Goal: Task Accomplishment & Management: Complete application form

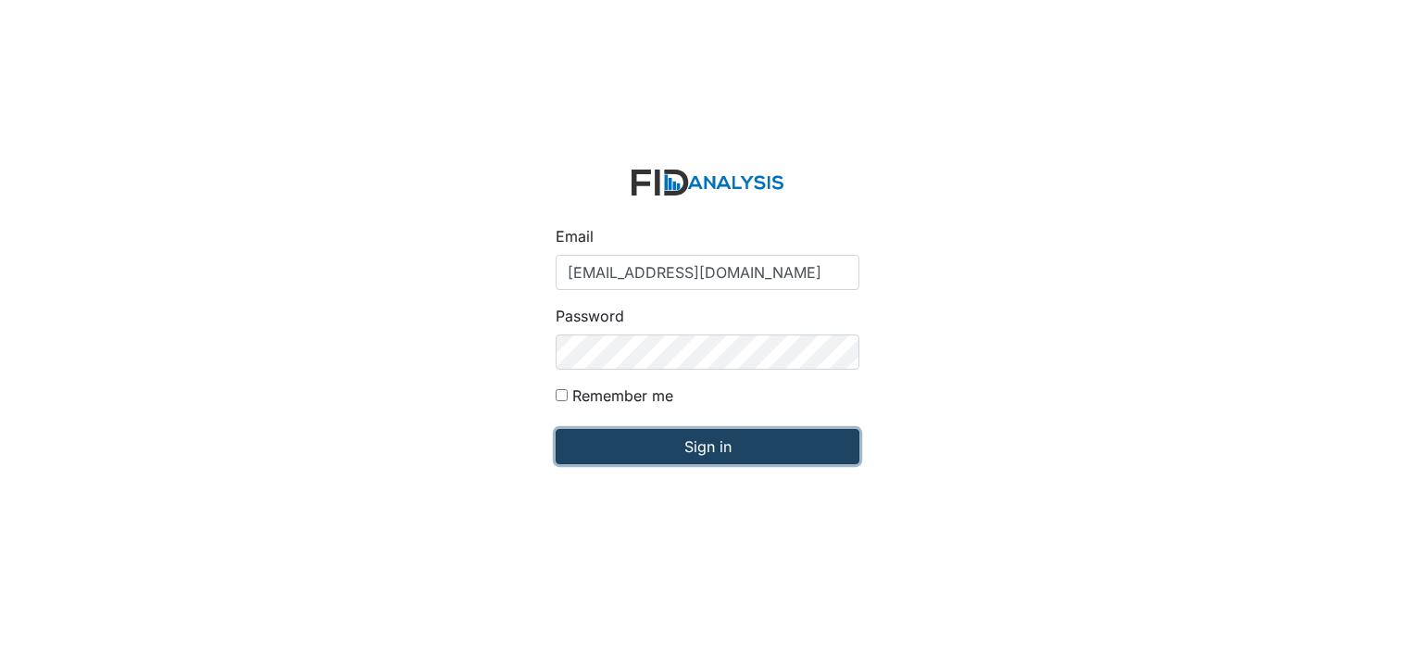
click at [677, 454] on input "Sign in" at bounding box center [708, 446] width 304 height 35
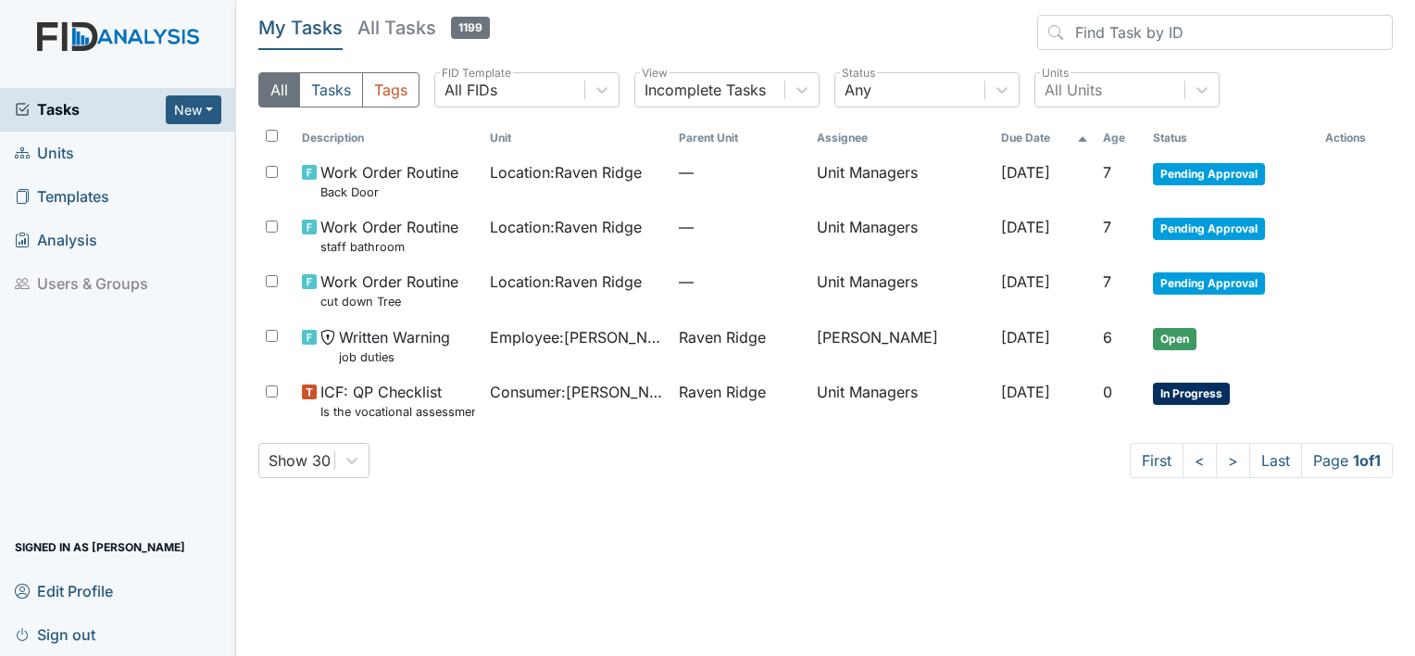
click at [70, 151] on span "Units" at bounding box center [44, 153] width 59 height 29
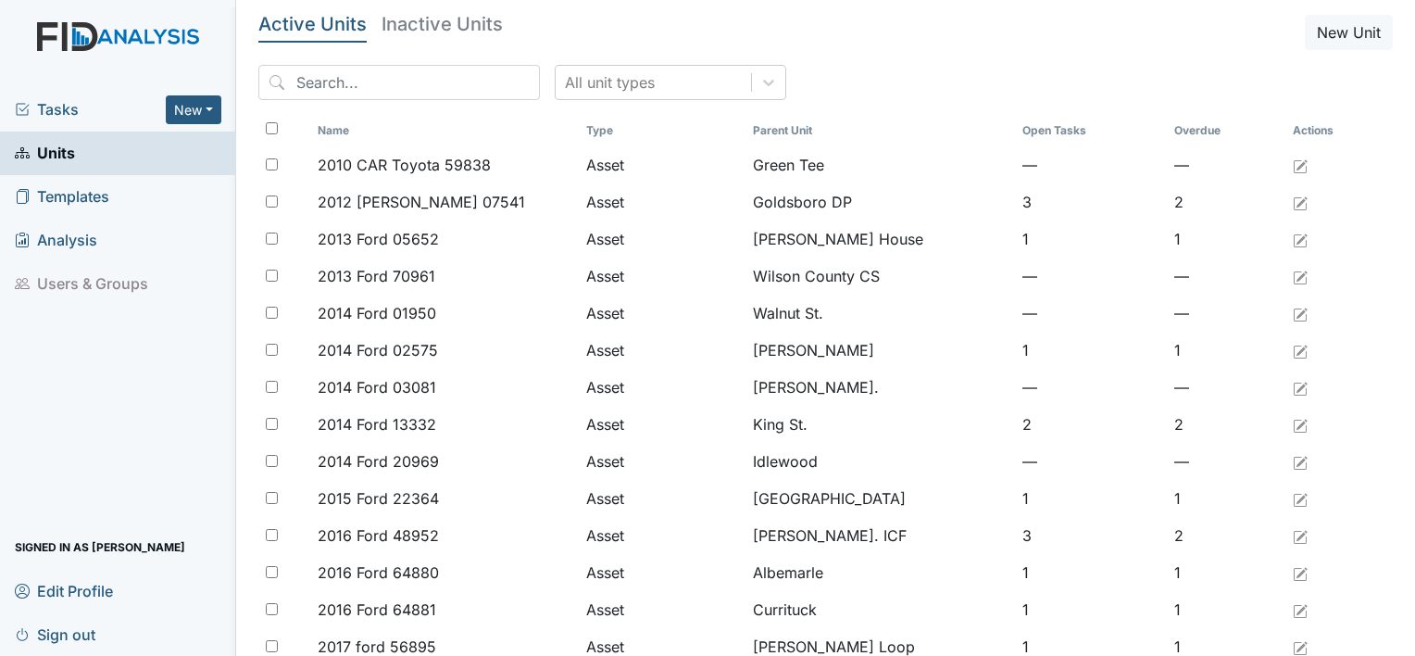
click at [75, 152] on link "Units" at bounding box center [118, 154] width 236 height 44
click at [74, 115] on span "Tasks" at bounding box center [90, 109] width 151 height 22
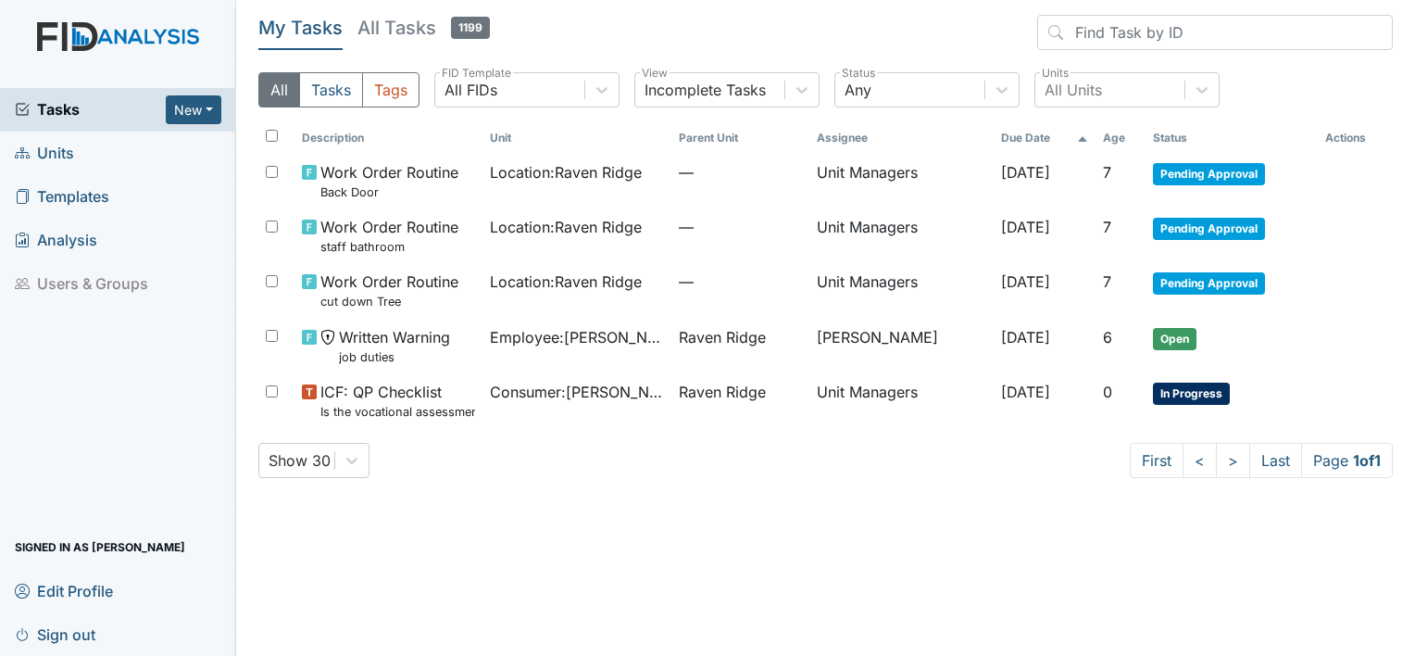
click at [77, 154] on link "Units" at bounding box center [118, 154] width 236 height 44
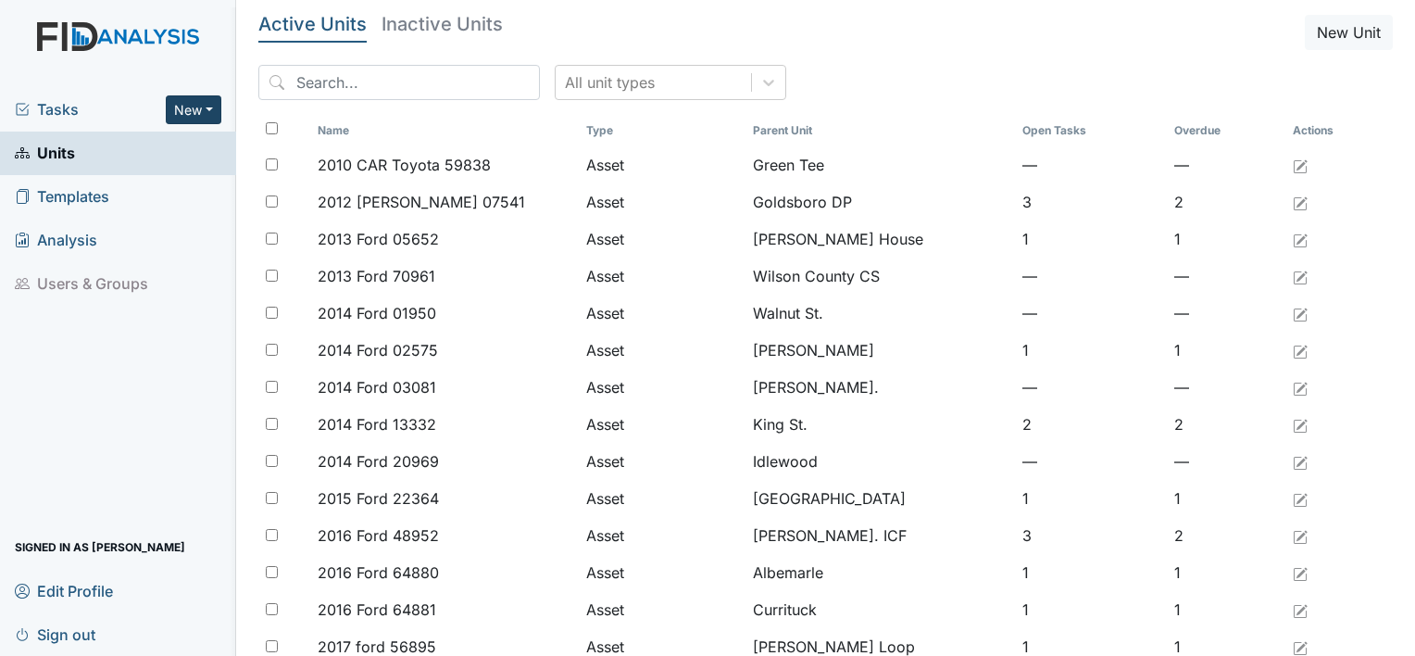
click at [174, 104] on button "New" at bounding box center [194, 109] width 56 height 29
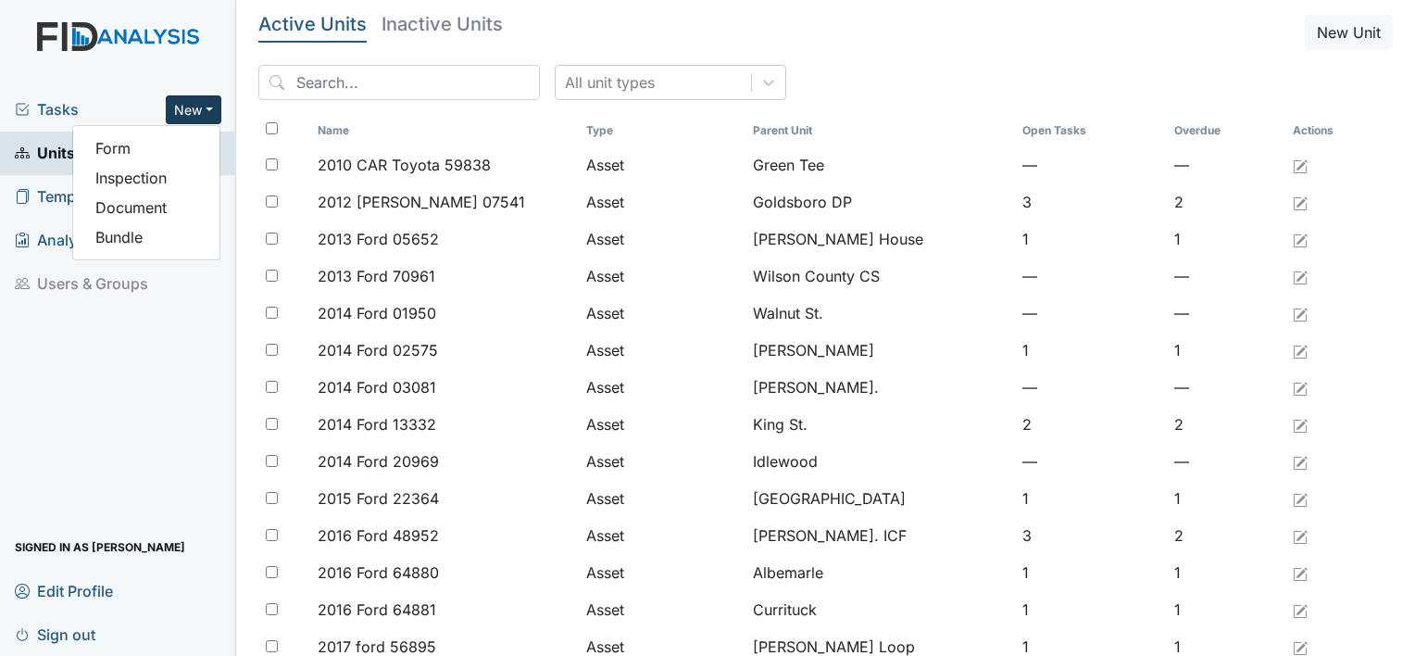
click at [126, 113] on span "Tasks" at bounding box center [90, 109] width 151 height 22
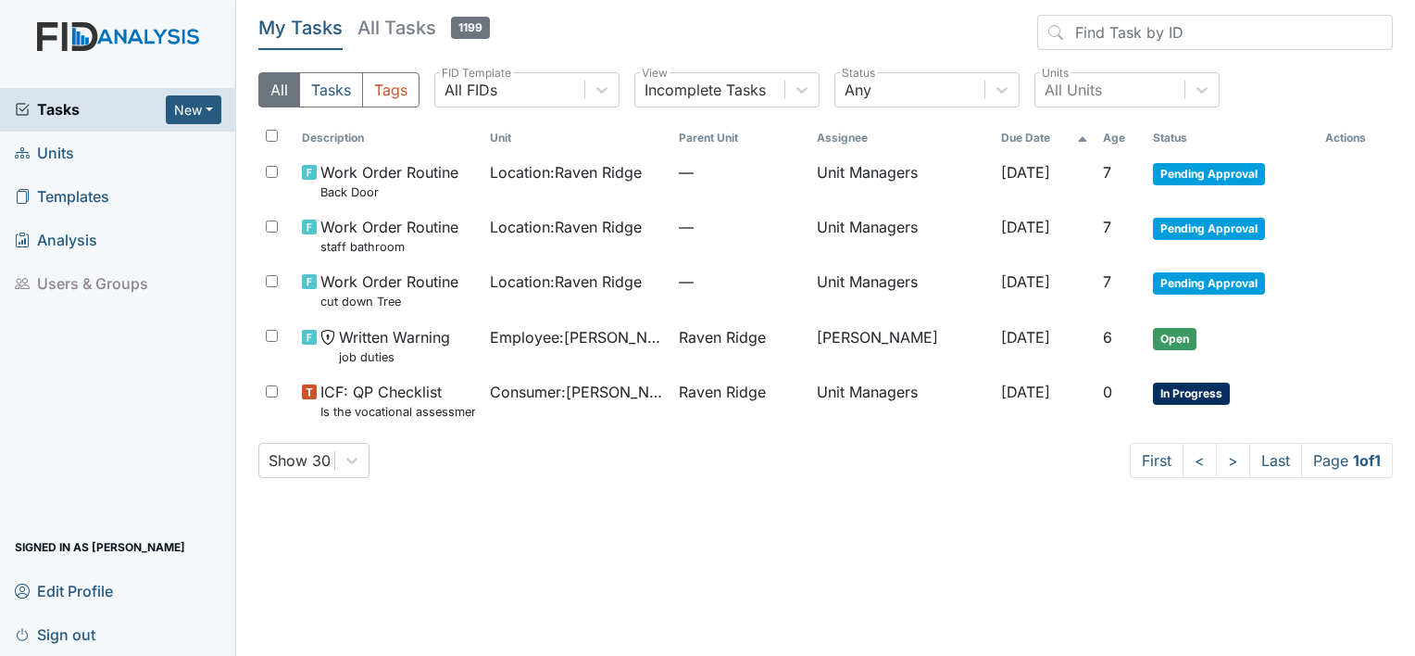
click at [56, 148] on span "Units" at bounding box center [44, 153] width 59 height 29
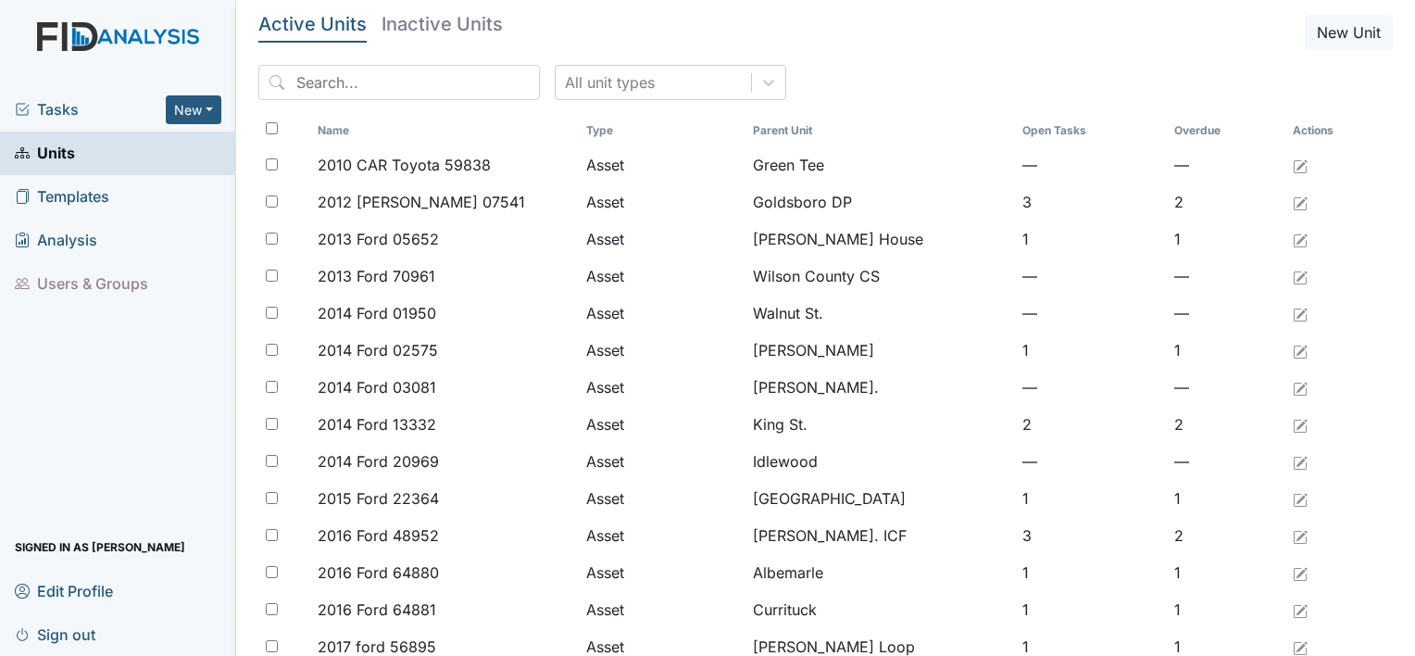
click at [58, 107] on span "Tasks" at bounding box center [90, 109] width 151 height 22
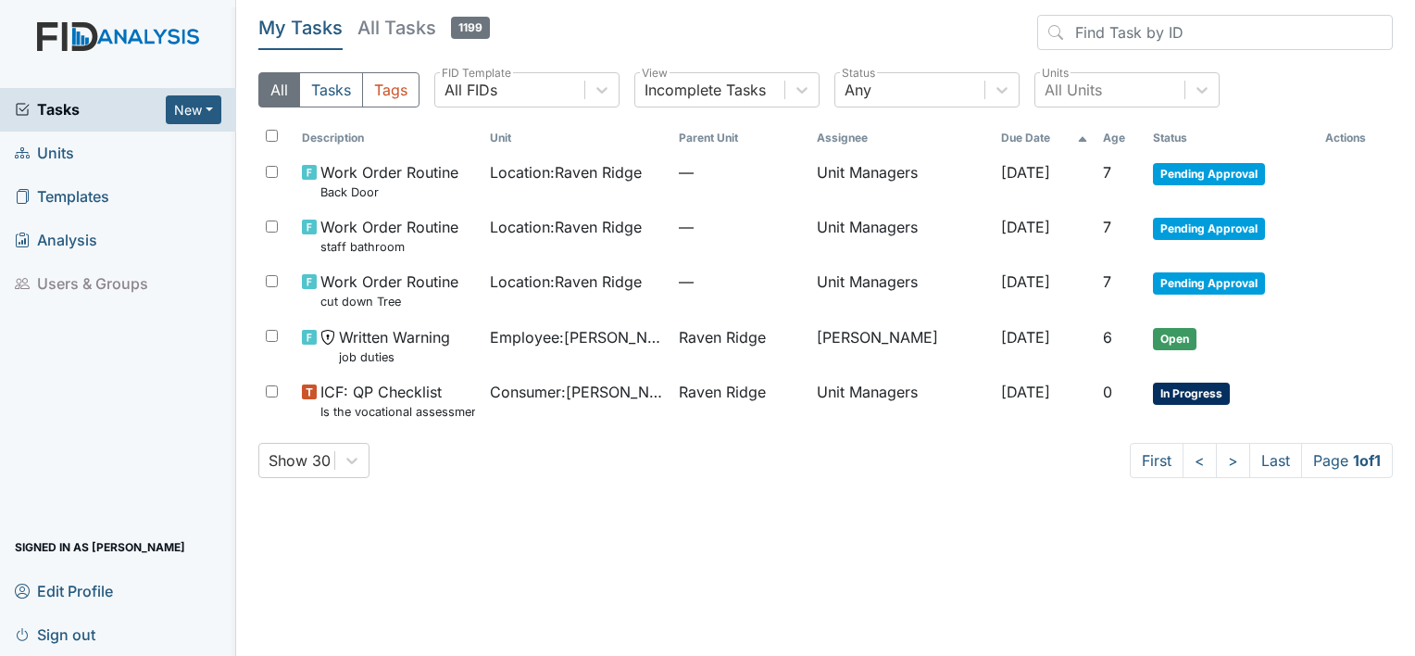
click at [79, 152] on link "Units" at bounding box center [118, 154] width 236 height 44
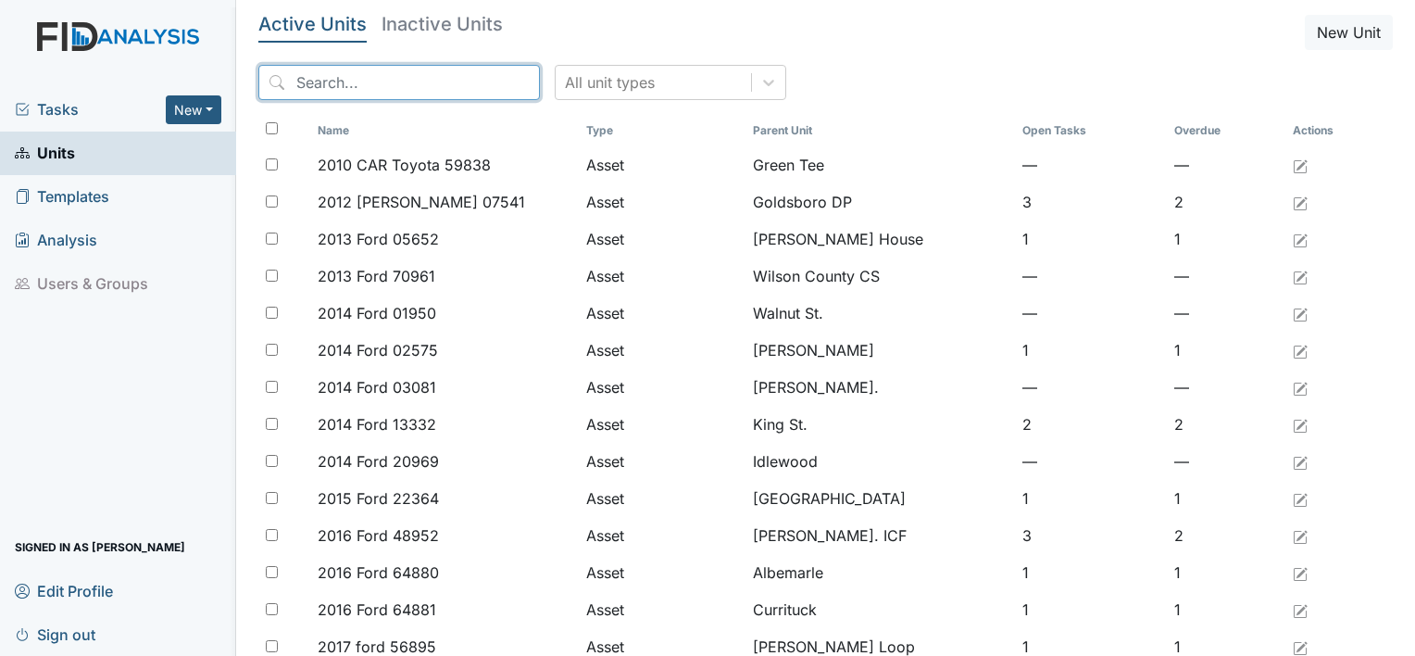
click at [383, 91] on input "search" at bounding box center [399, 82] width 282 height 35
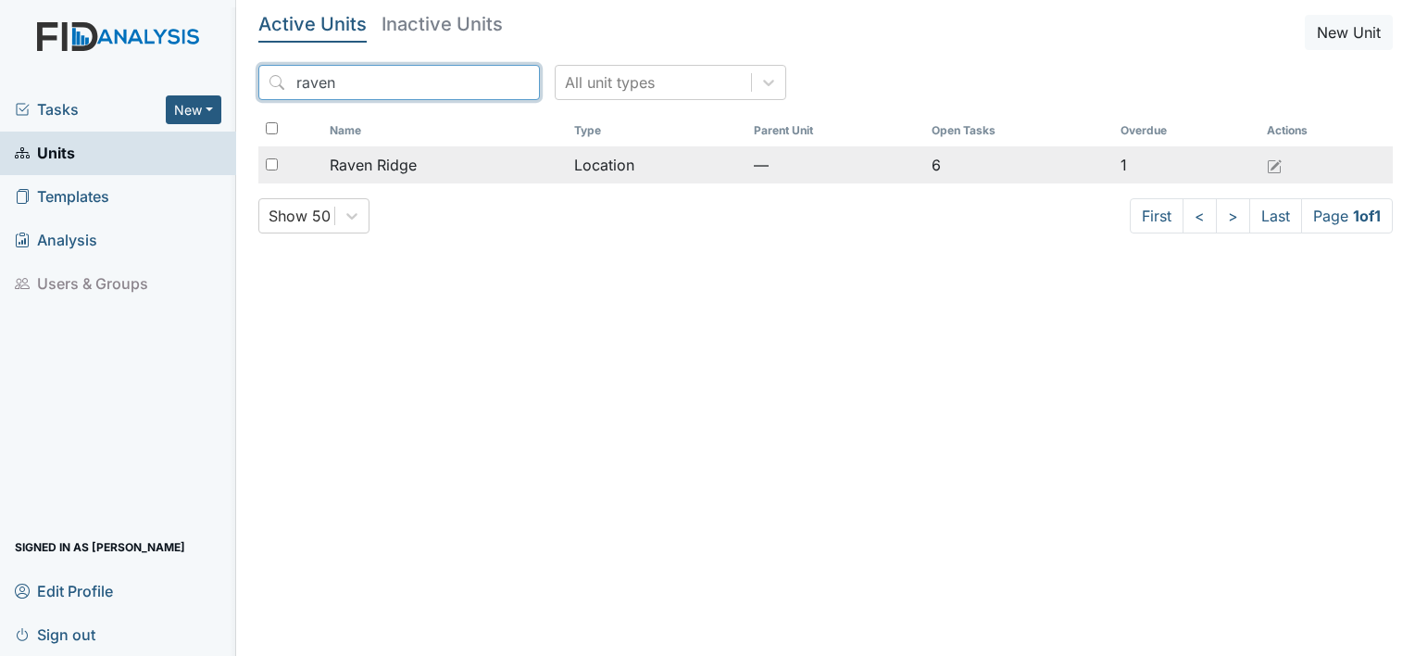
type input "raven"
click at [378, 176] on td "Raven Ridge" at bounding box center [444, 164] width 245 height 37
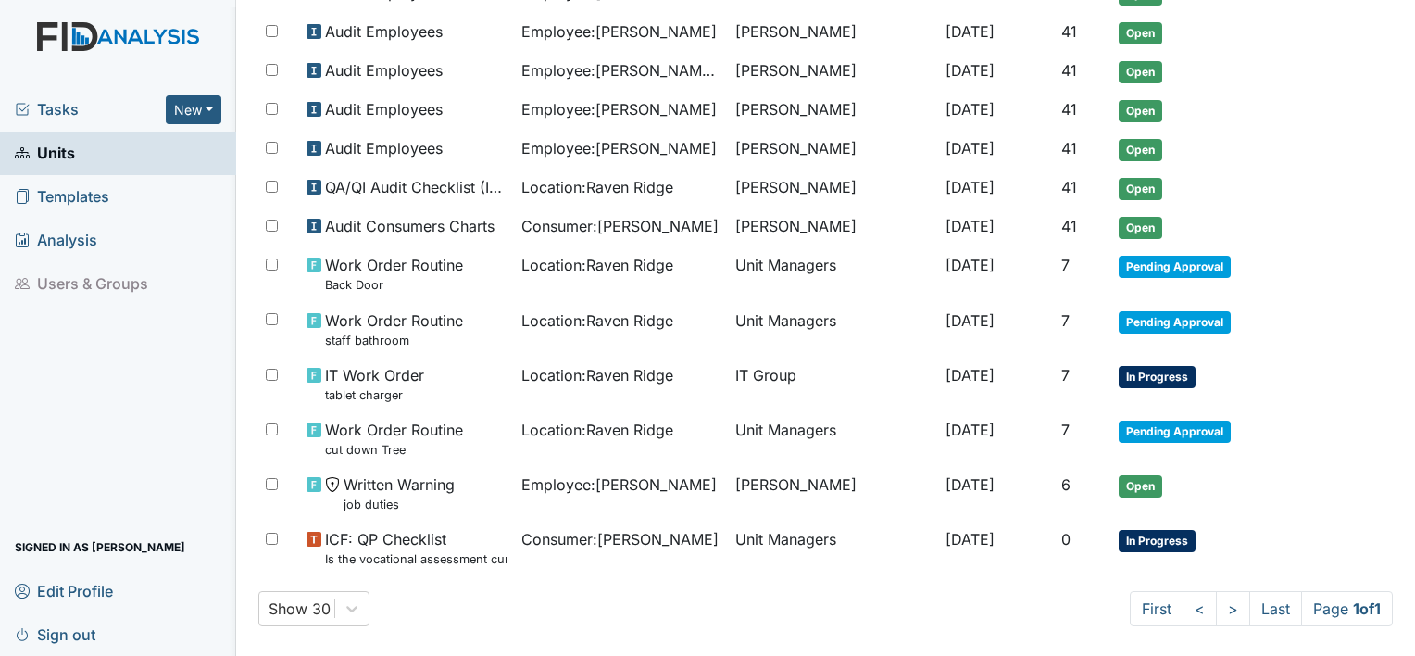
scroll to position [732, 0]
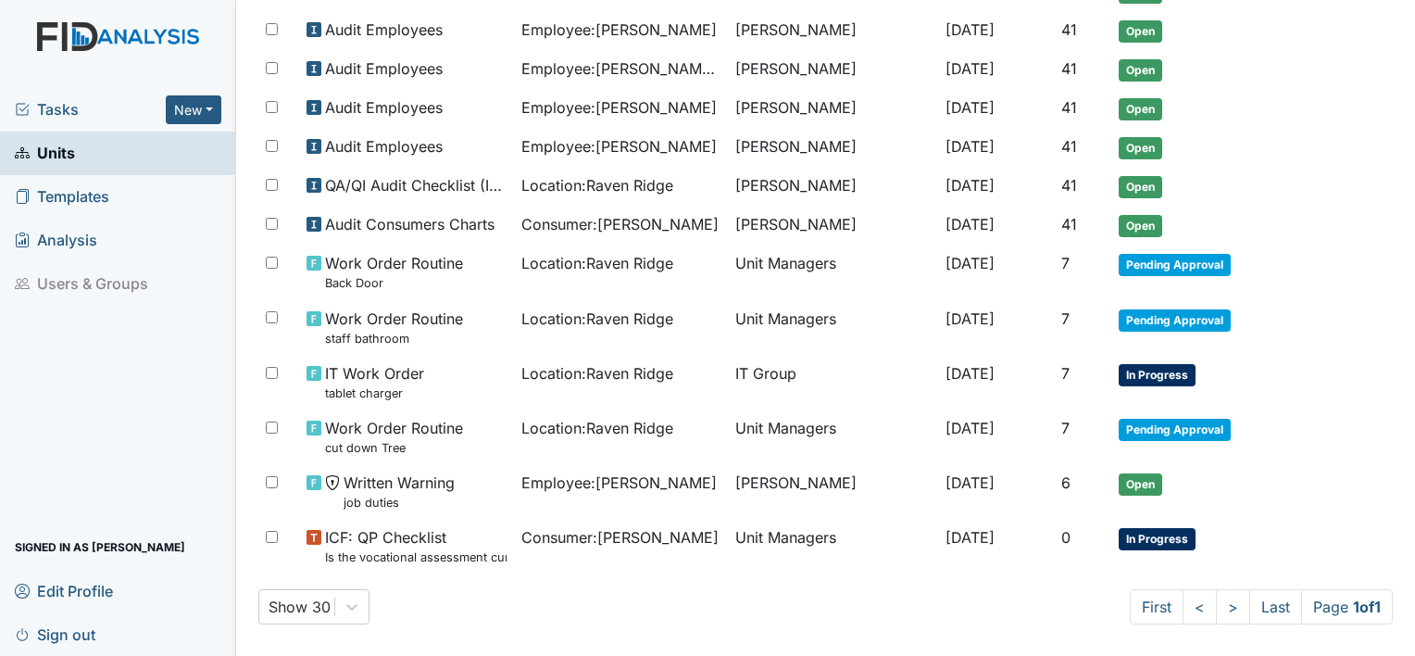
click at [54, 159] on span "Units" at bounding box center [45, 153] width 60 height 29
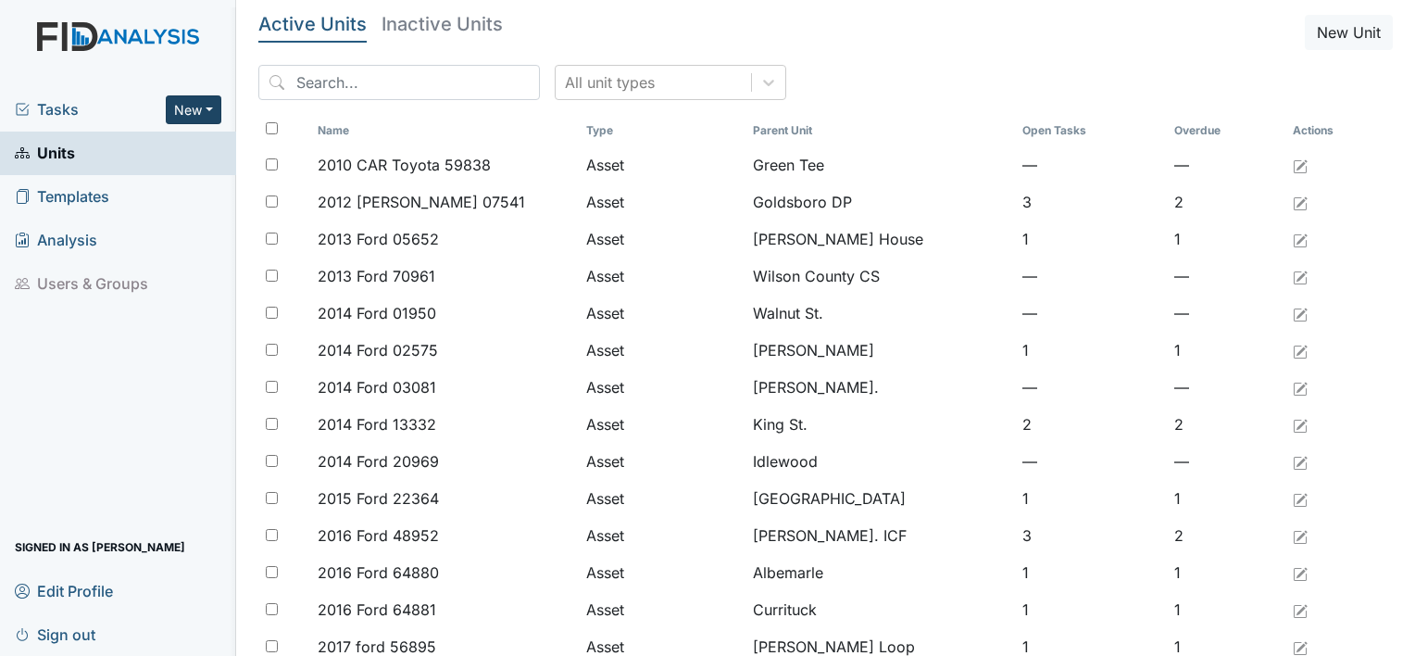
click at [208, 108] on button "New" at bounding box center [194, 109] width 56 height 29
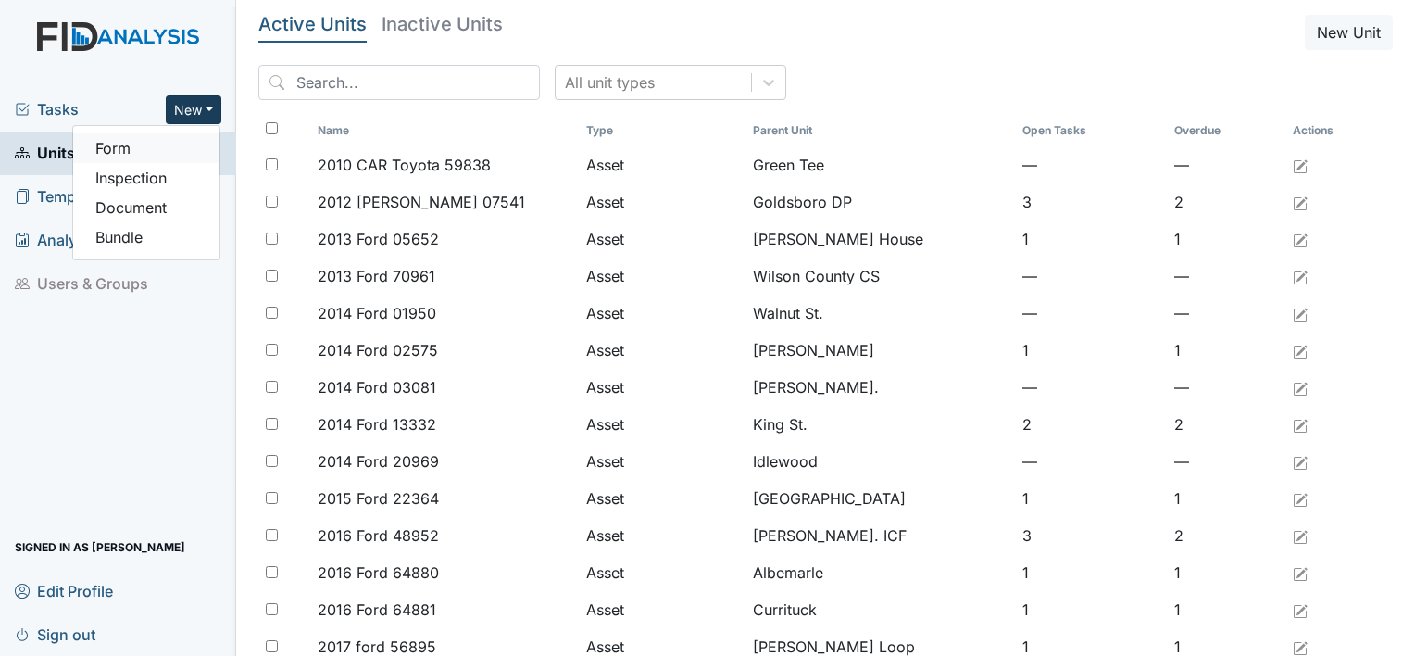
click at [115, 152] on link "Form" at bounding box center [146, 148] width 146 height 30
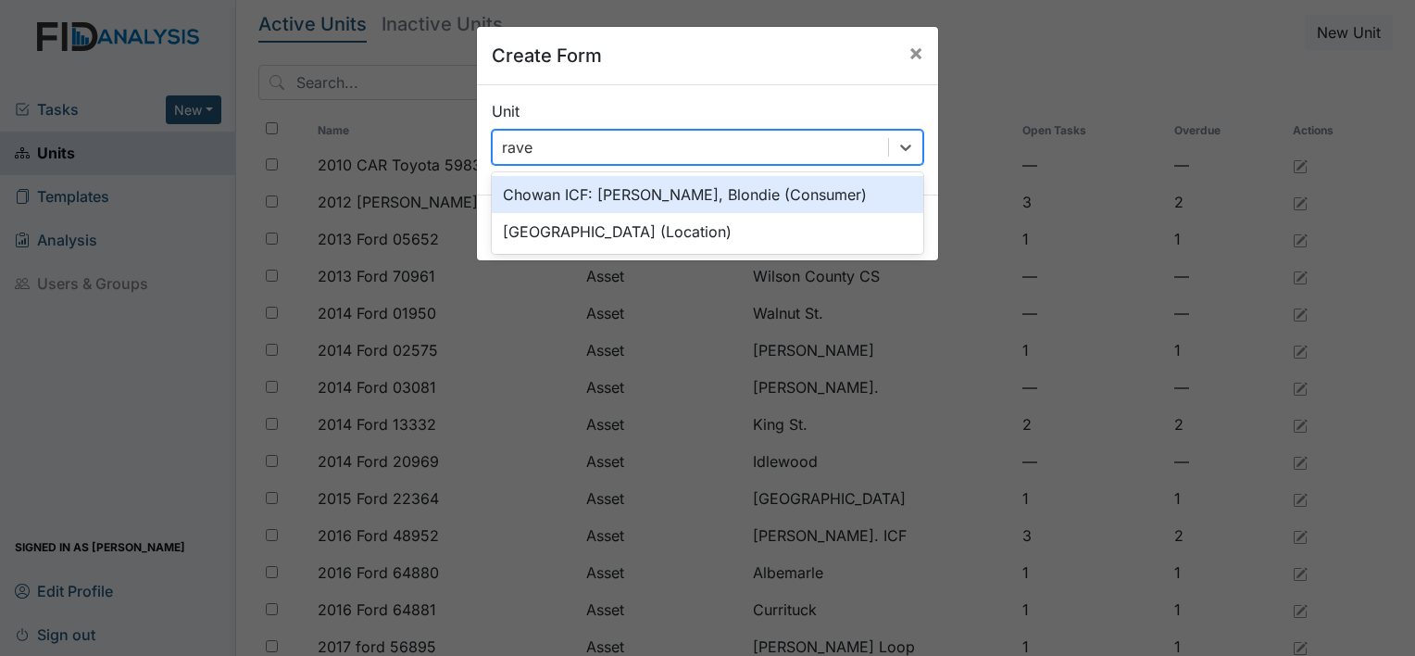
type input "raven"
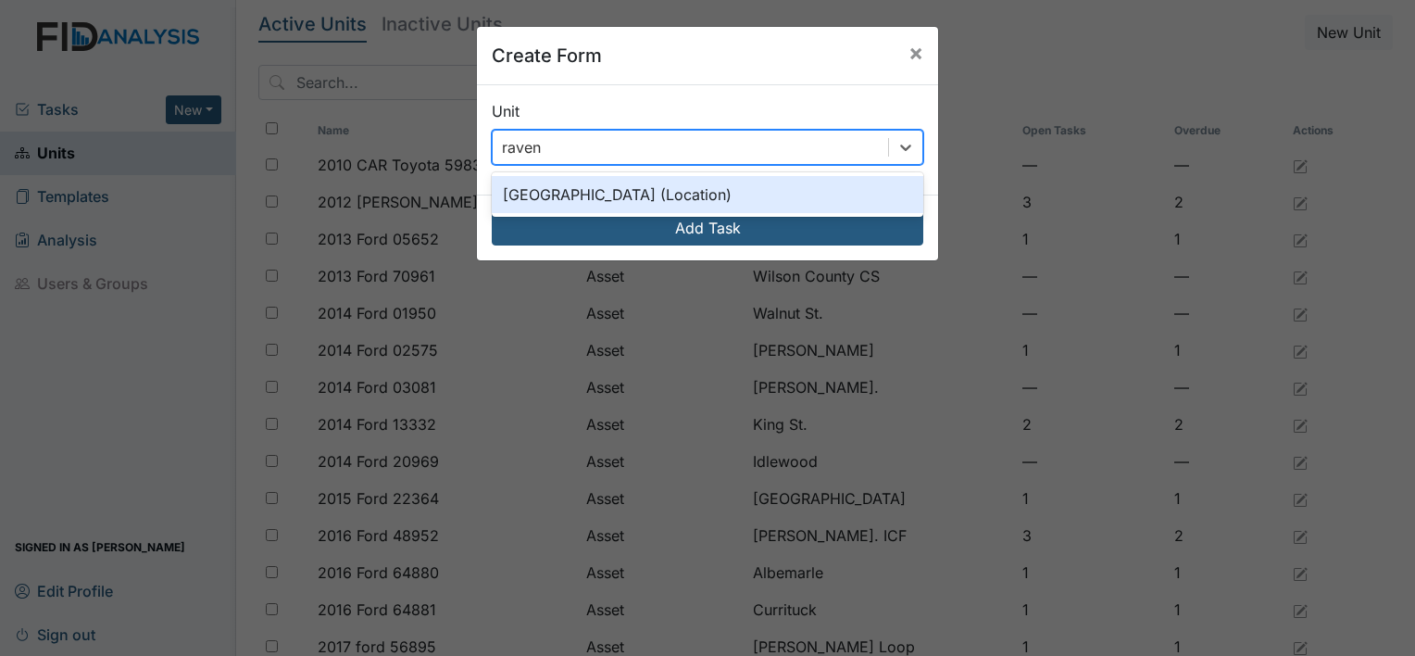
click at [719, 193] on div "Raven Ridge (Location)" at bounding box center [708, 194] width 432 height 37
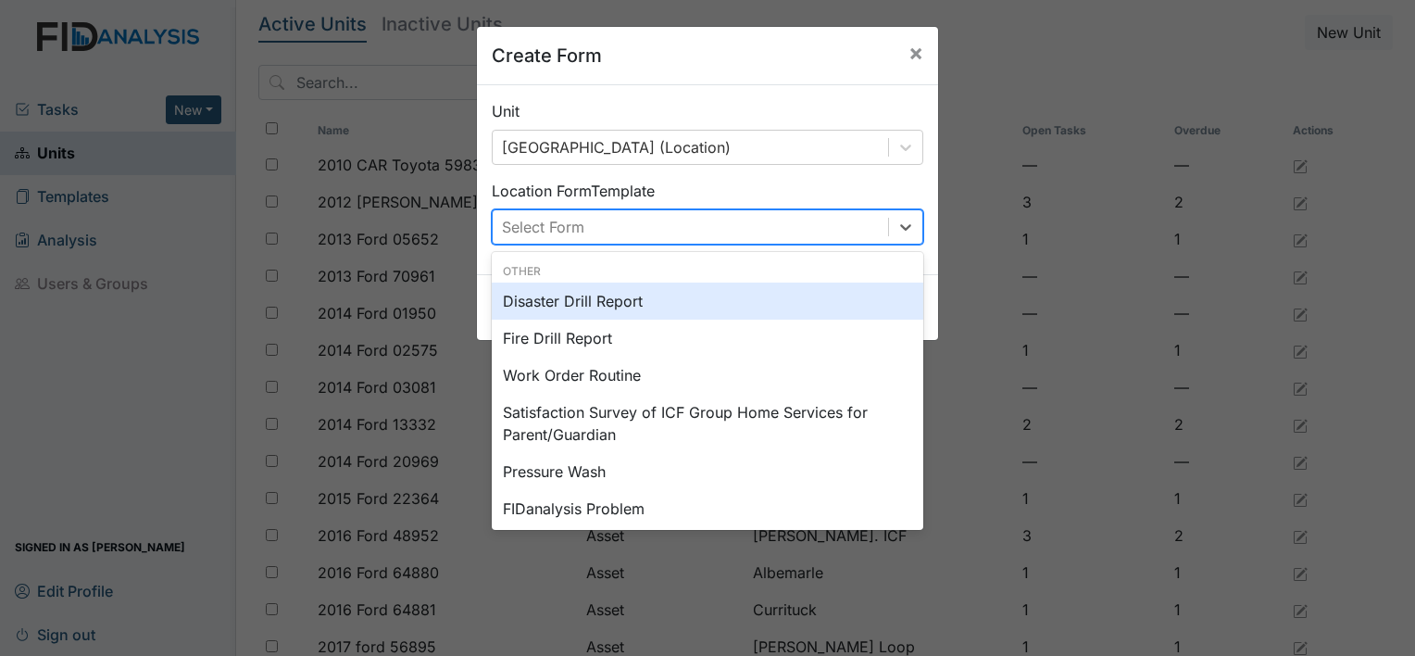
click at [619, 385] on div "Work Order Routine" at bounding box center [708, 375] width 432 height 37
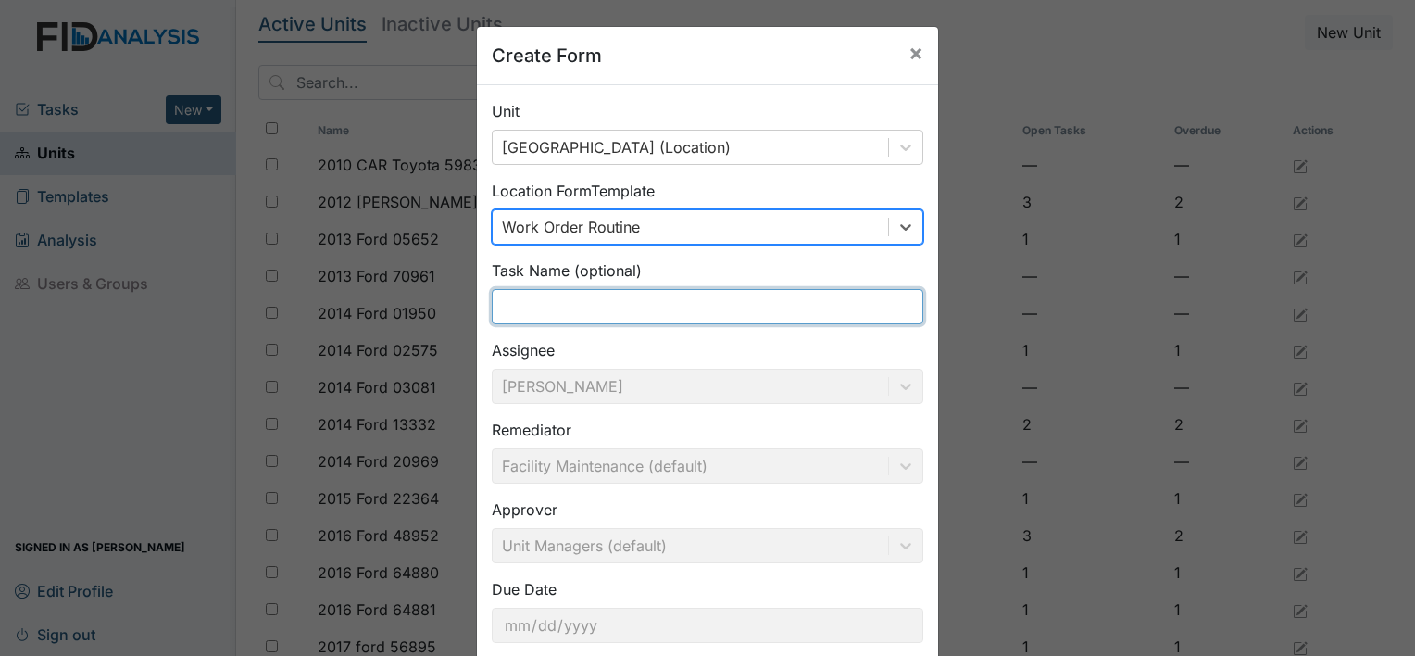
click at [671, 312] on input "text" at bounding box center [708, 306] width 432 height 35
type input "r"
type input "R"
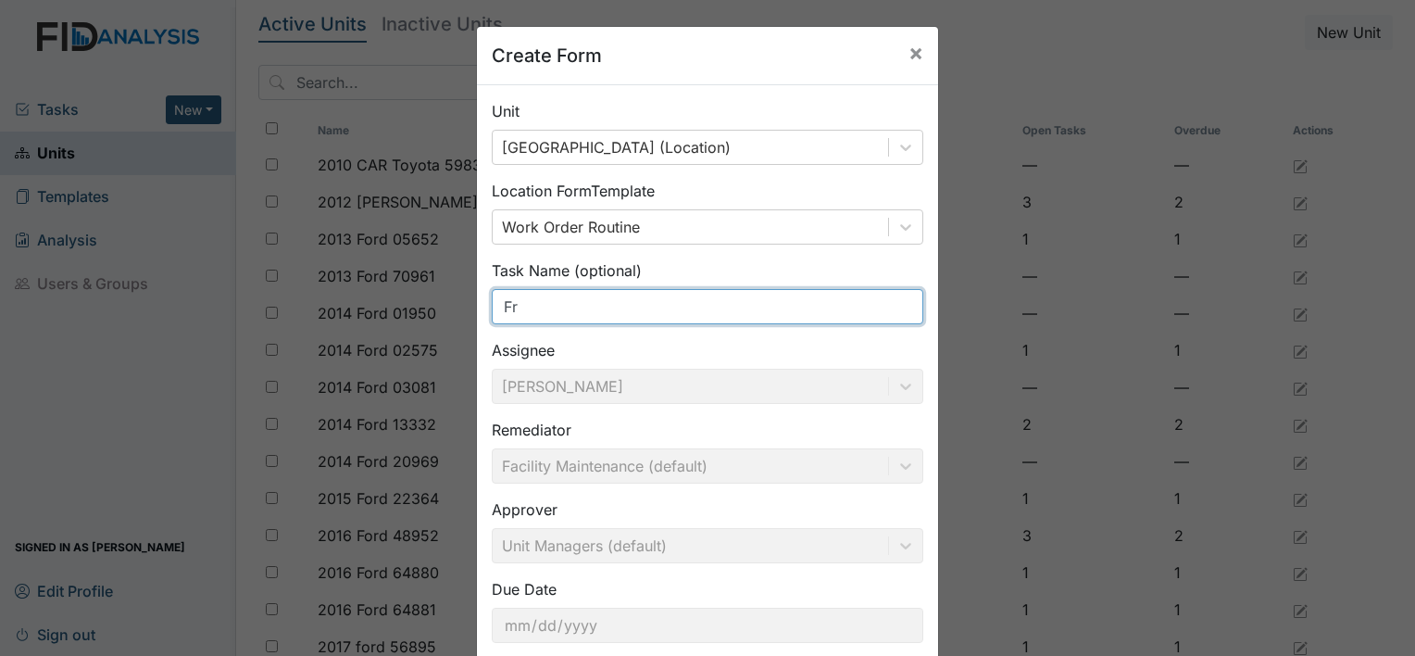
type input "F"
type input "Fri"
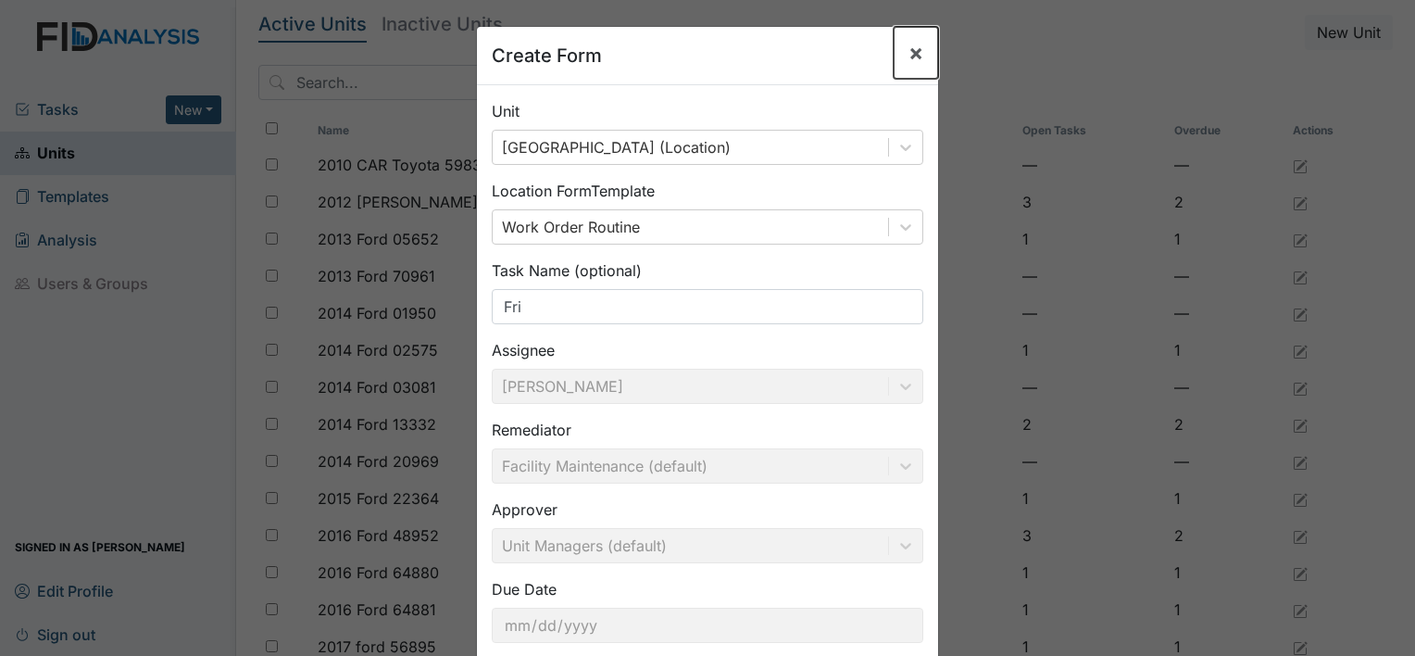
click at [909, 52] on span "×" at bounding box center [916, 52] width 15 height 27
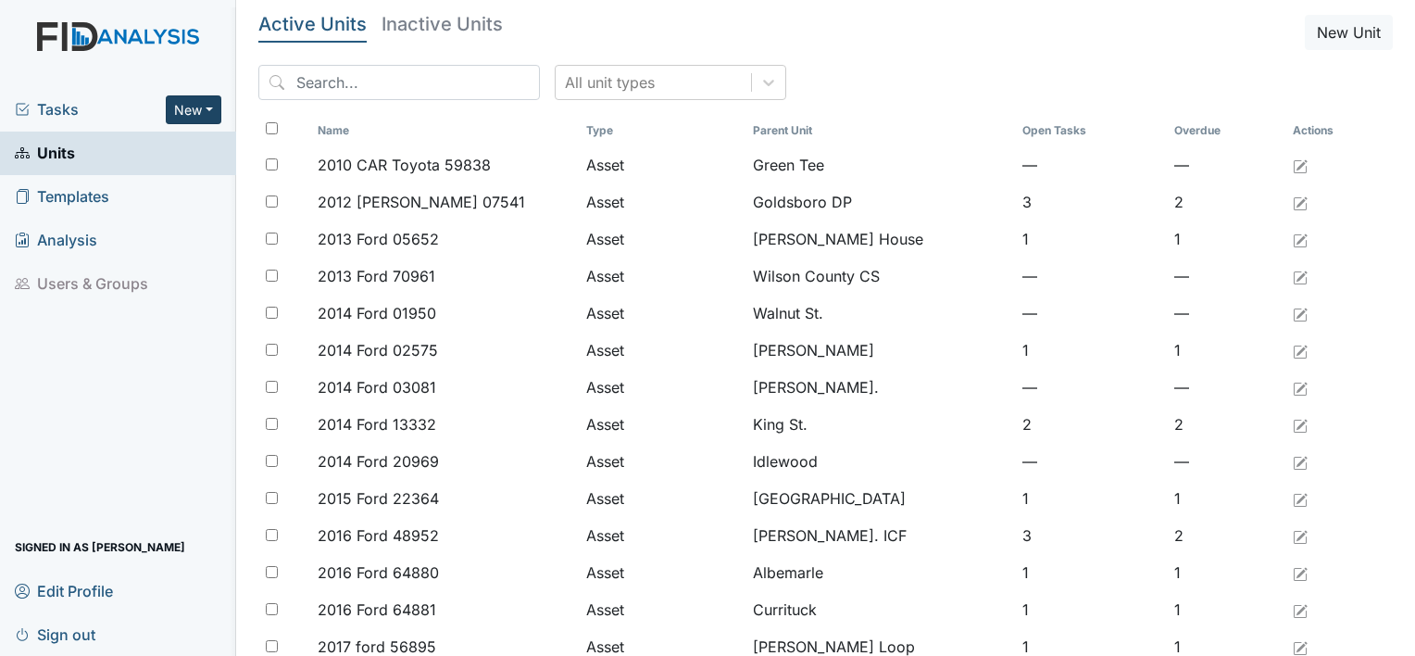
click at [196, 113] on button "New" at bounding box center [194, 109] width 56 height 29
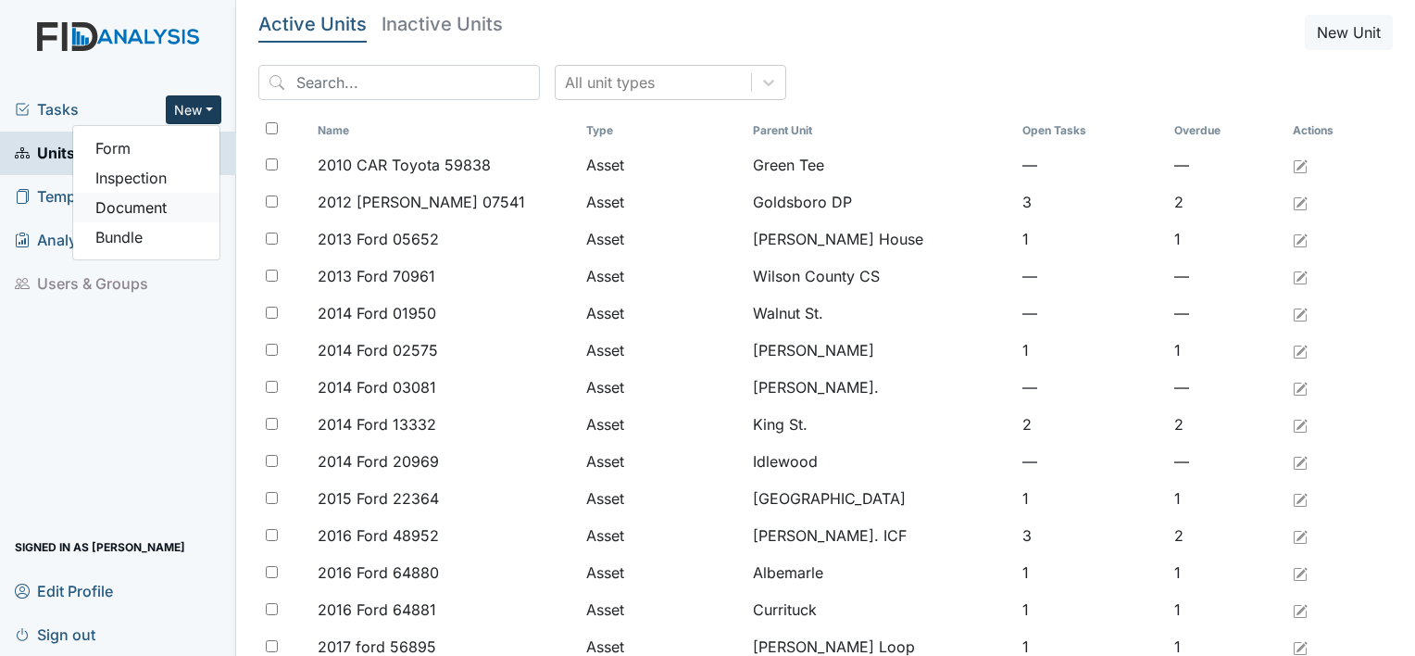
click at [141, 210] on link "Document" at bounding box center [146, 208] width 146 height 30
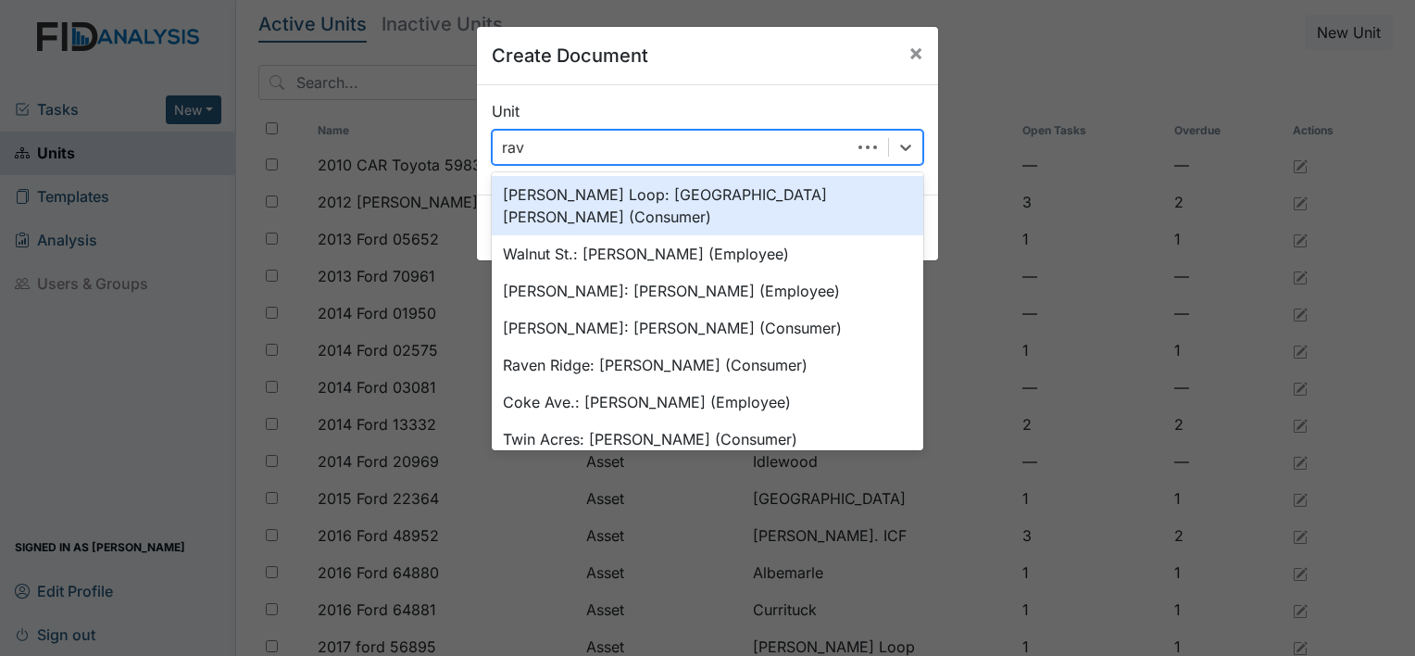
type input "rave"
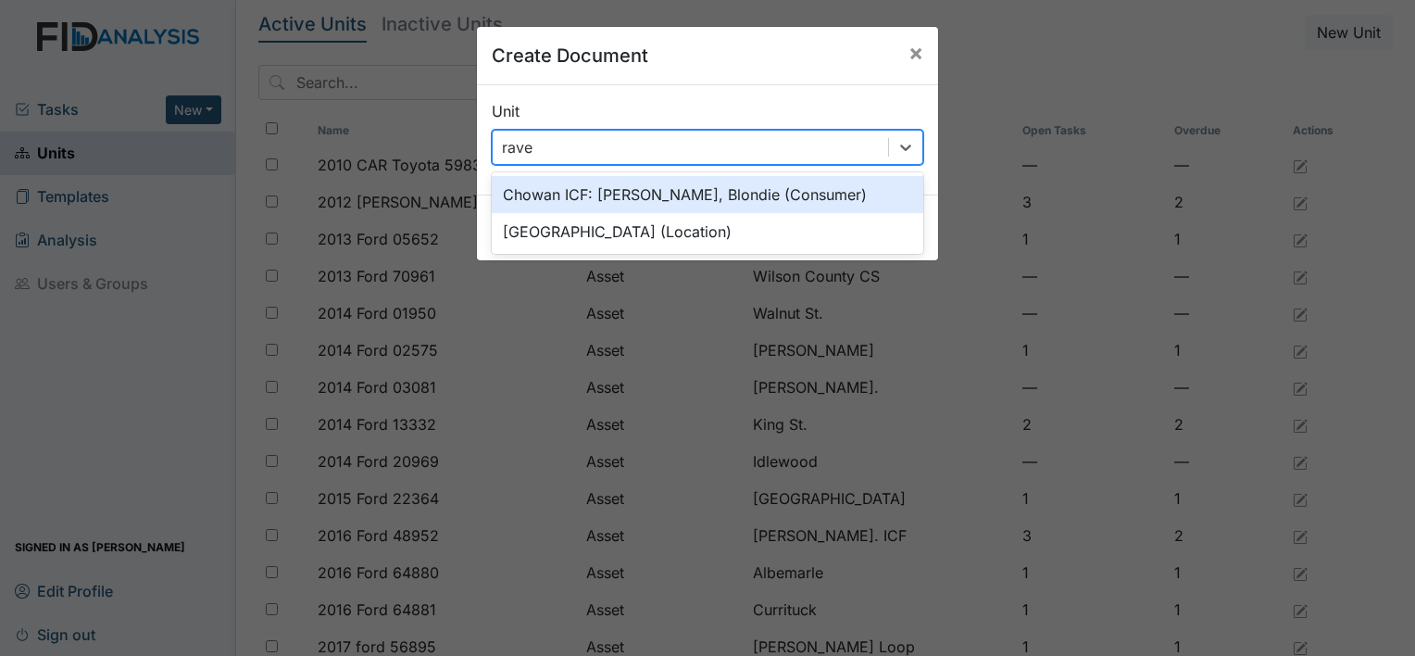
click at [594, 238] on div "Raven Ridge (Location)" at bounding box center [708, 231] width 432 height 37
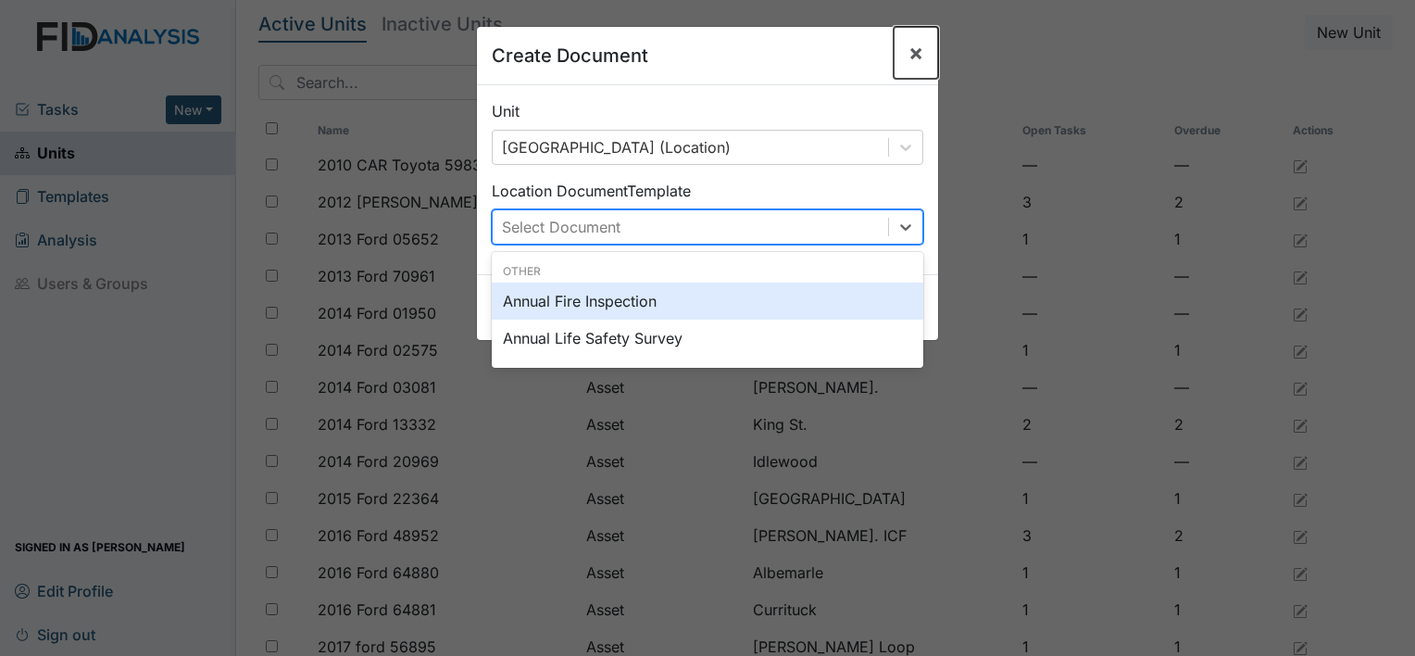
click at [915, 65] on span "×" at bounding box center [916, 52] width 15 height 27
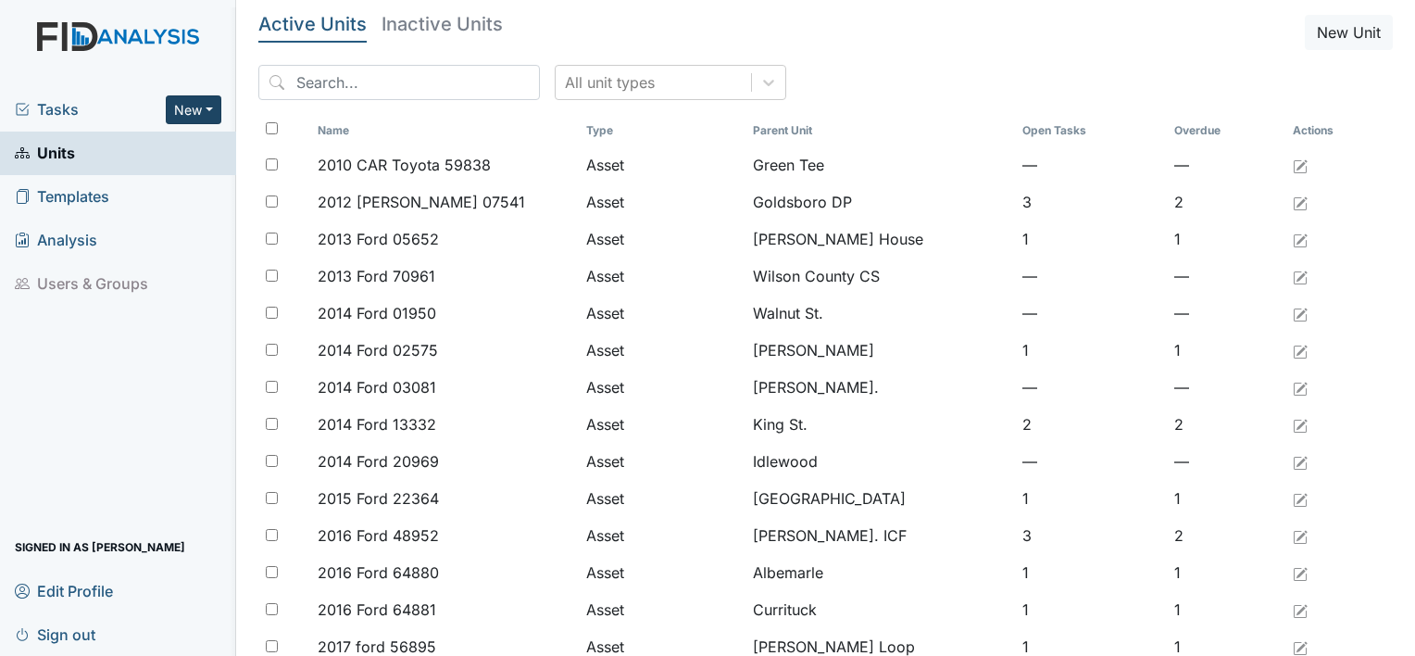
click at [185, 108] on button "New" at bounding box center [194, 109] width 56 height 29
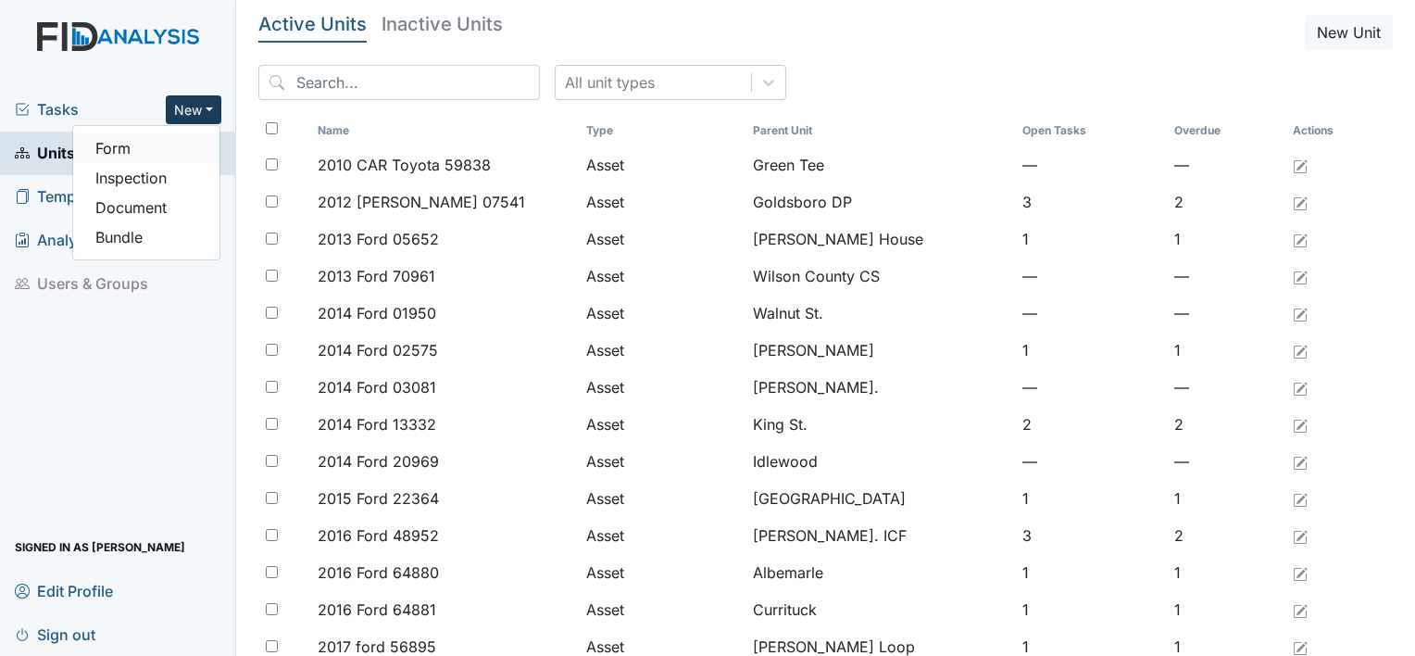
click at [136, 156] on link "Form" at bounding box center [146, 148] width 146 height 30
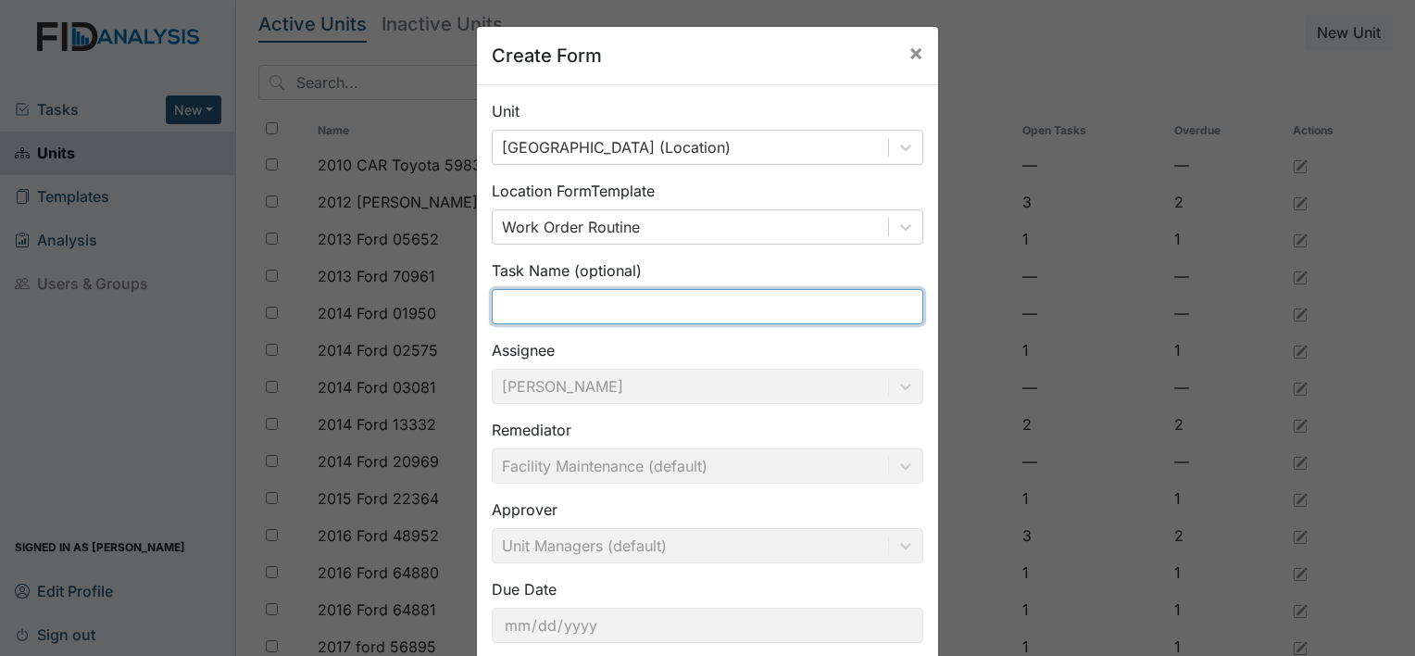
click at [523, 322] on input "text" at bounding box center [708, 306] width 432 height 35
type input "F"
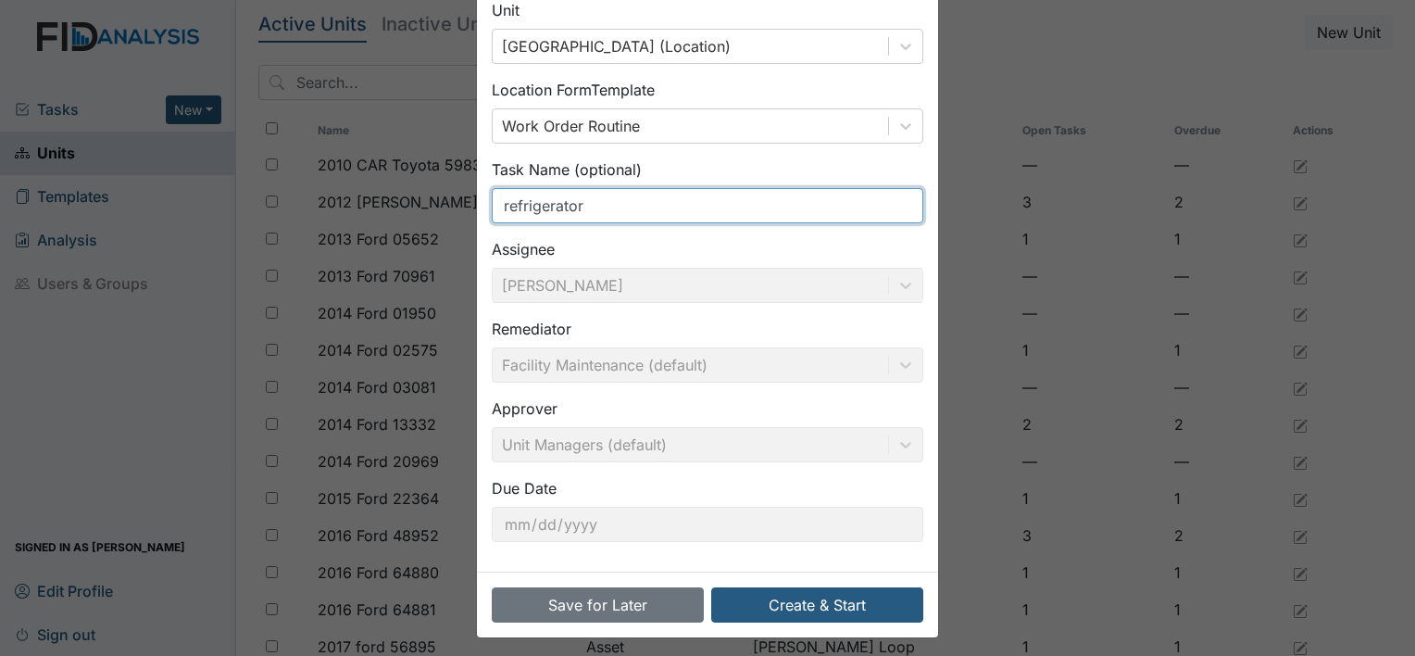
scroll to position [107, 0]
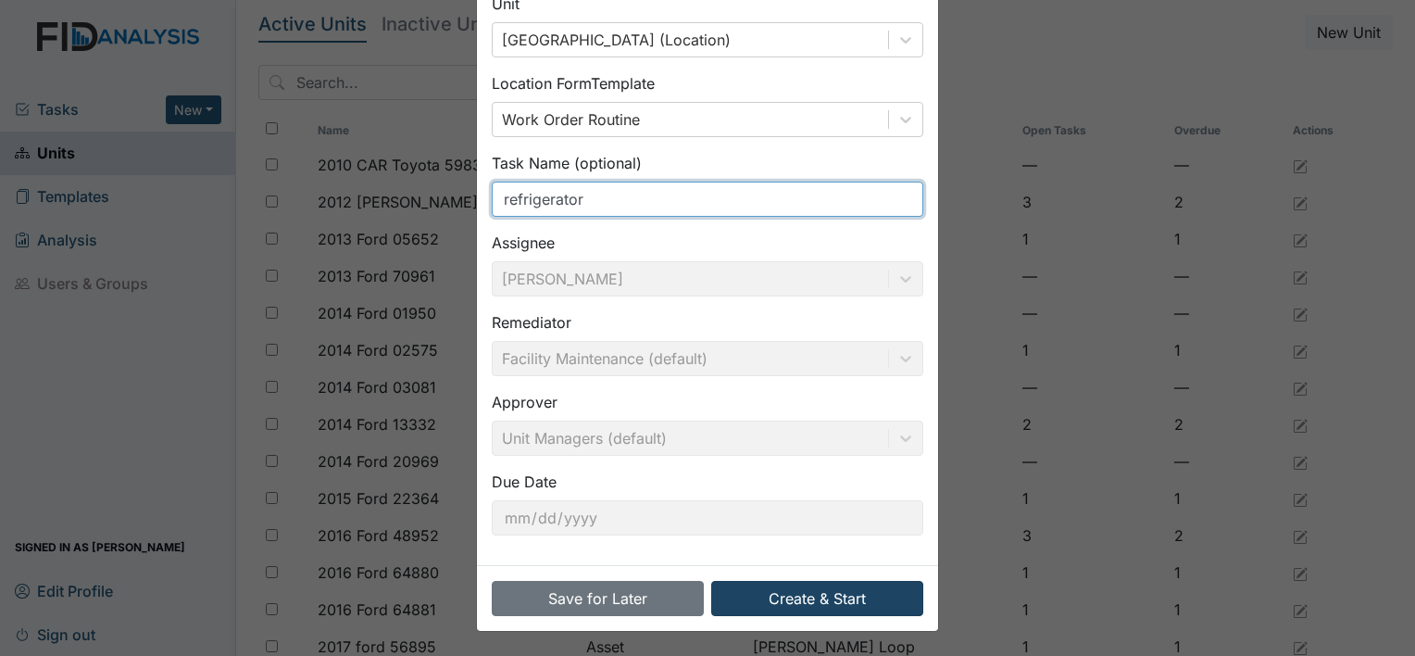
type input "refrigerator"
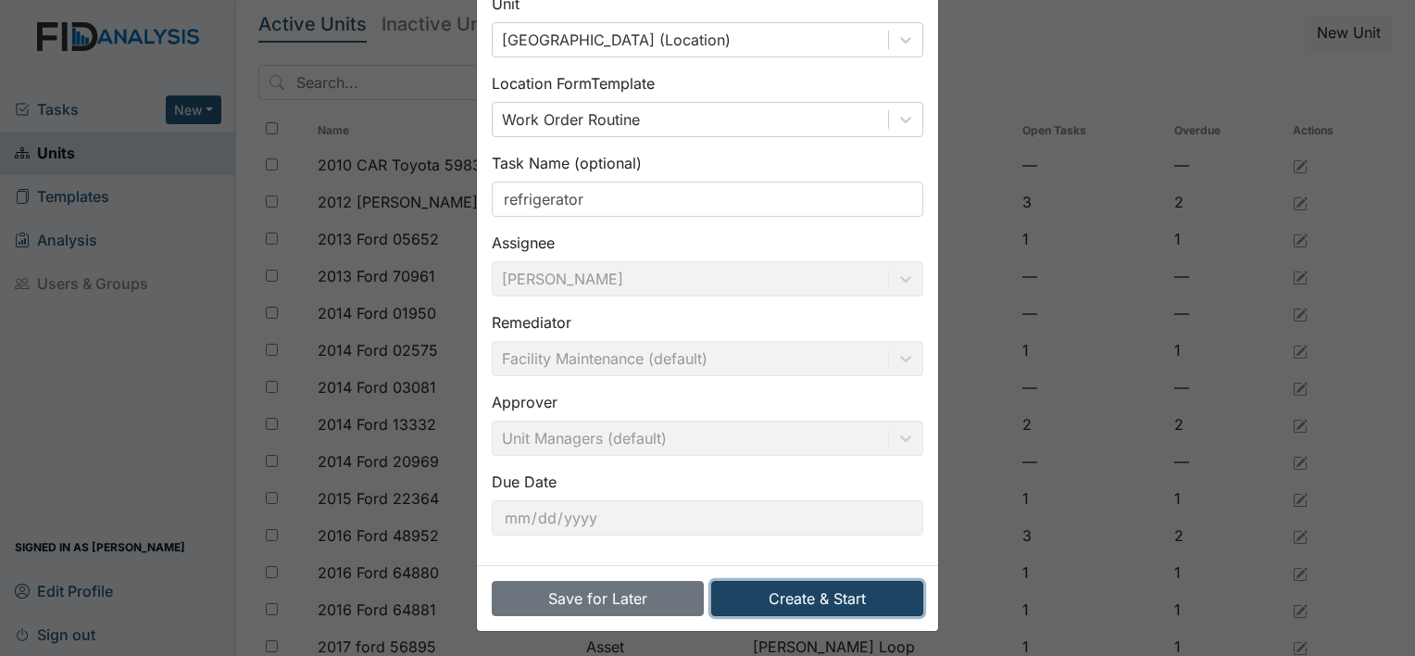
click at [836, 603] on button "Create & Start" at bounding box center [817, 598] width 212 height 35
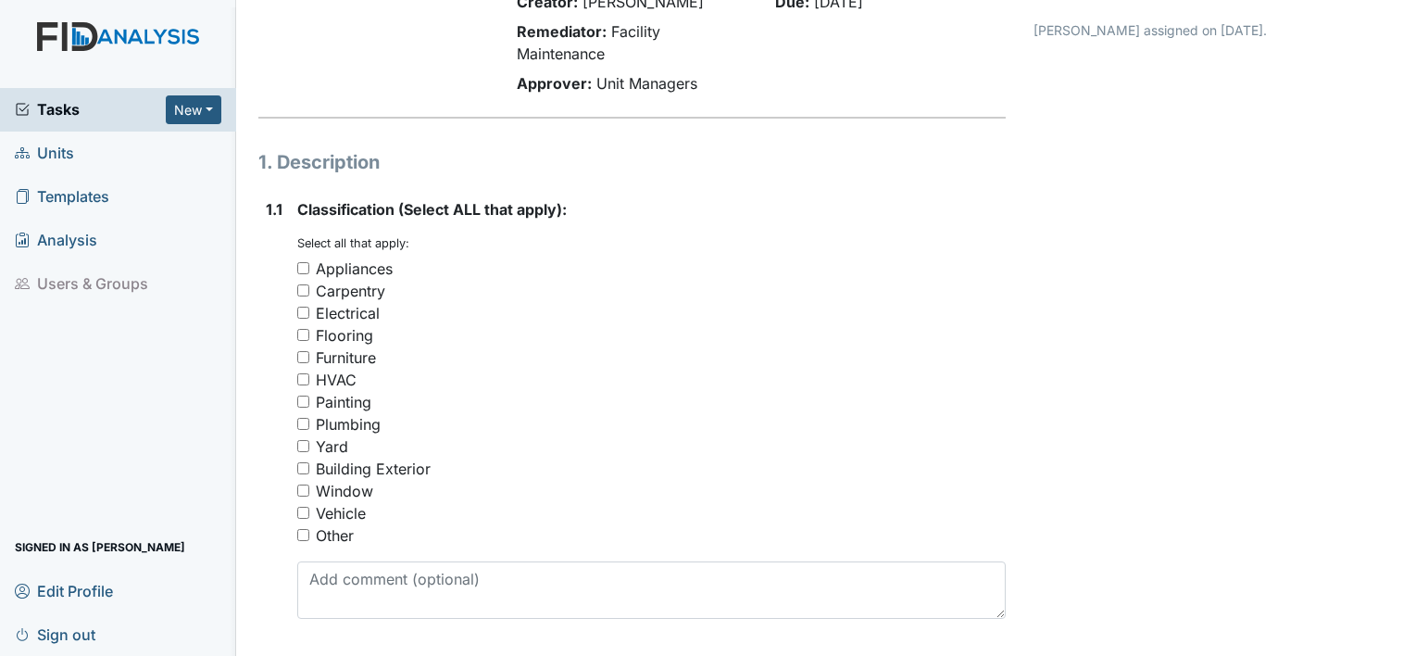
scroll to position [163, 0]
click at [306, 399] on input "Painting" at bounding box center [303, 400] width 12 height 12
checkbox input "true"
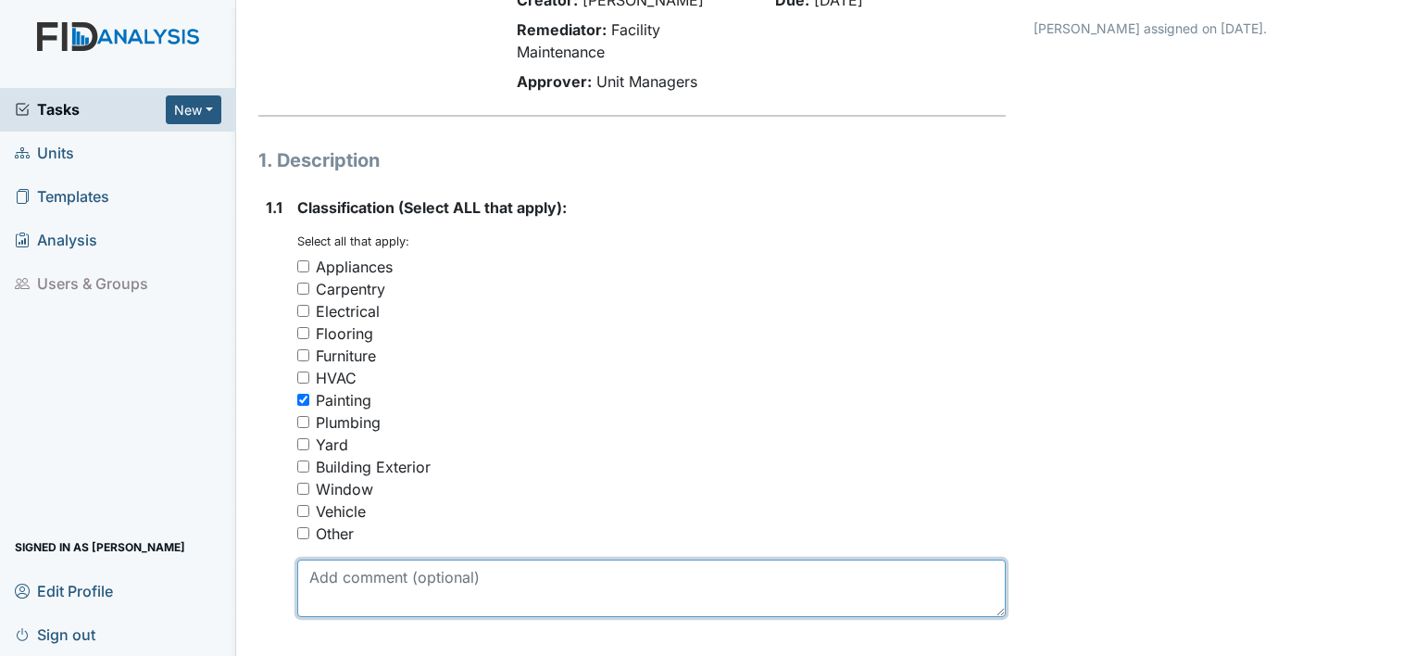
click at [328, 578] on textarea at bounding box center [651, 587] width 709 height 57
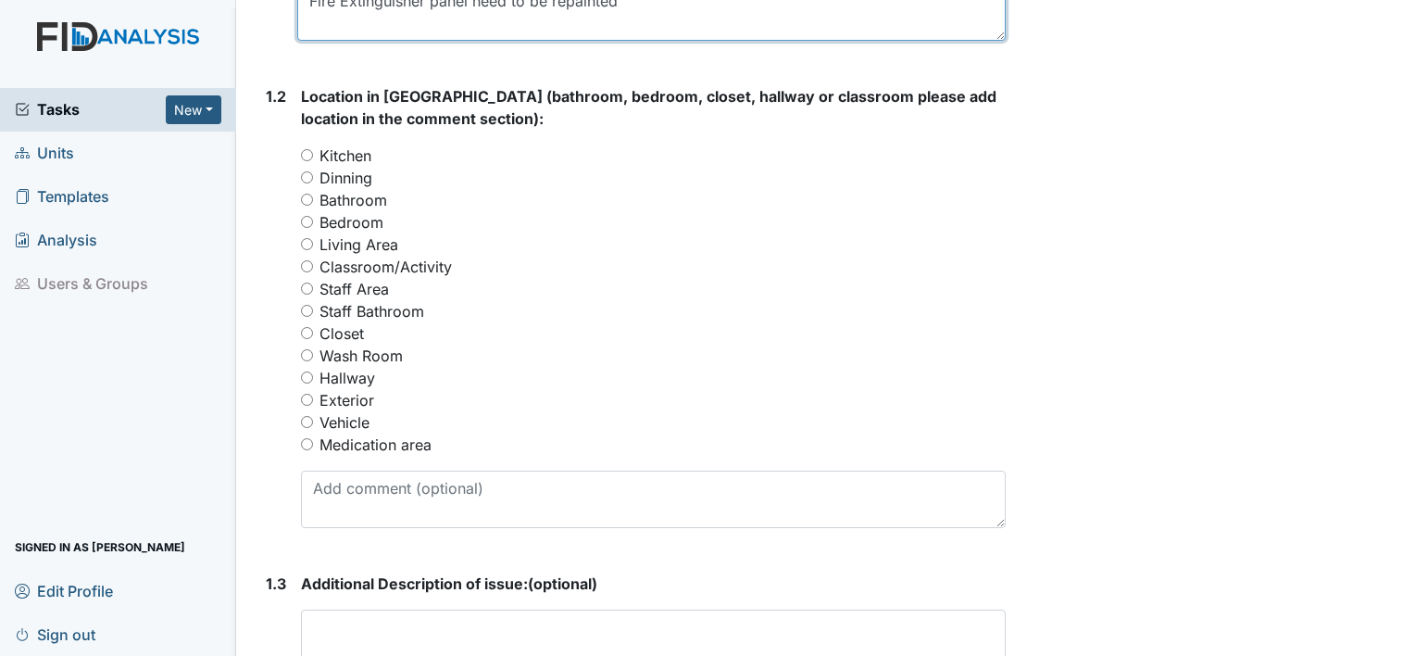
scroll to position [747, 0]
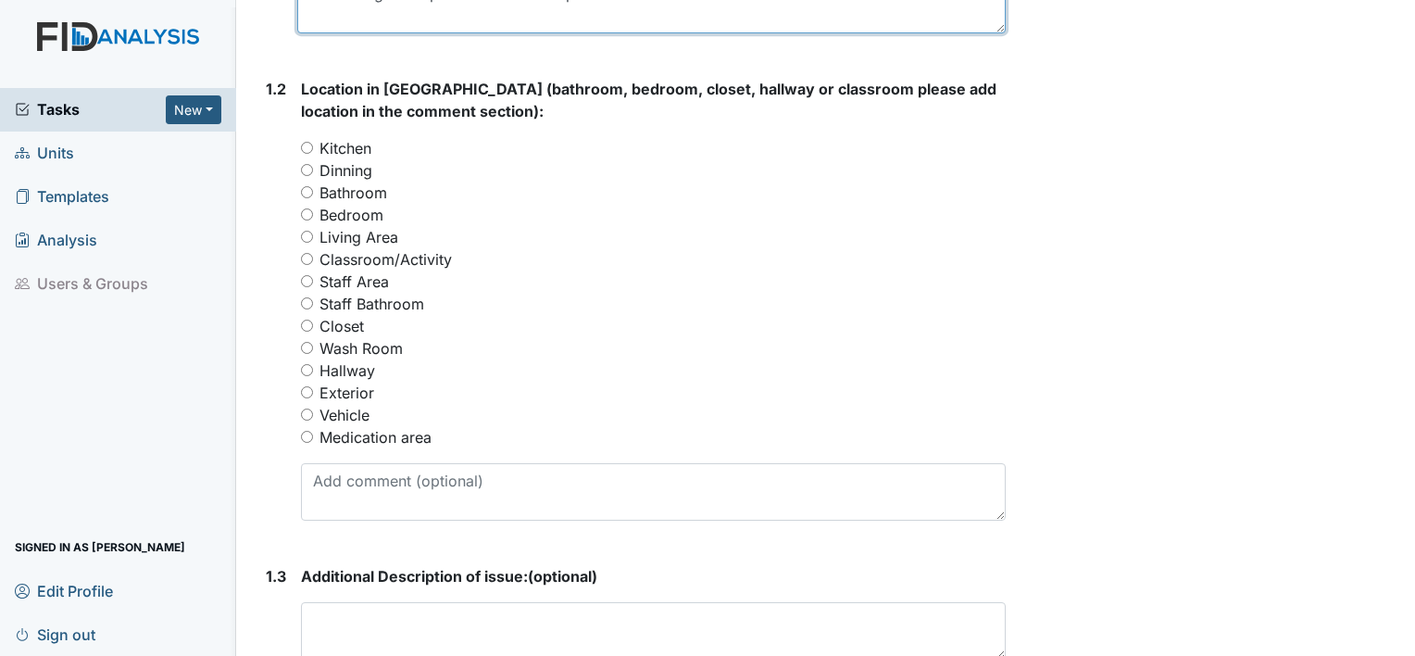
type textarea "Fire Extinguisher panel need to be repainted"
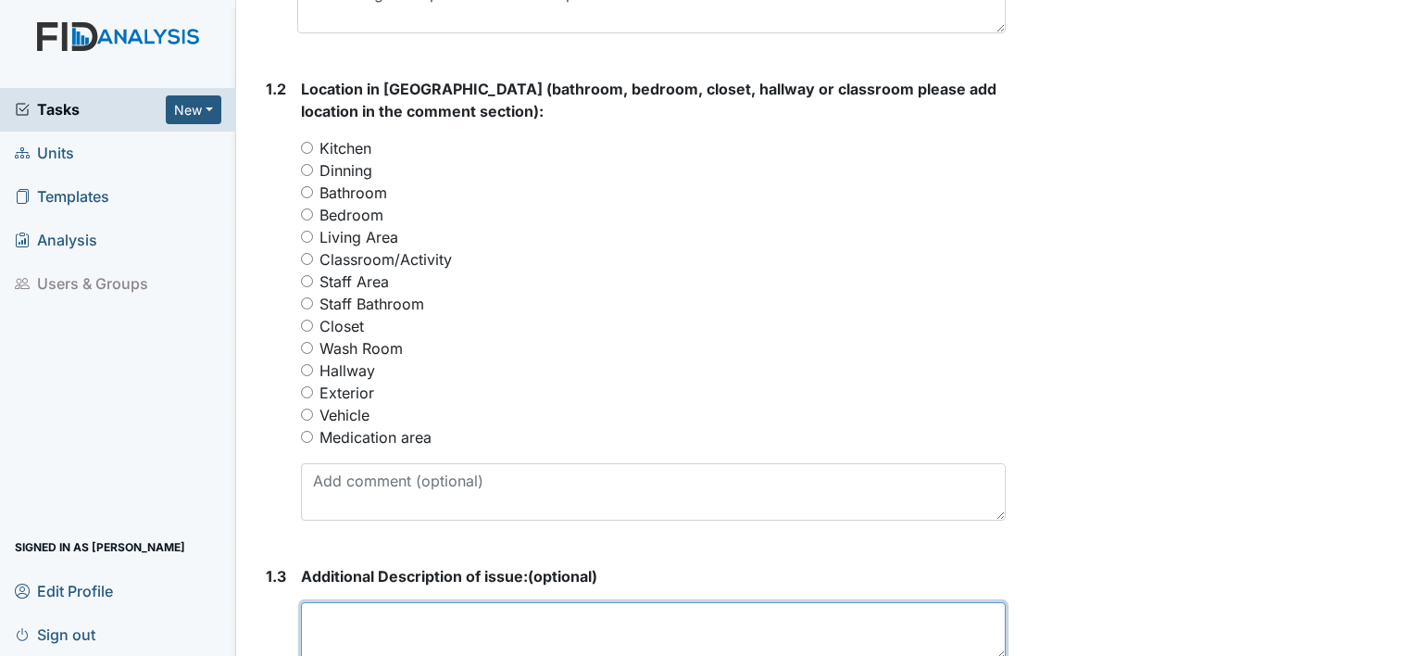
click at [359, 618] on textarea at bounding box center [653, 630] width 705 height 57
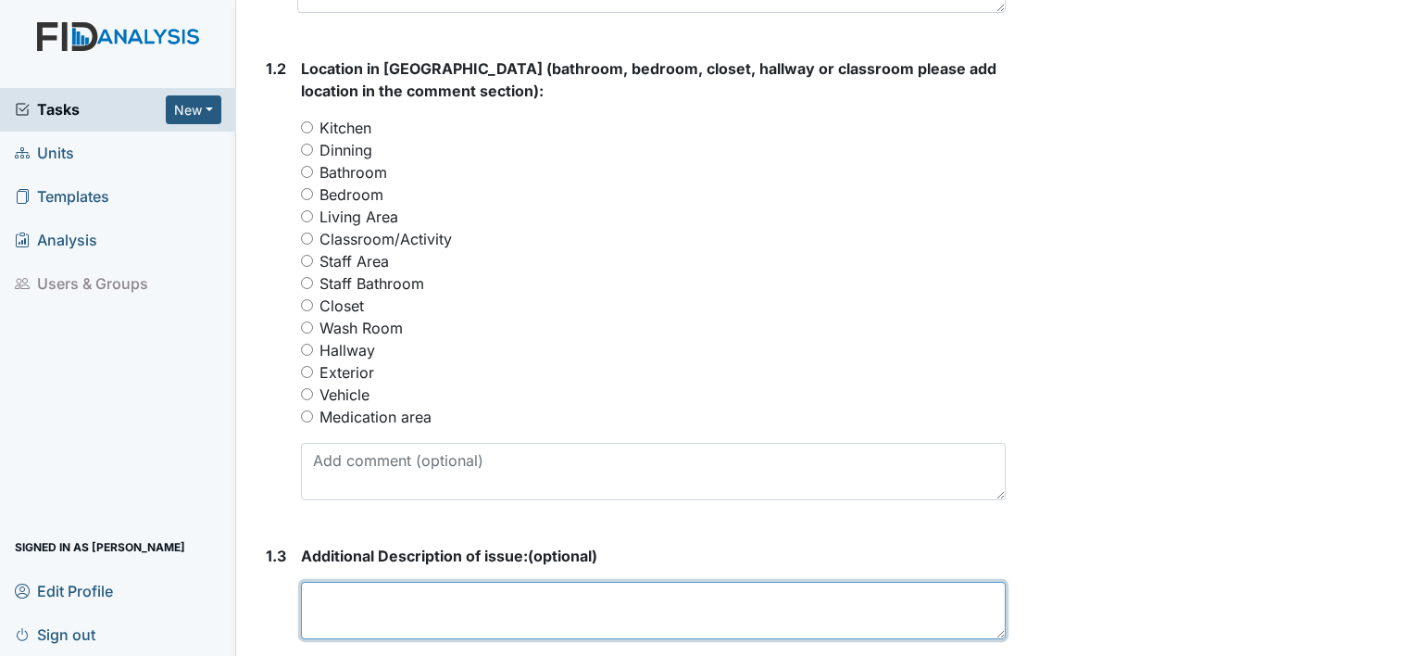
scroll to position [769, 0]
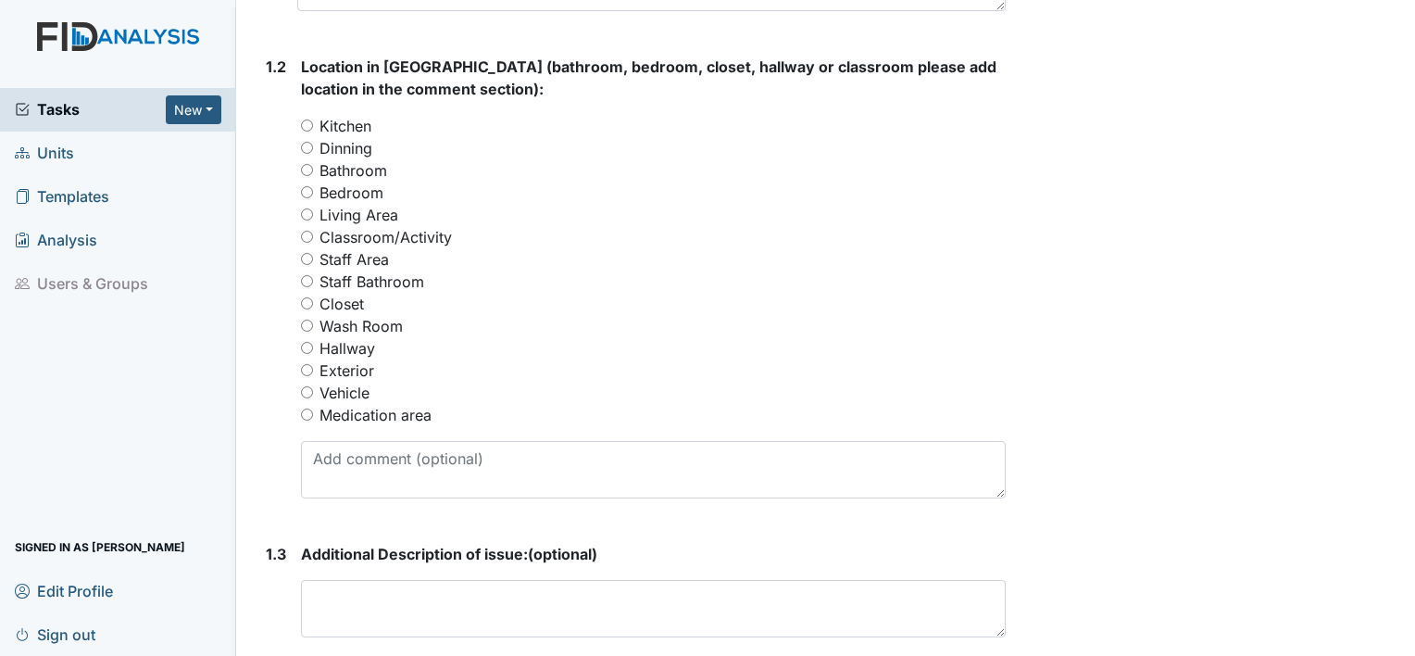
click at [307, 348] on input "Hallway" at bounding box center [307, 348] width 12 height 12
radio input "true"
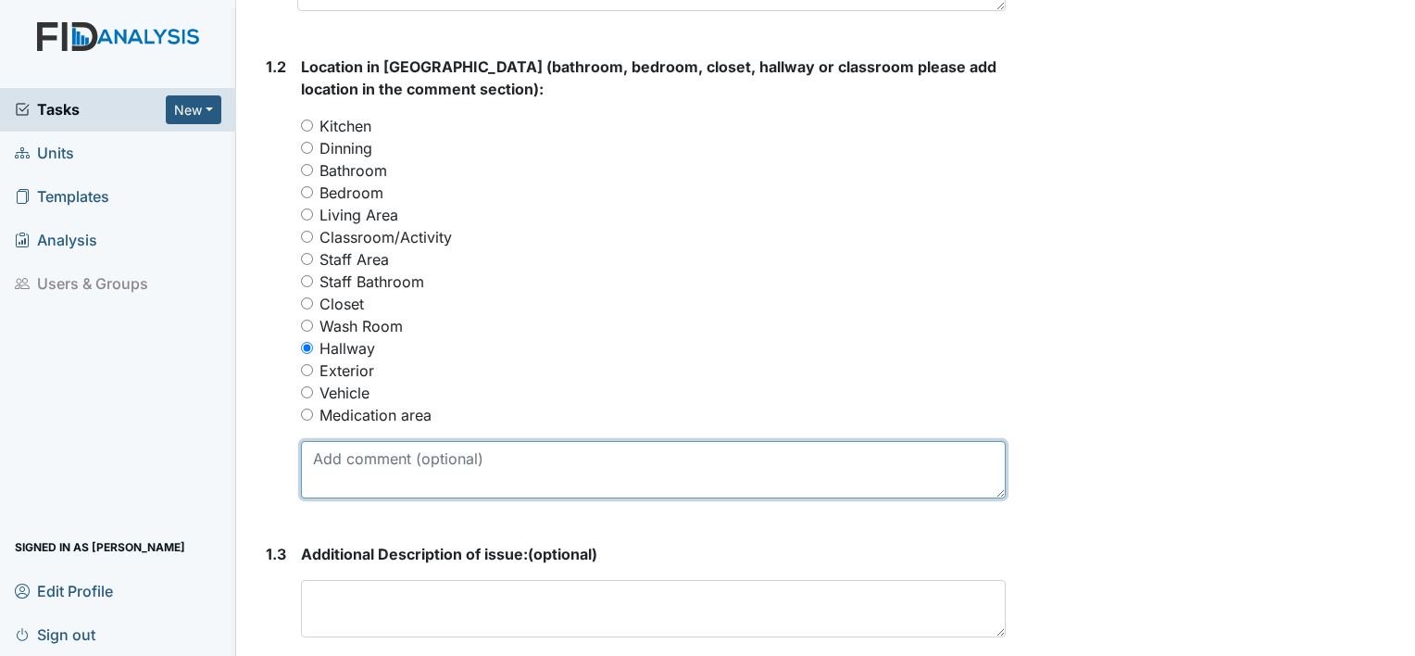
click at [362, 461] on textarea at bounding box center [653, 469] width 705 height 57
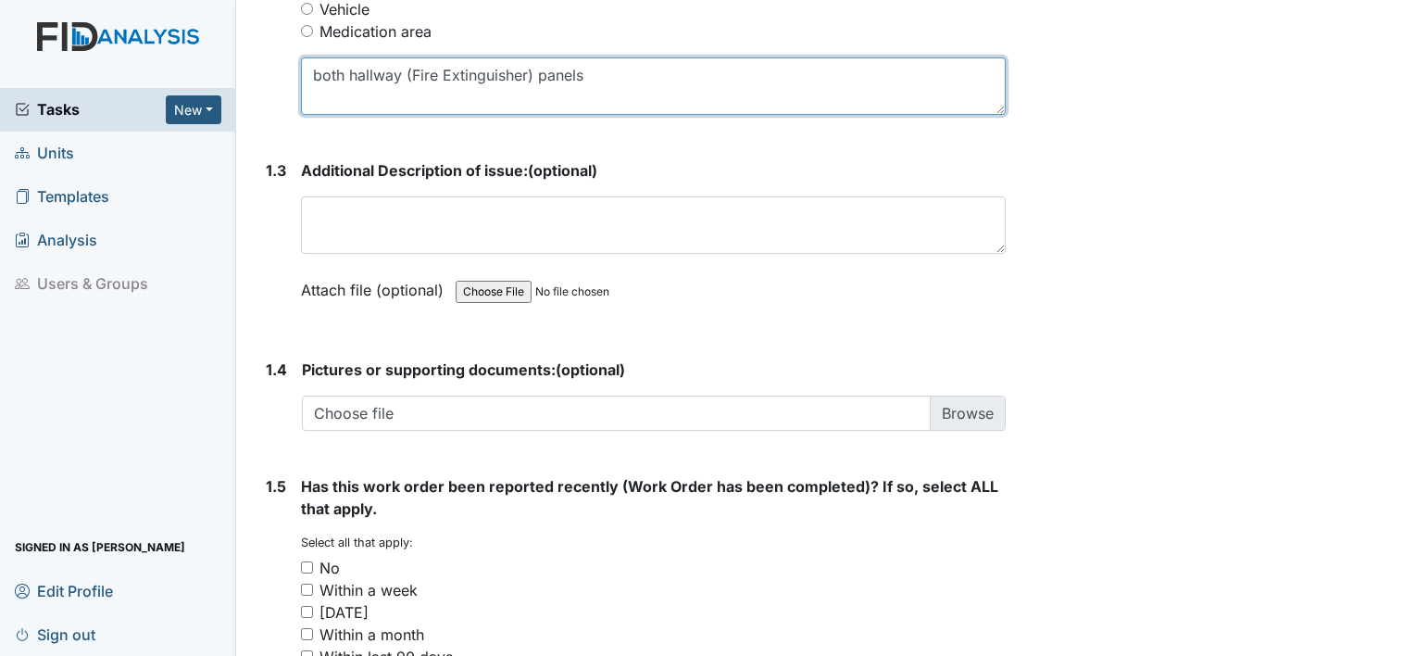
scroll to position [1185, 0]
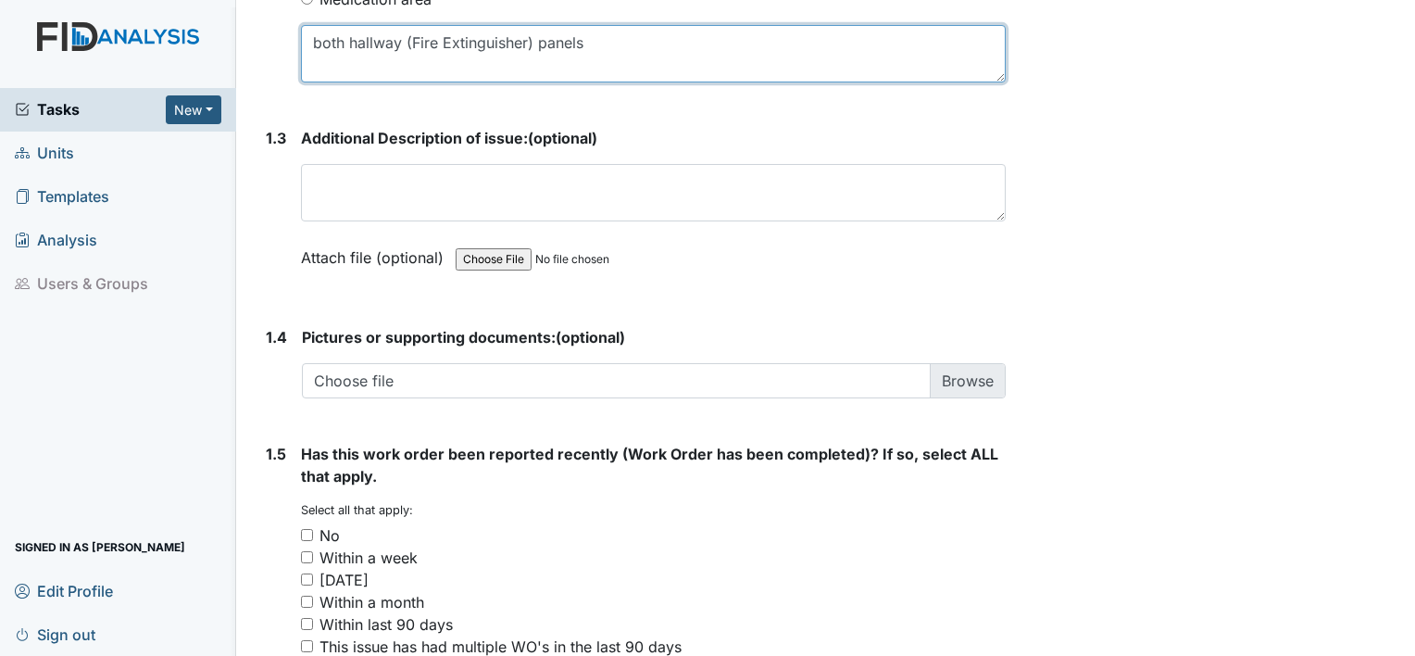
type textarea "both hallway (Fire Extinguisher) panels"
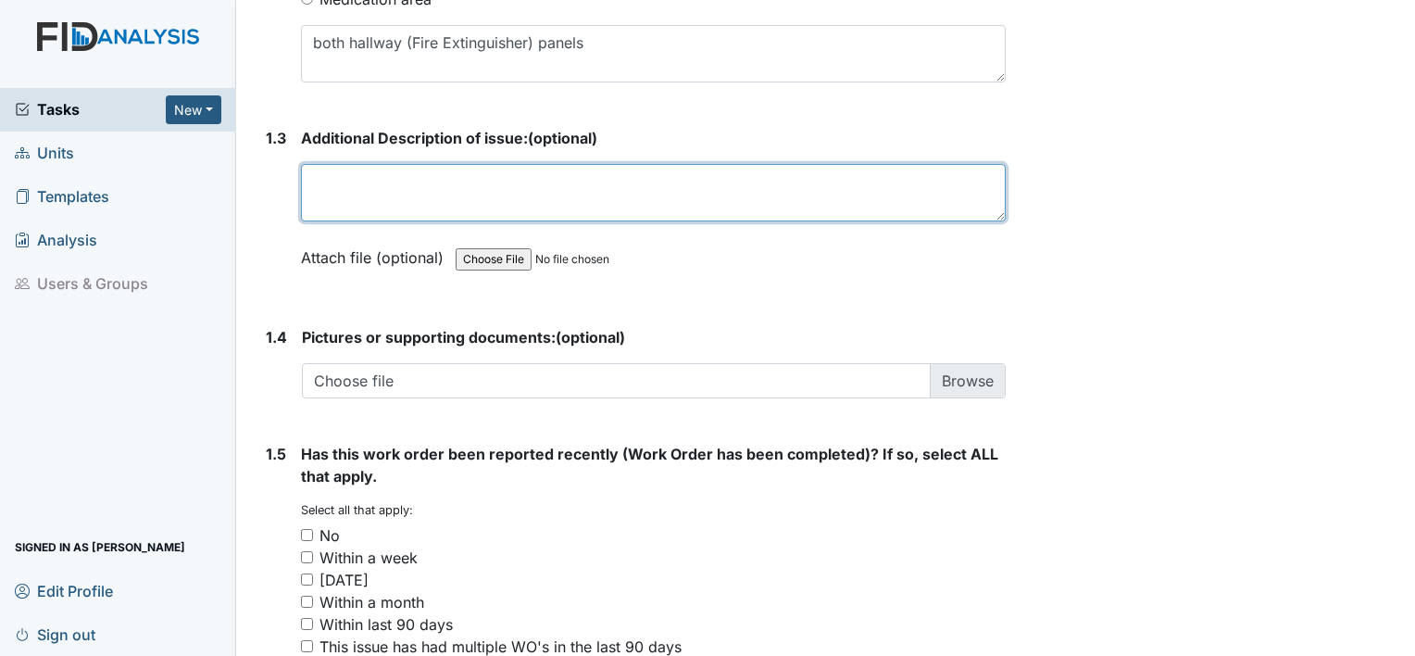
click at [438, 185] on textarea at bounding box center [653, 192] width 705 height 57
type textarea "t"
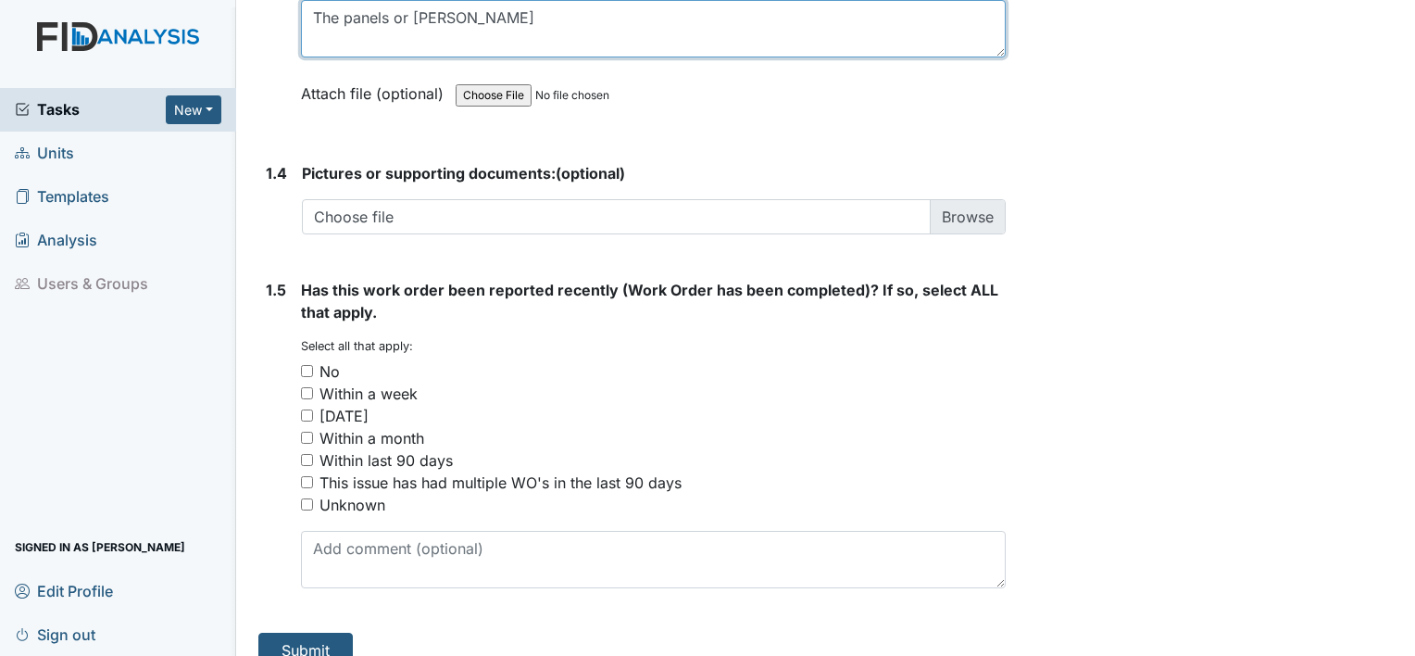
scroll to position [1373, 0]
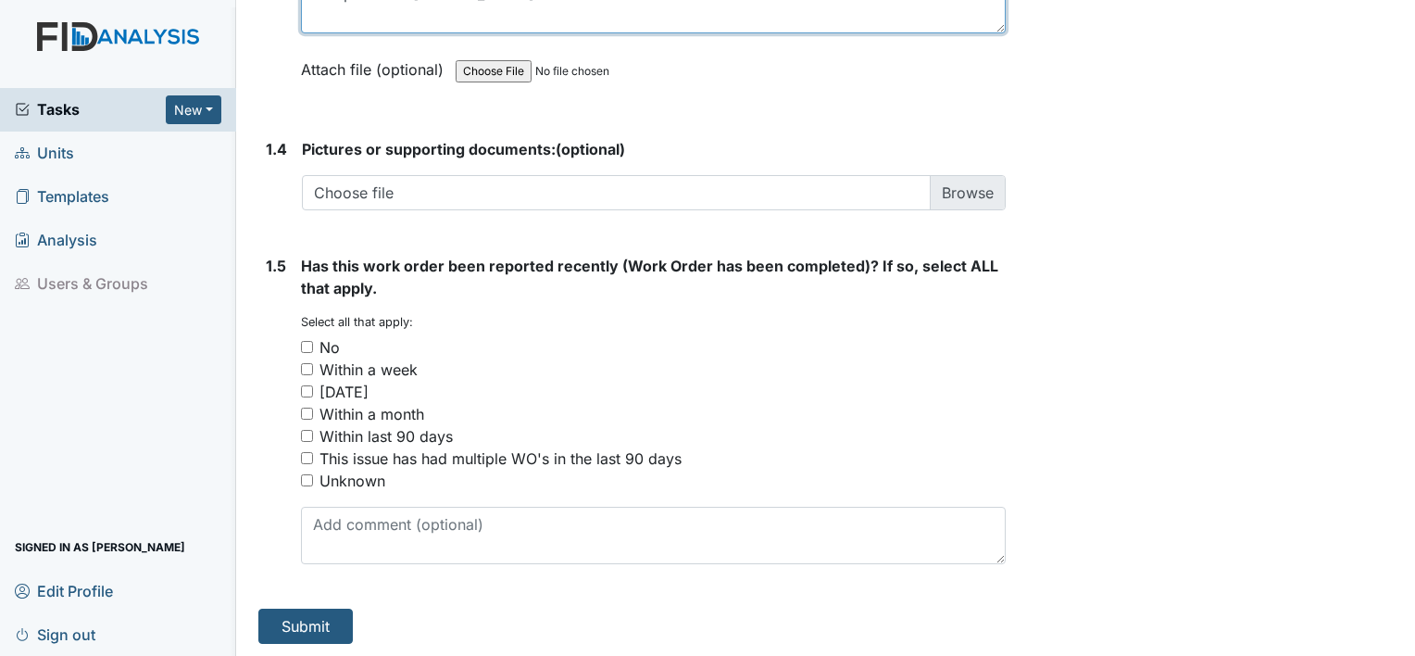
type textarea "The panels or rusty"
click at [307, 343] on input "No" at bounding box center [307, 347] width 12 height 12
checkbox input "true"
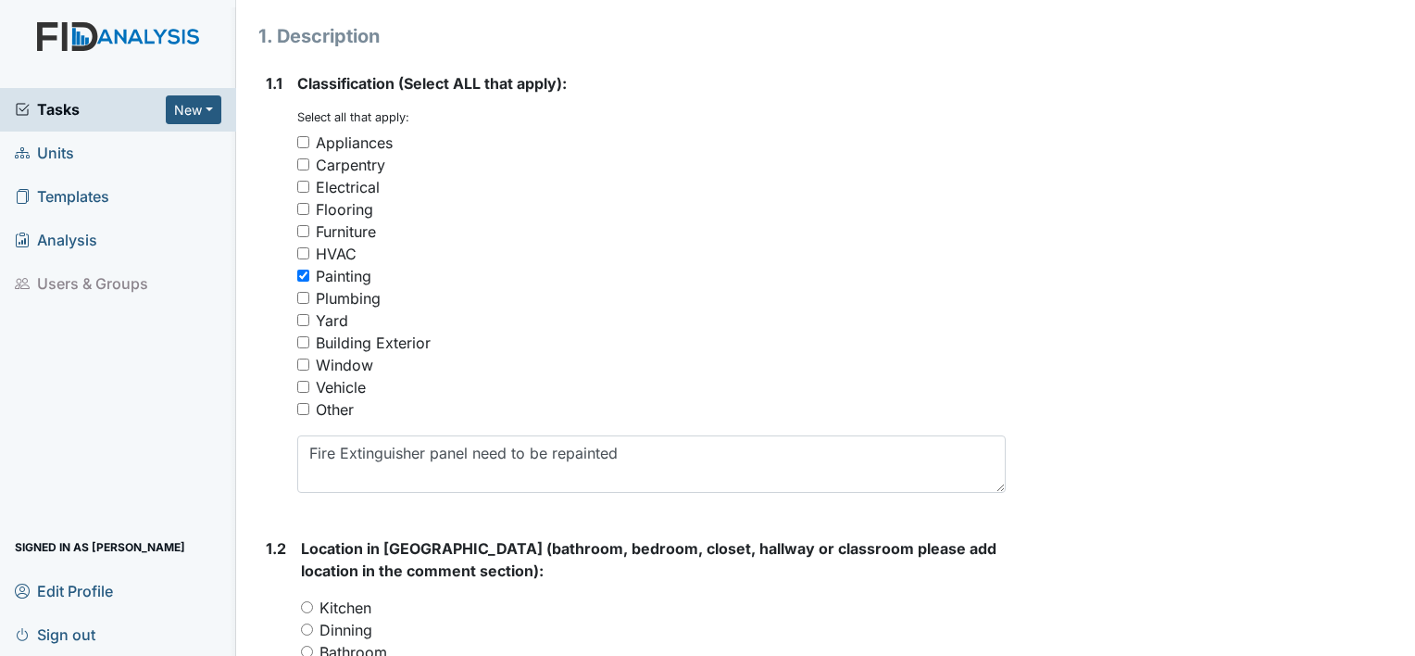
scroll to position [288, 0]
click at [304, 274] on input "Painting" at bounding box center [303, 275] width 12 height 12
checkbox input "false"
click at [302, 140] on input "Appliances" at bounding box center [303, 141] width 12 height 12
checkbox input "true"
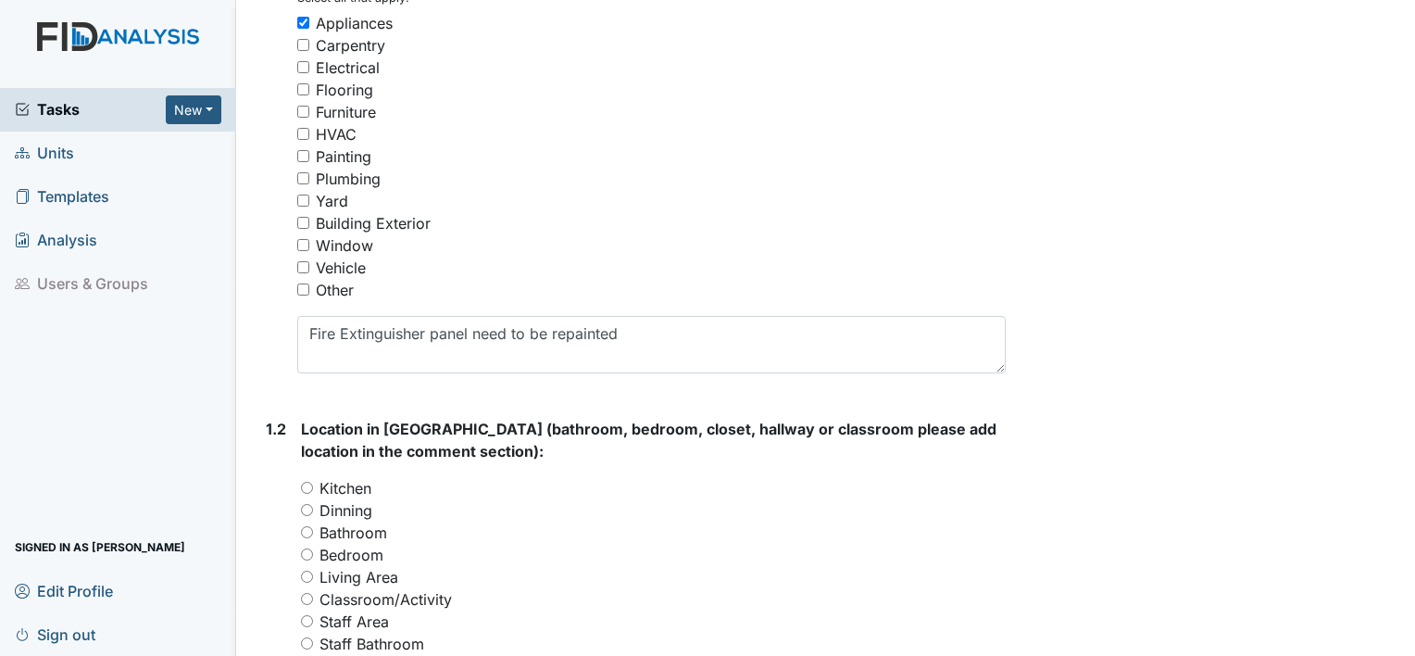
scroll to position [414, 0]
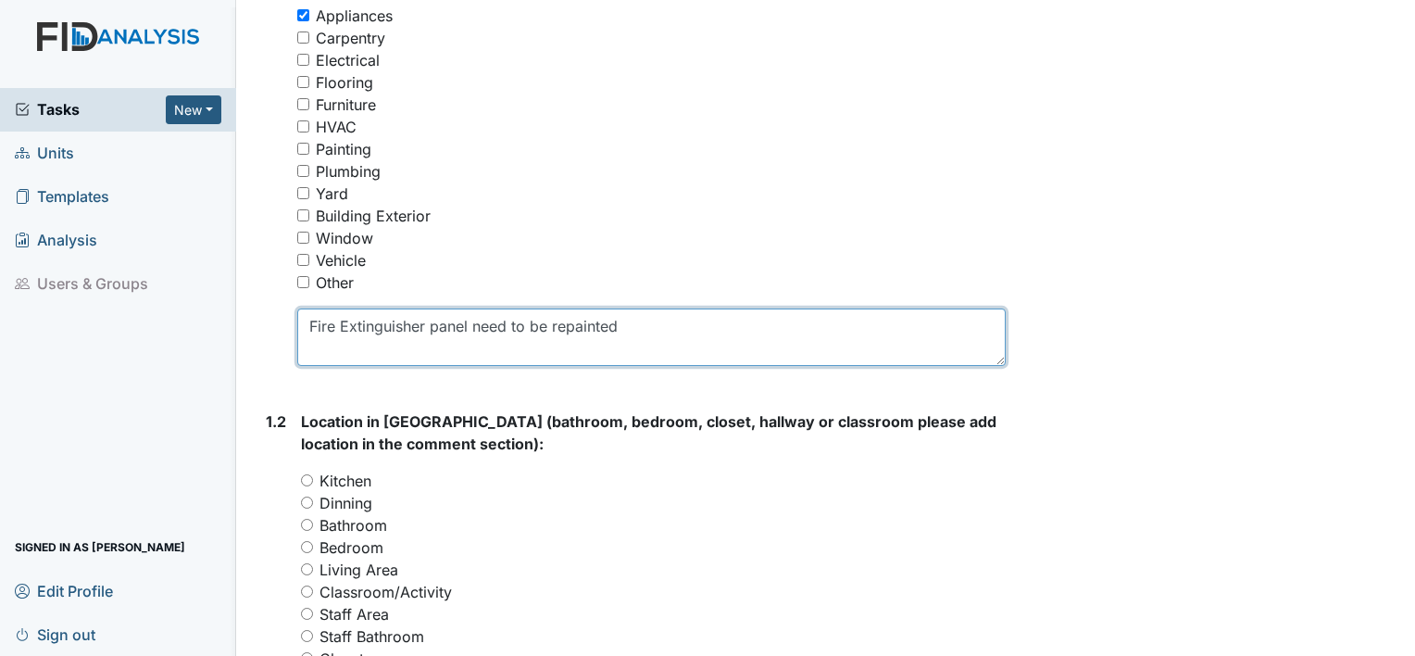
click at [659, 331] on textarea "Fire Extinguisher panel need to be repainted" at bounding box center [651, 336] width 709 height 57
type textarea "F"
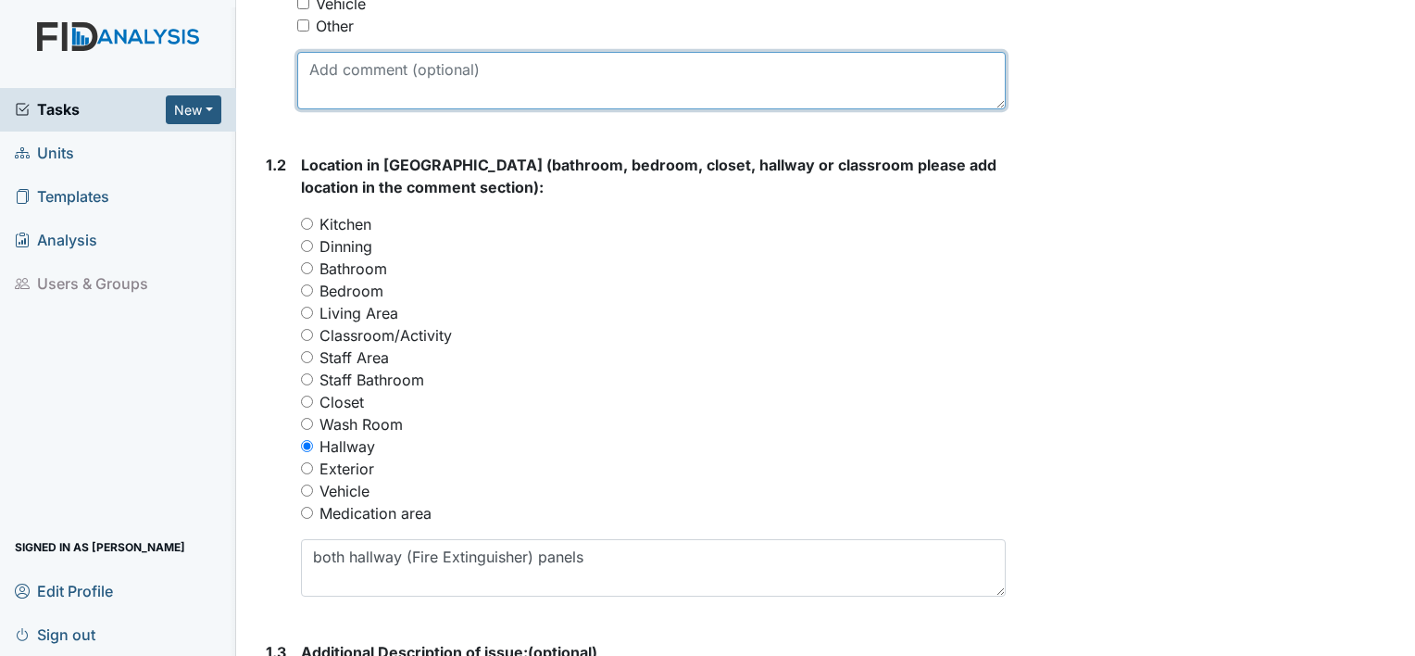
scroll to position [679, 0]
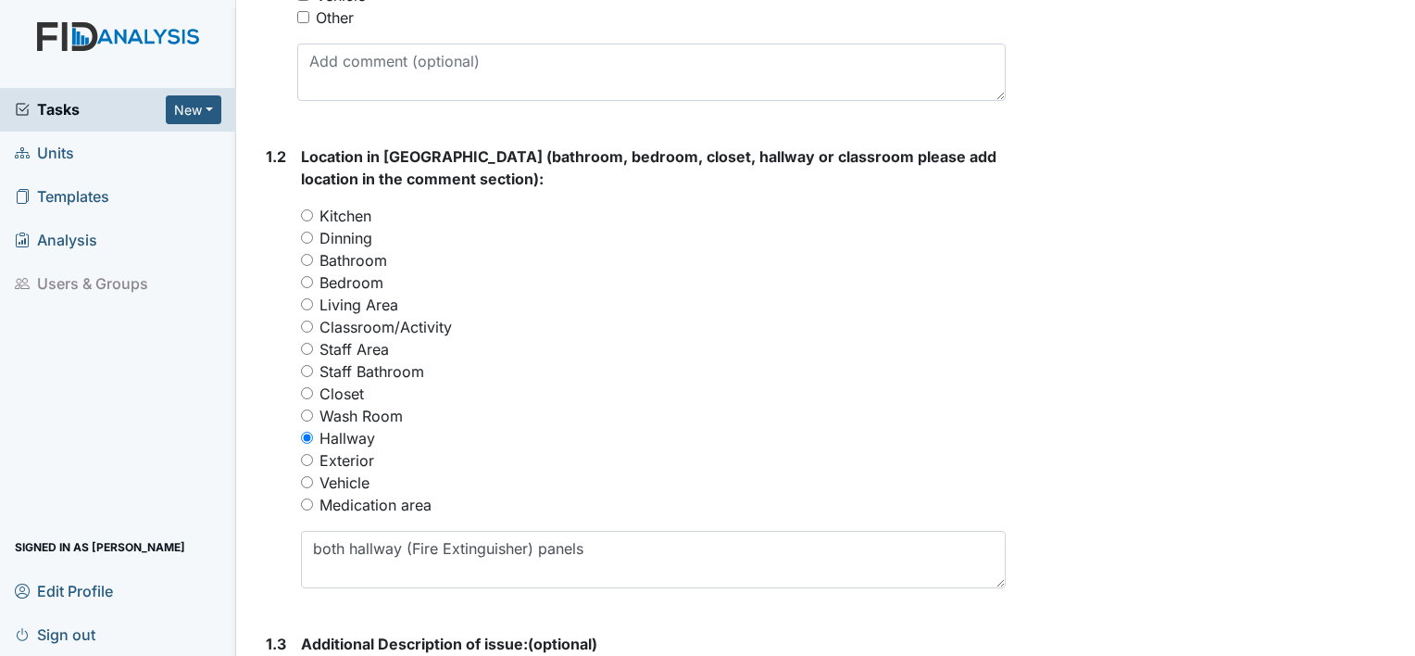
click at [310, 213] on input "Kitchen" at bounding box center [307, 215] width 12 height 12
radio input "true"
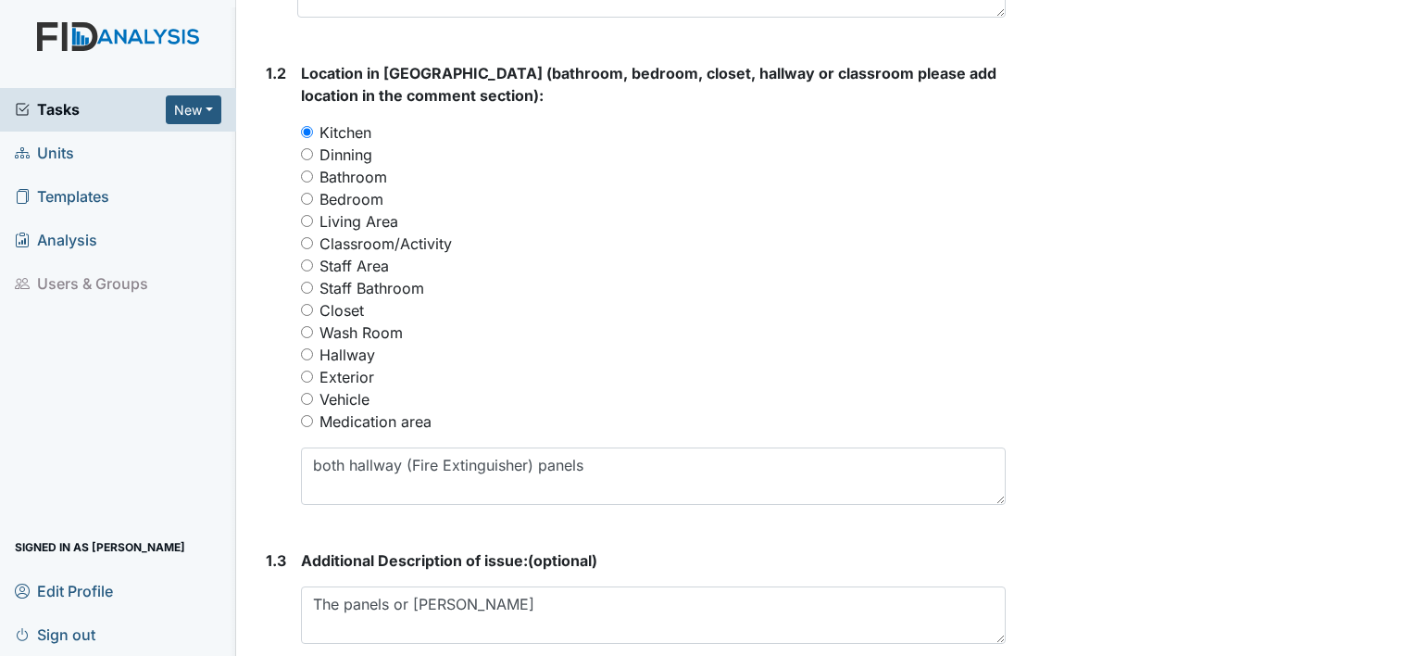
scroll to position [828, 0]
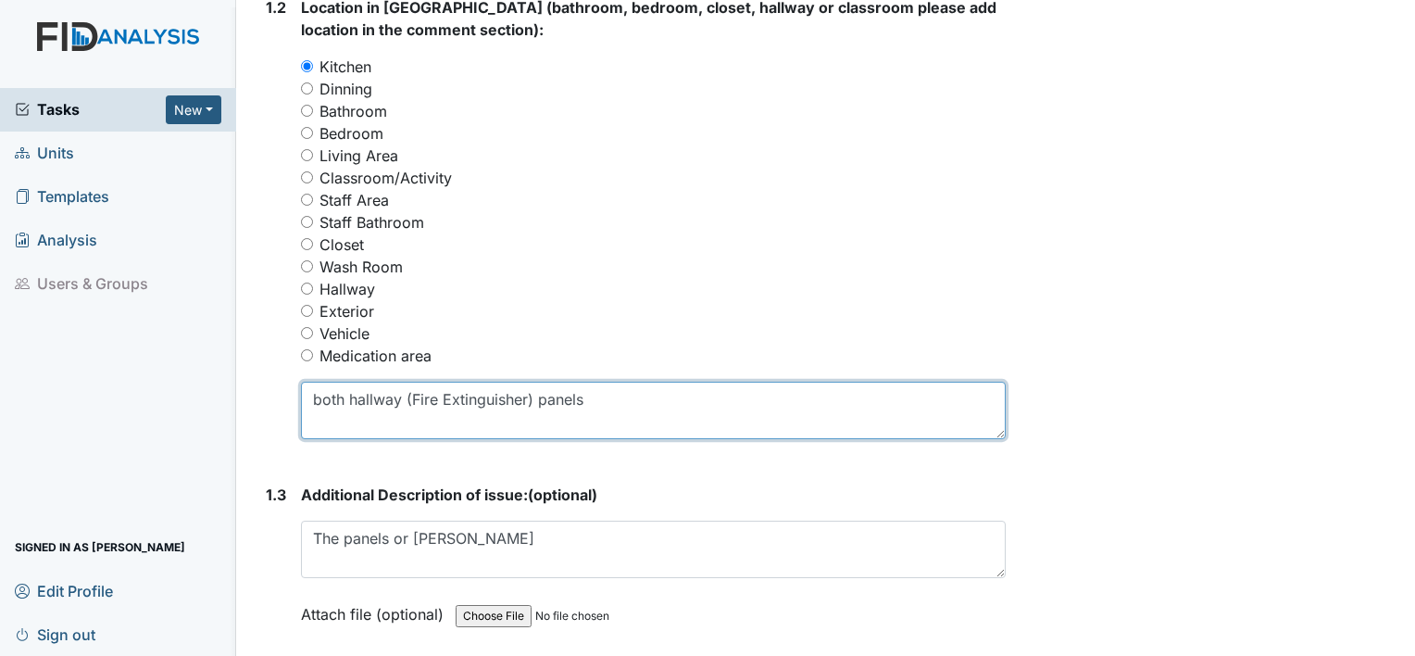
click at [634, 395] on textarea "both hallway (Fire Extinguisher) panels" at bounding box center [653, 410] width 705 height 57
type textarea "b"
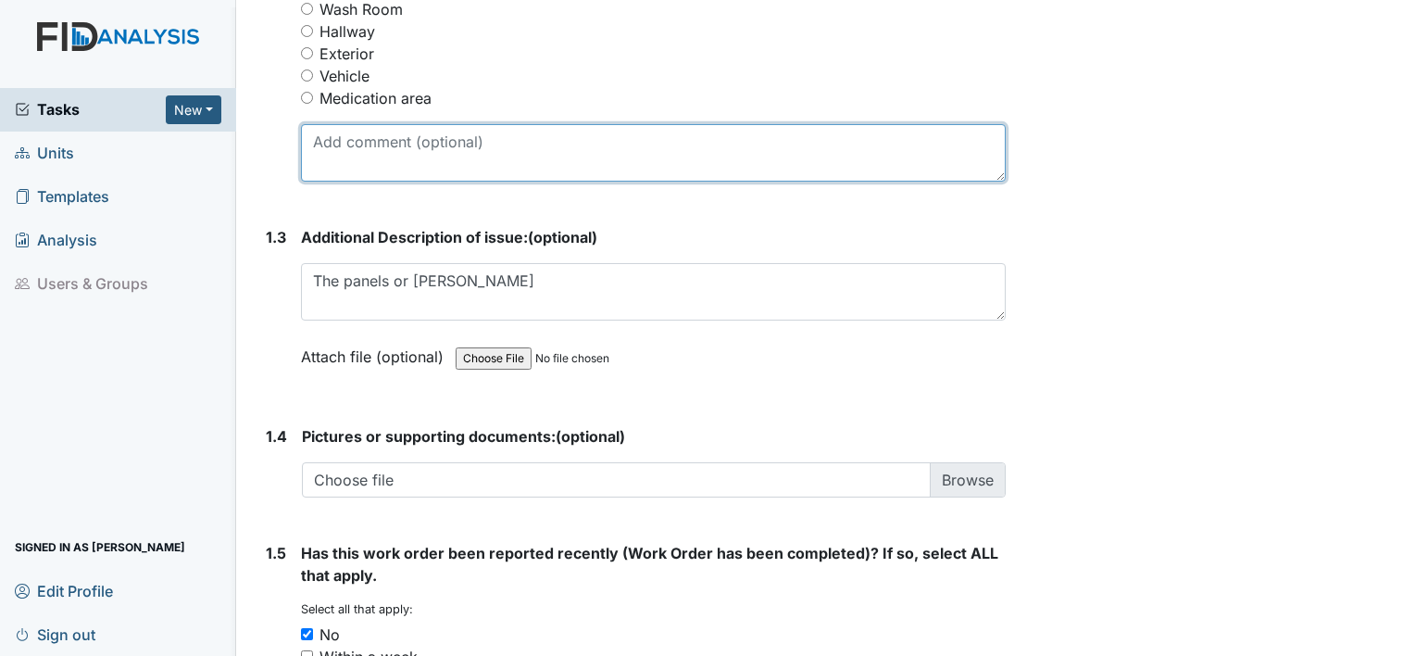
scroll to position [1092, 0]
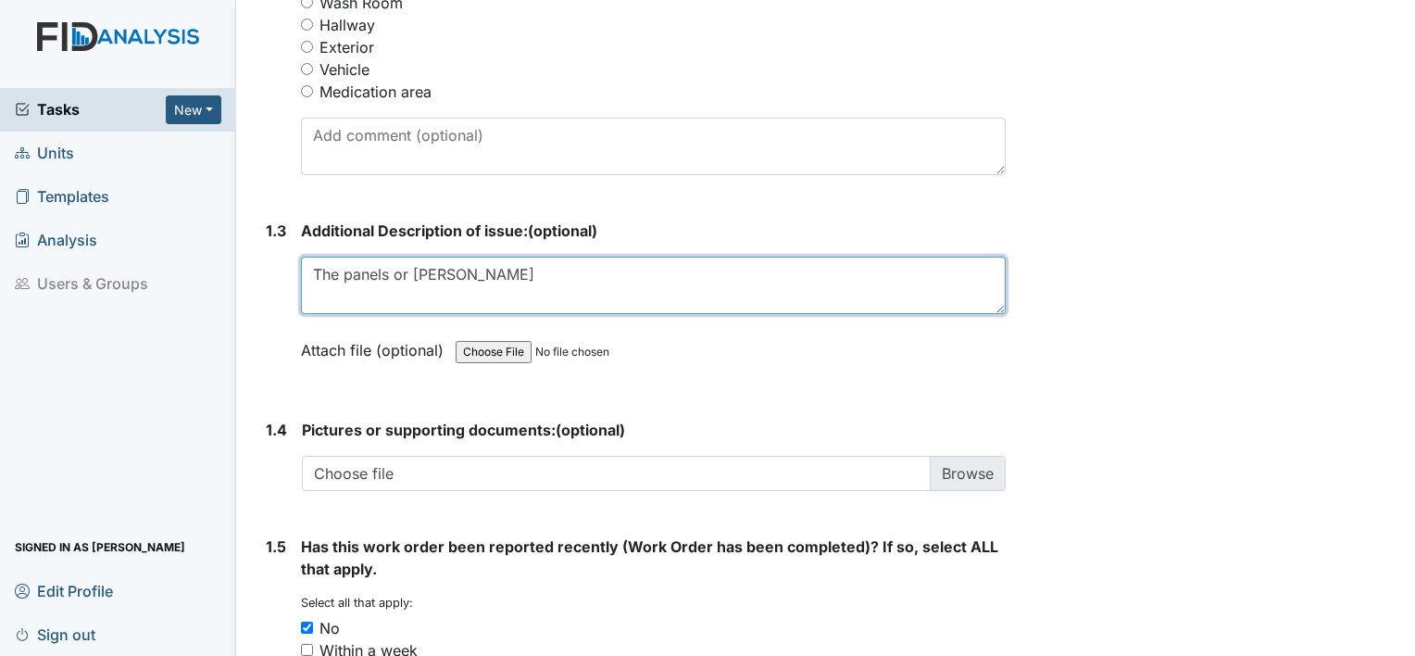
click at [483, 277] on textarea "The panels or rusty" at bounding box center [653, 285] width 705 height 57
type textarea "T"
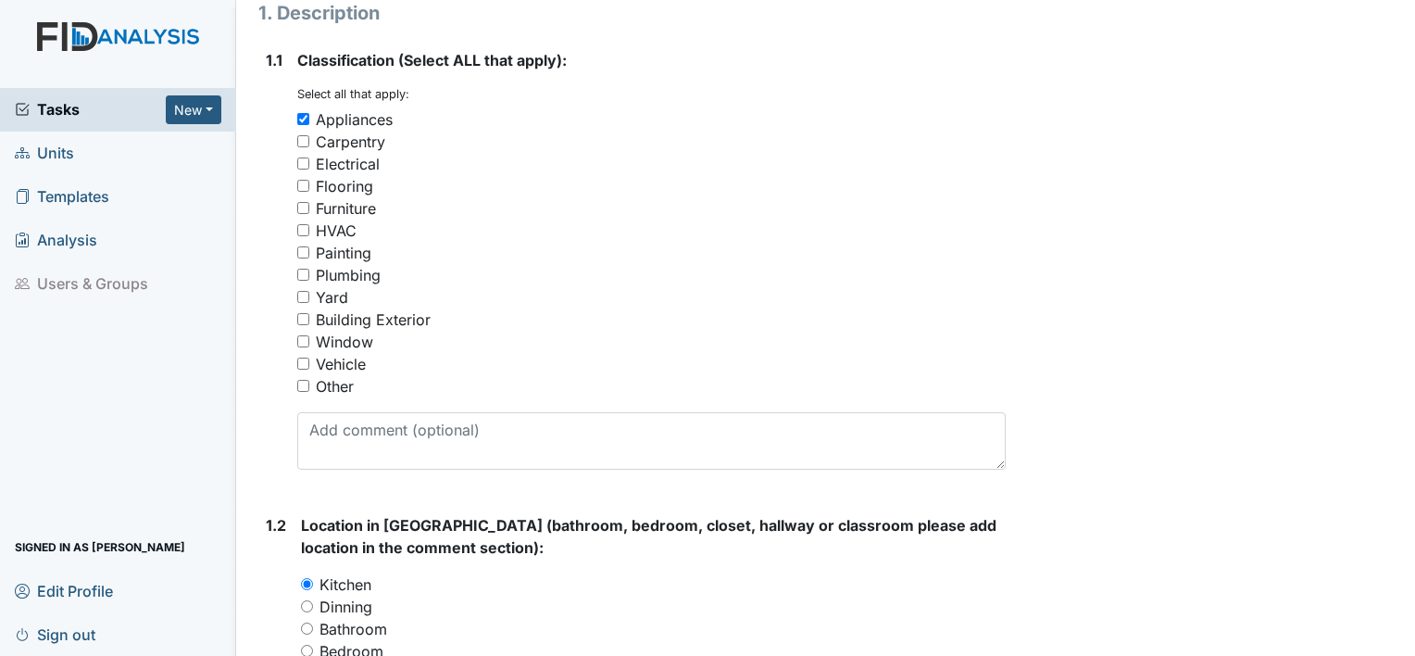
scroll to position [326, 0]
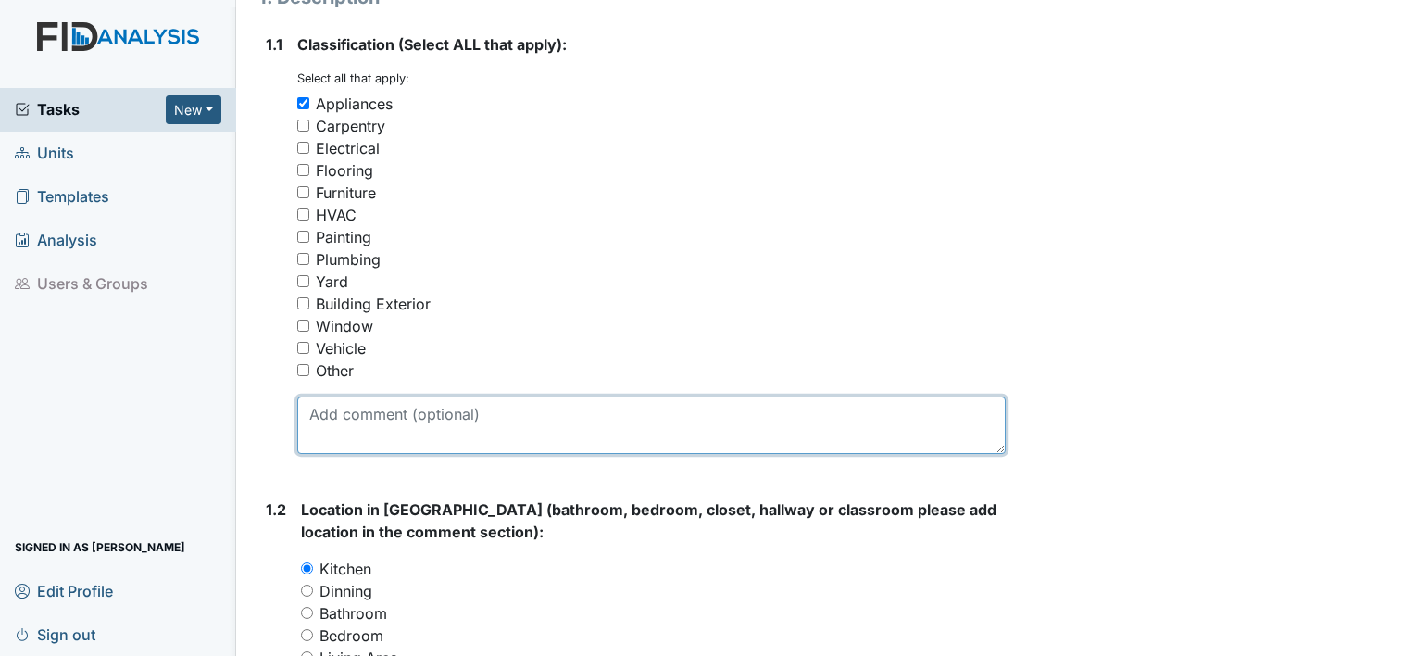
click at [445, 416] on textarea "Fire Extinguisher panel need to be repainted" at bounding box center [651, 424] width 709 height 57
type textarea "t"
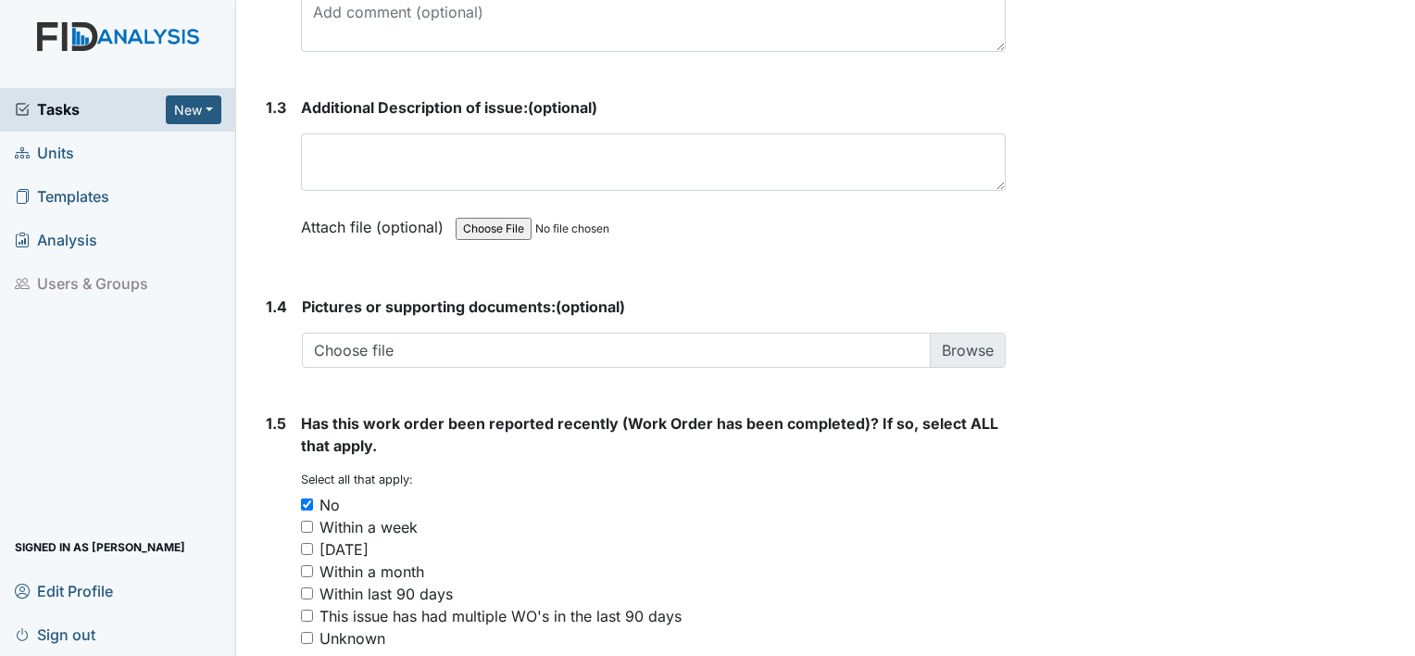
scroll to position [1373, 0]
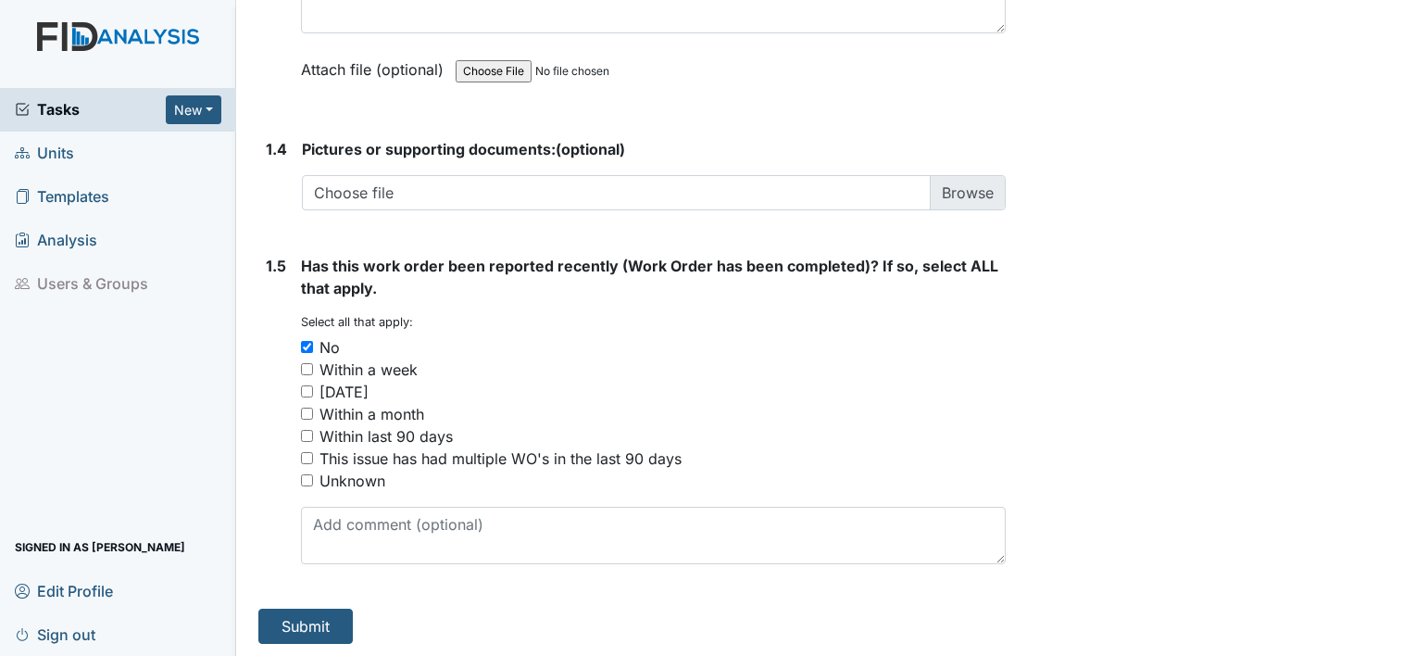
type textarea "The Kitchen Refrigerator is temp is reading below 30 degrees"
click at [307, 622] on button "Submit" at bounding box center [305, 626] width 94 height 35
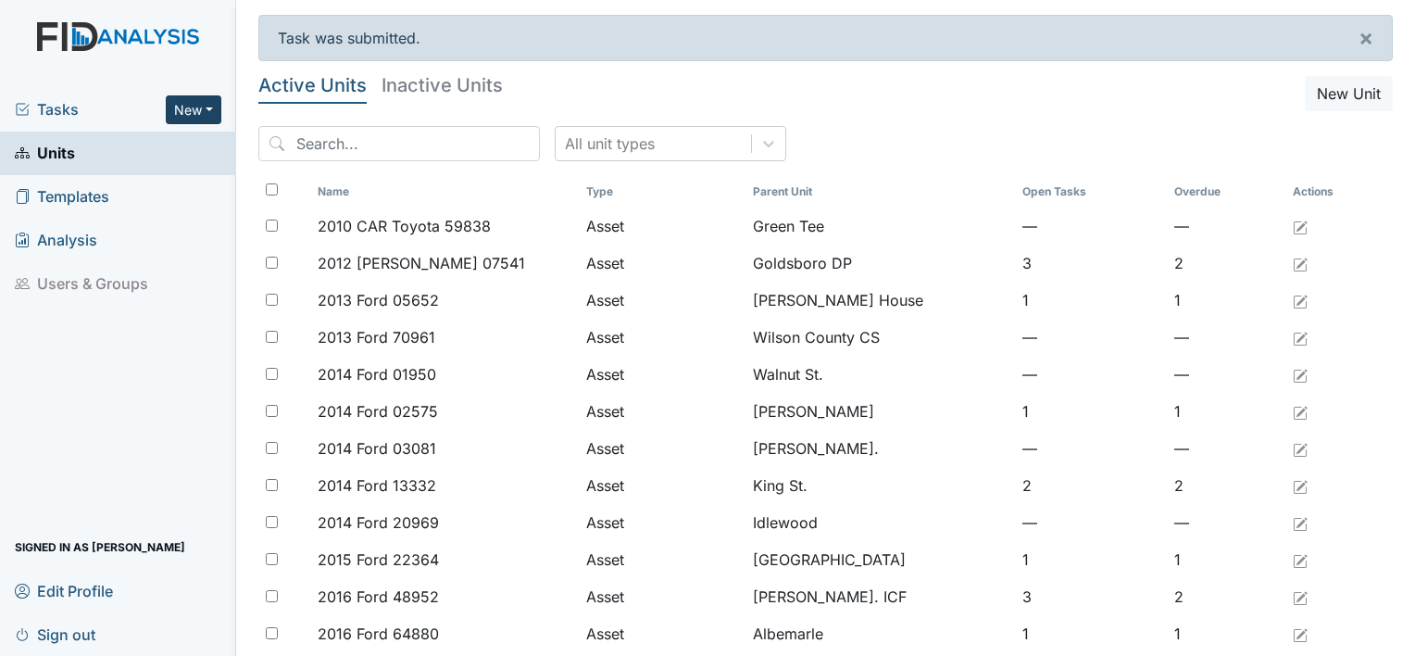
click at [180, 100] on button "New" at bounding box center [194, 109] width 56 height 29
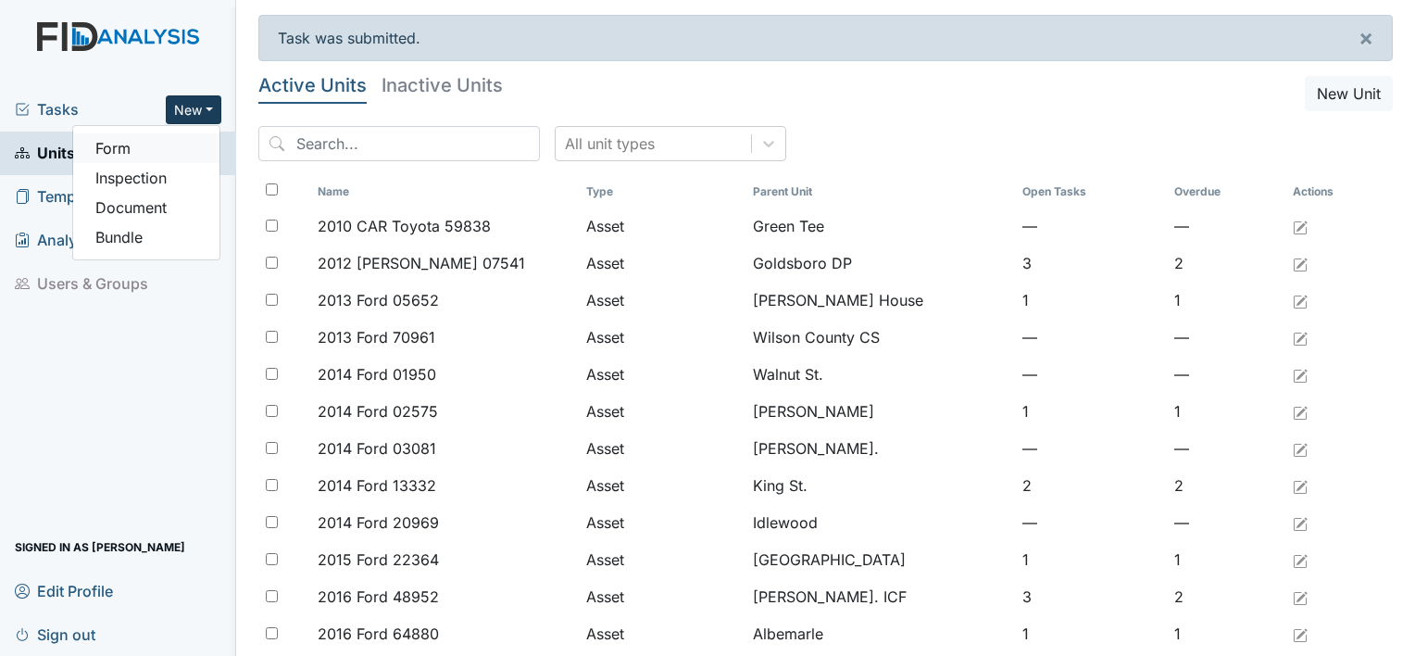
click at [113, 150] on link "Form" at bounding box center [146, 148] width 146 height 30
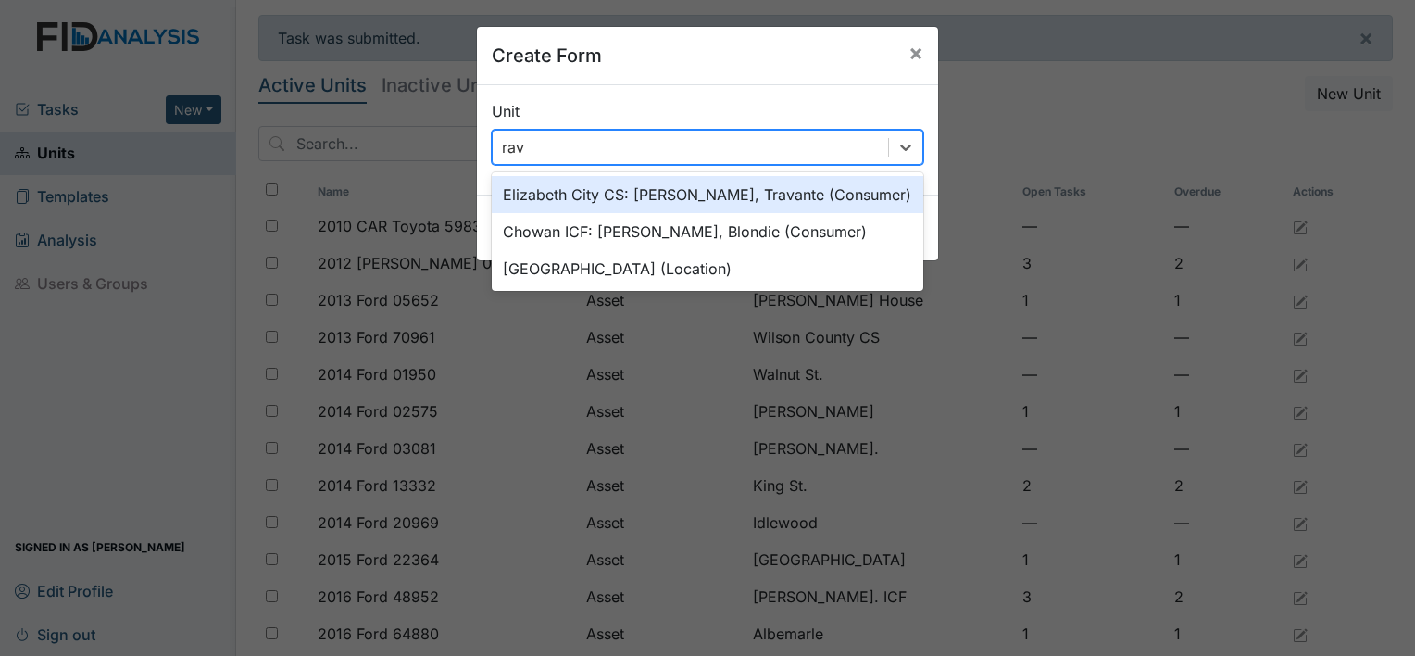
type input "rave"
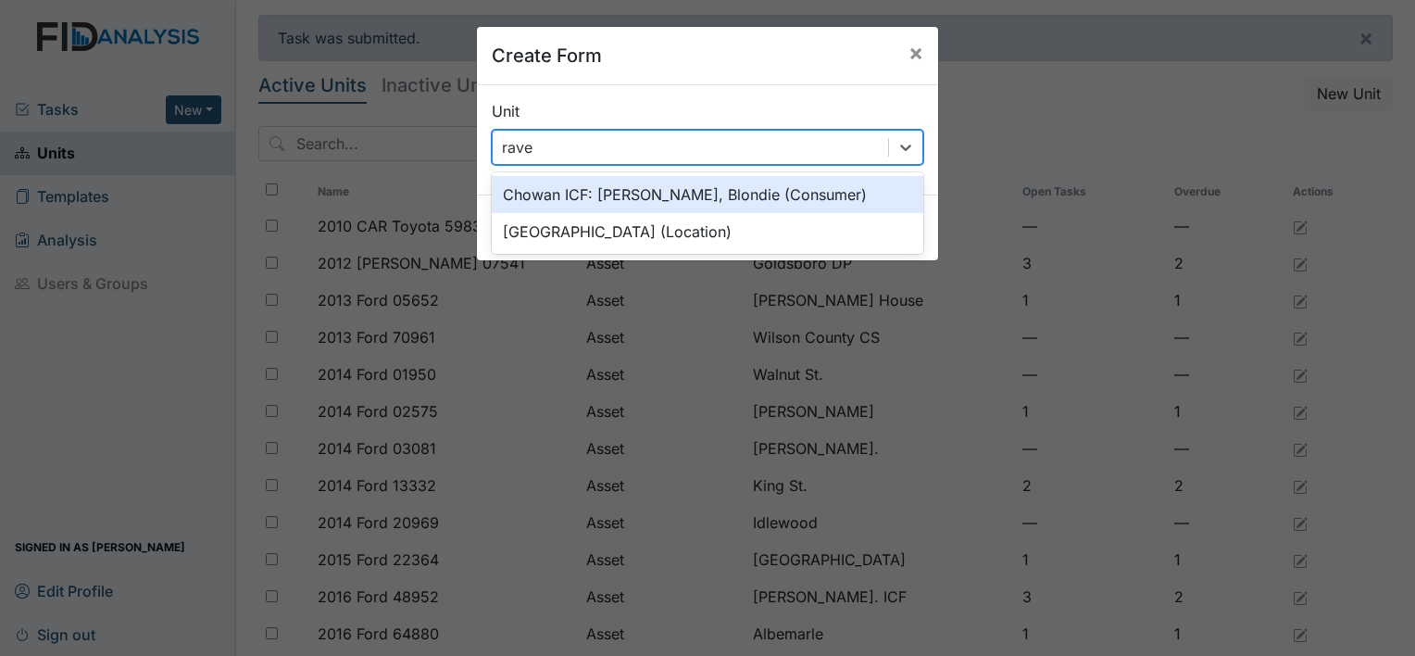
click at [615, 233] on div "Raven Ridge (Location)" at bounding box center [708, 231] width 432 height 37
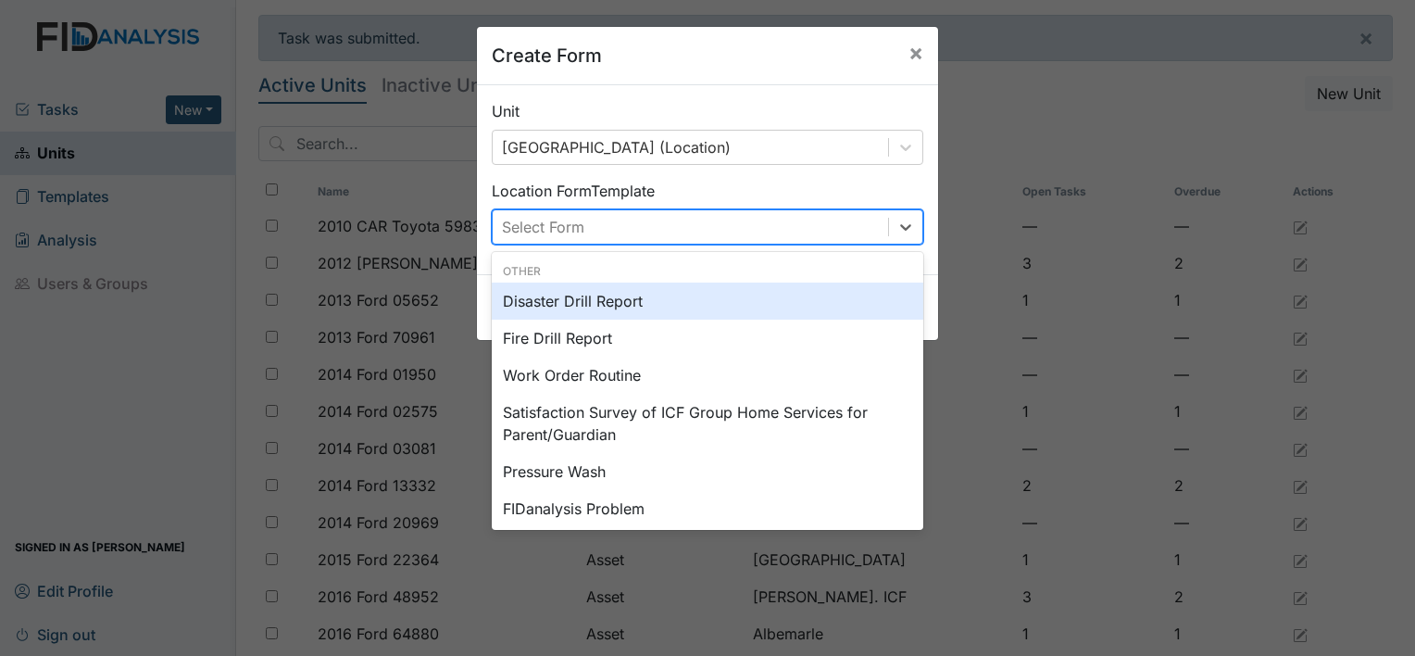
click at [589, 375] on div "Work Order Routine" at bounding box center [708, 375] width 432 height 37
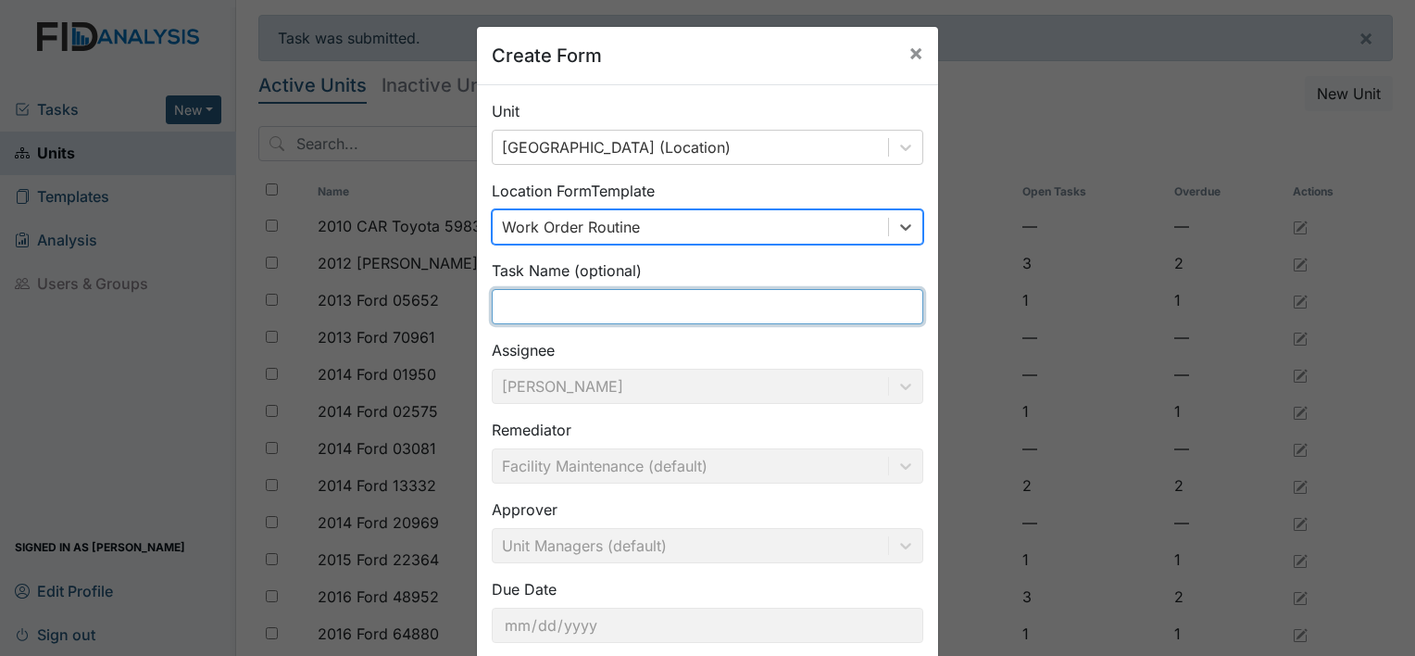
click at [622, 303] on input "text" at bounding box center [708, 306] width 432 height 35
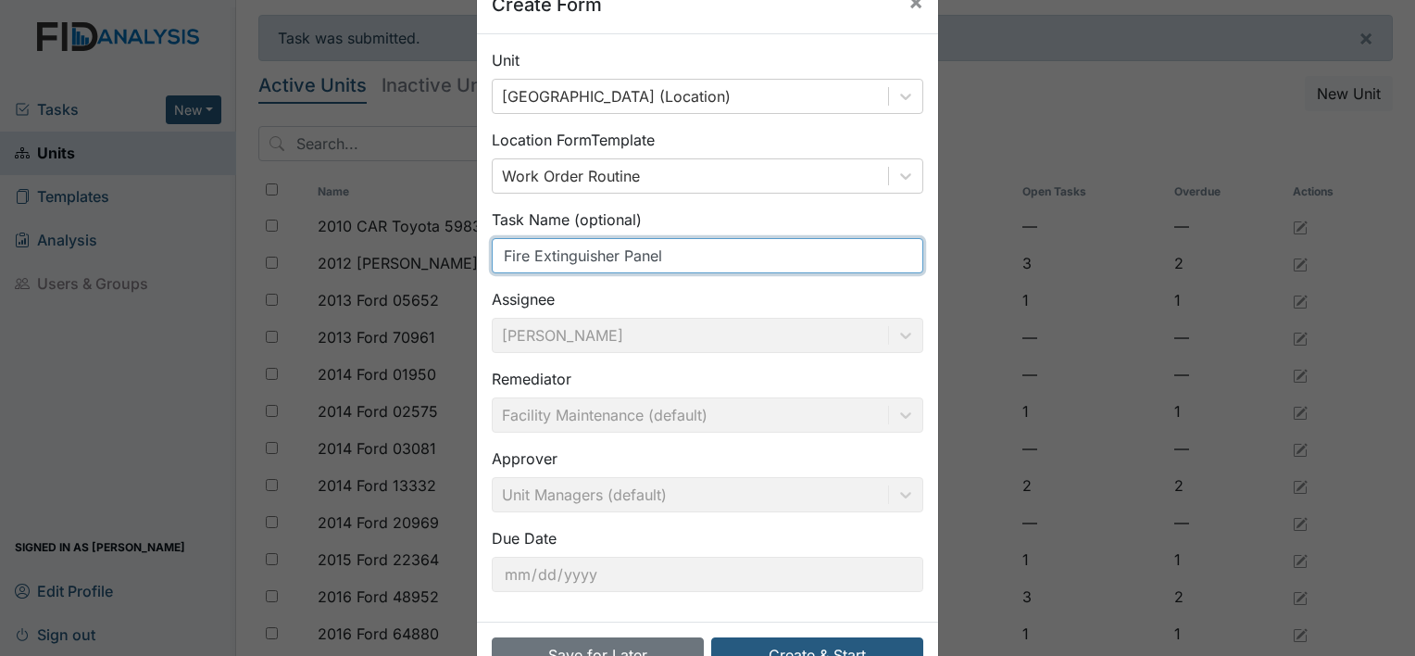
scroll to position [107, 0]
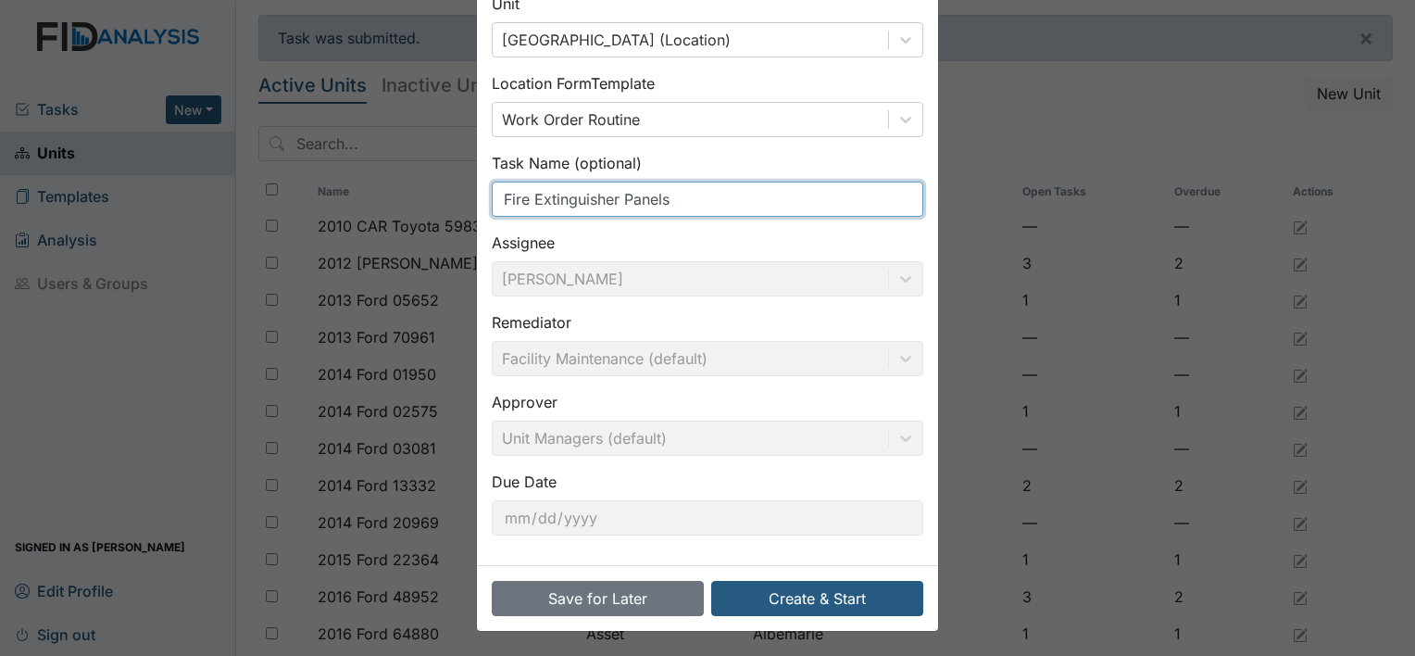
type input "Fire Extinguisher Panels"
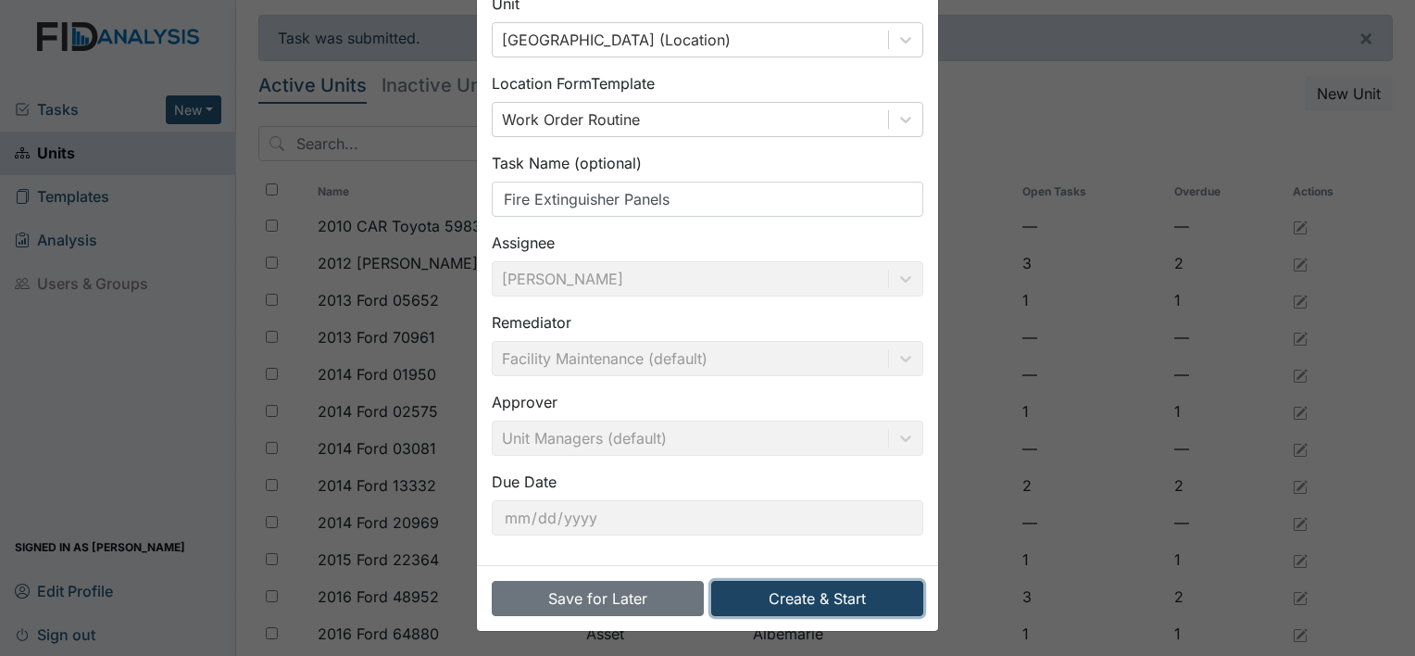
click at [809, 593] on button "Create & Start" at bounding box center [817, 598] width 212 height 35
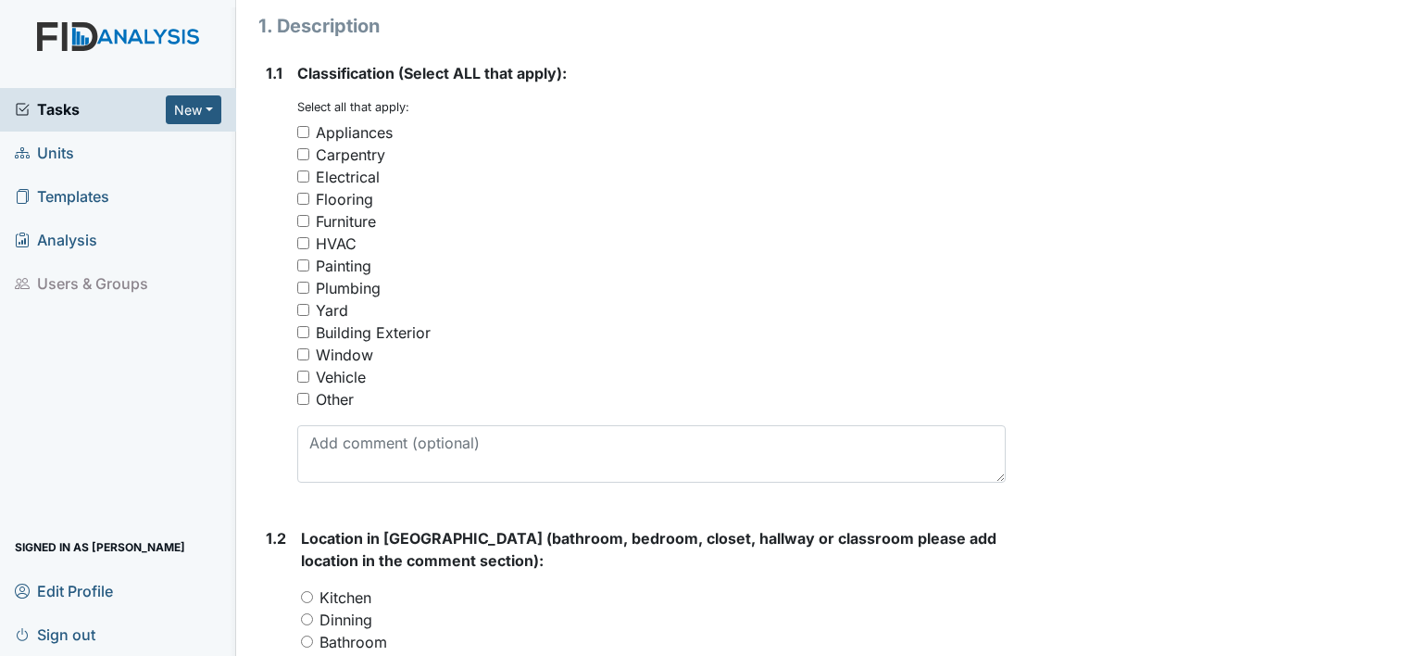
scroll to position [300, 0]
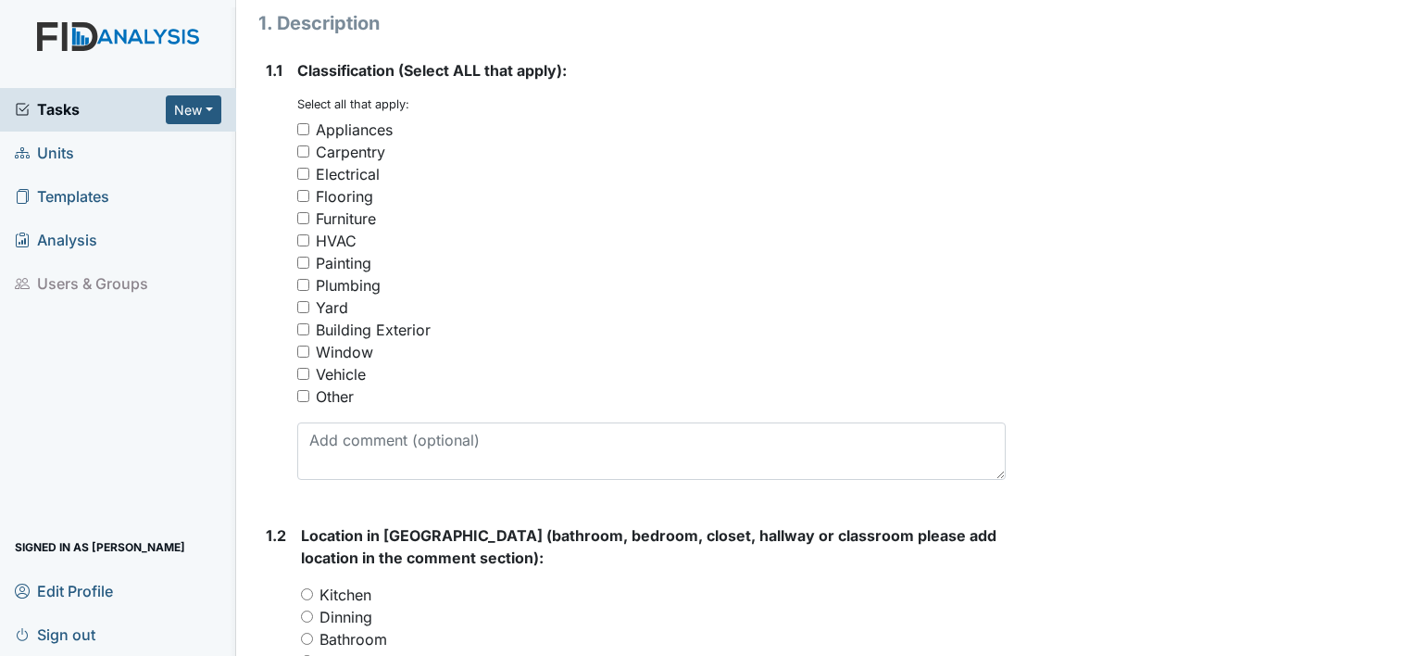
click at [302, 261] on input "Painting" at bounding box center [303, 263] width 12 height 12
checkbox input "true"
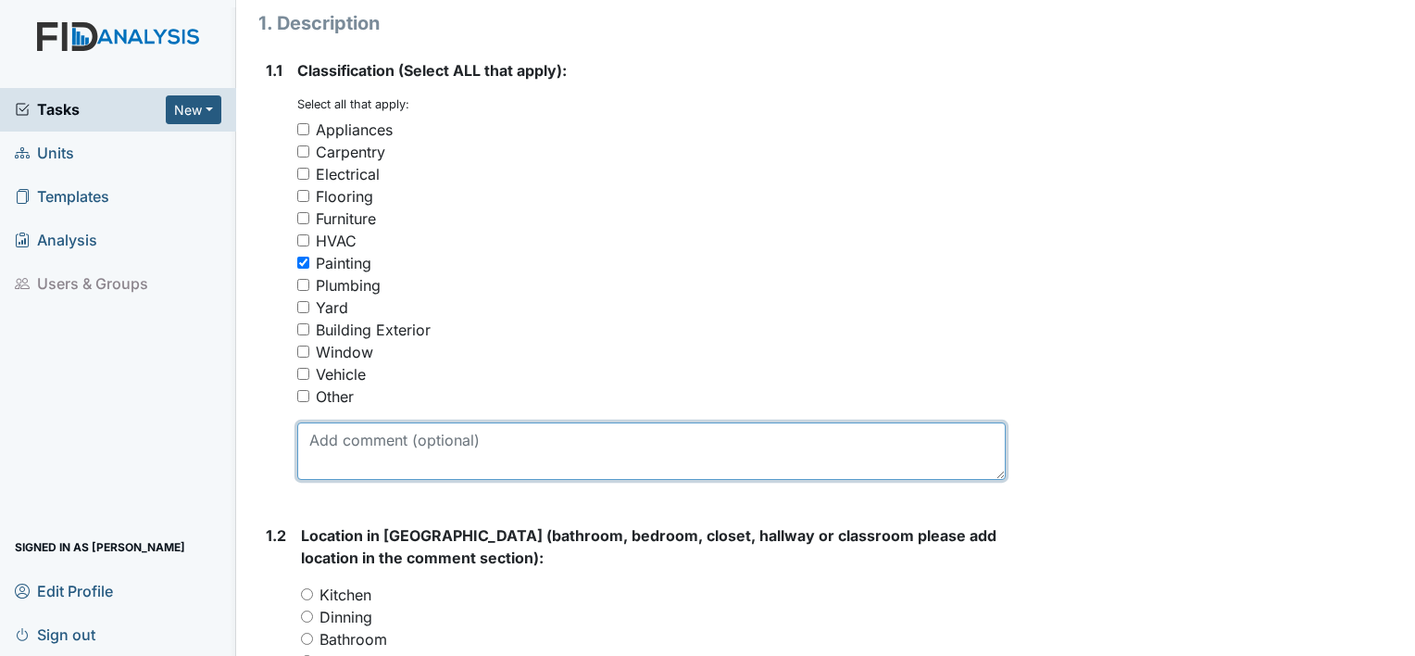
click at [408, 445] on textarea at bounding box center [651, 450] width 709 height 57
click at [362, 461] on textarea "Fire Extinguisher panel" at bounding box center [651, 450] width 709 height 57
click at [504, 433] on textarea "Fire Extinguisher panel" at bounding box center [651, 450] width 709 height 57
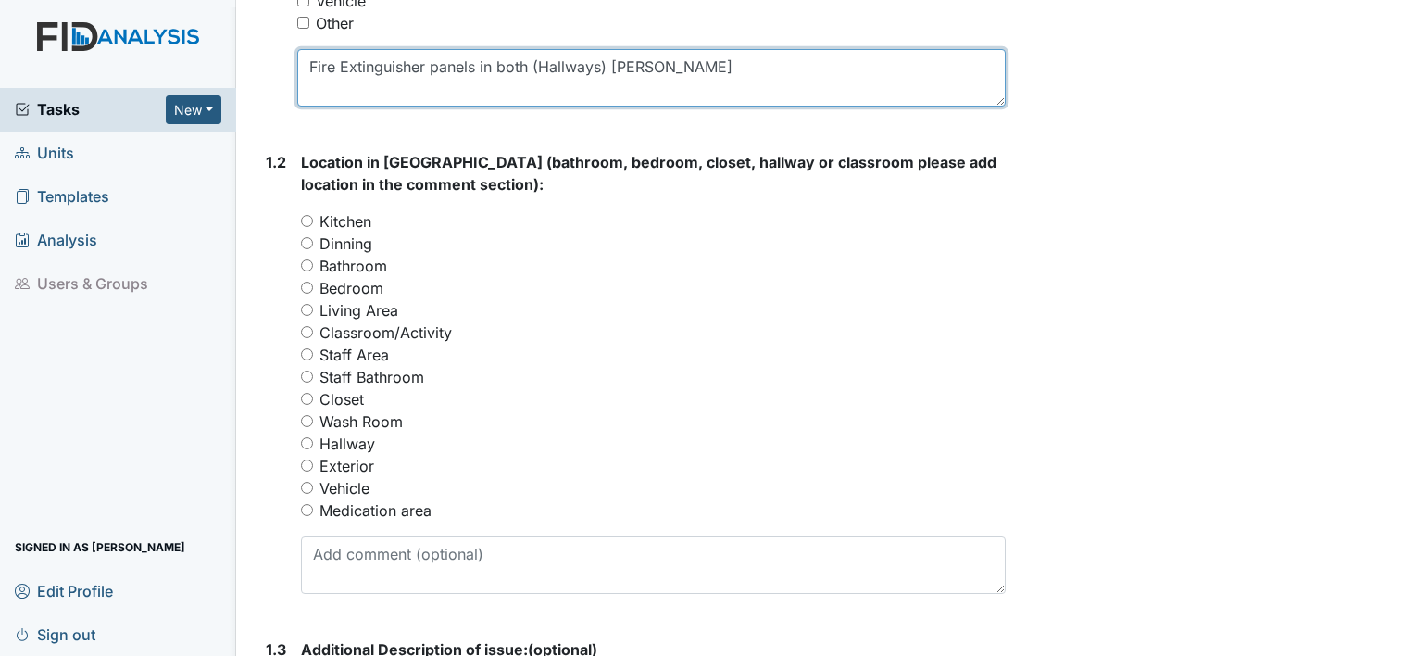
scroll to position [675, 0]
type textarea "Fire Extinguisher panels in both (Hallways) [PERSON_NAME]"
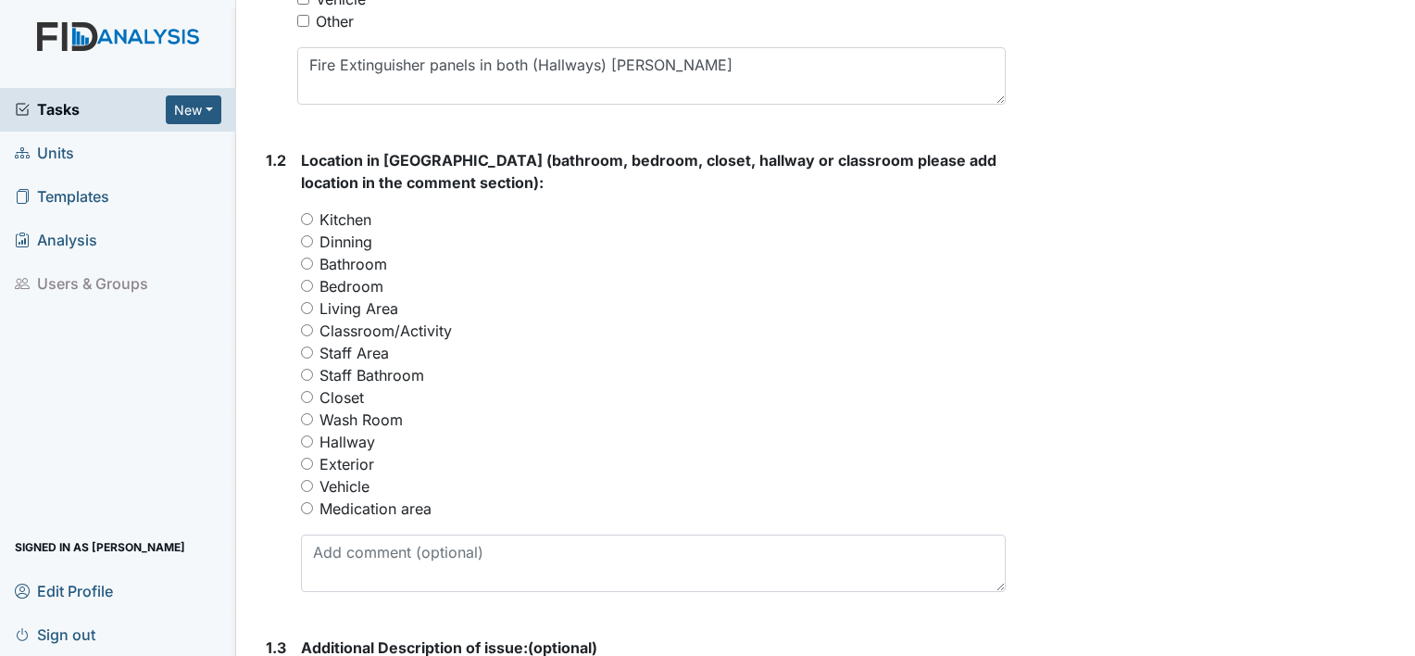
click at [307, 439] on input "Hallway" at bounding box center [307, 441] width 12 height 12
radio input "true"
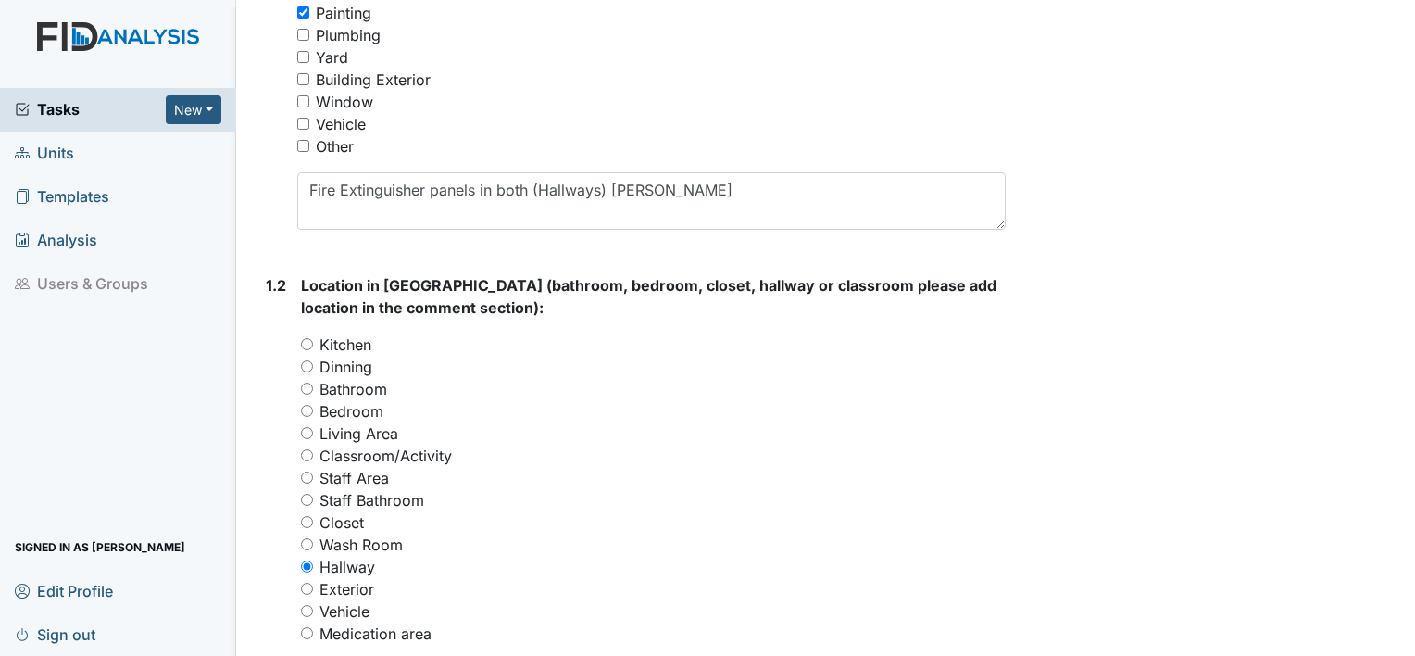
scroll to position [558, 0]
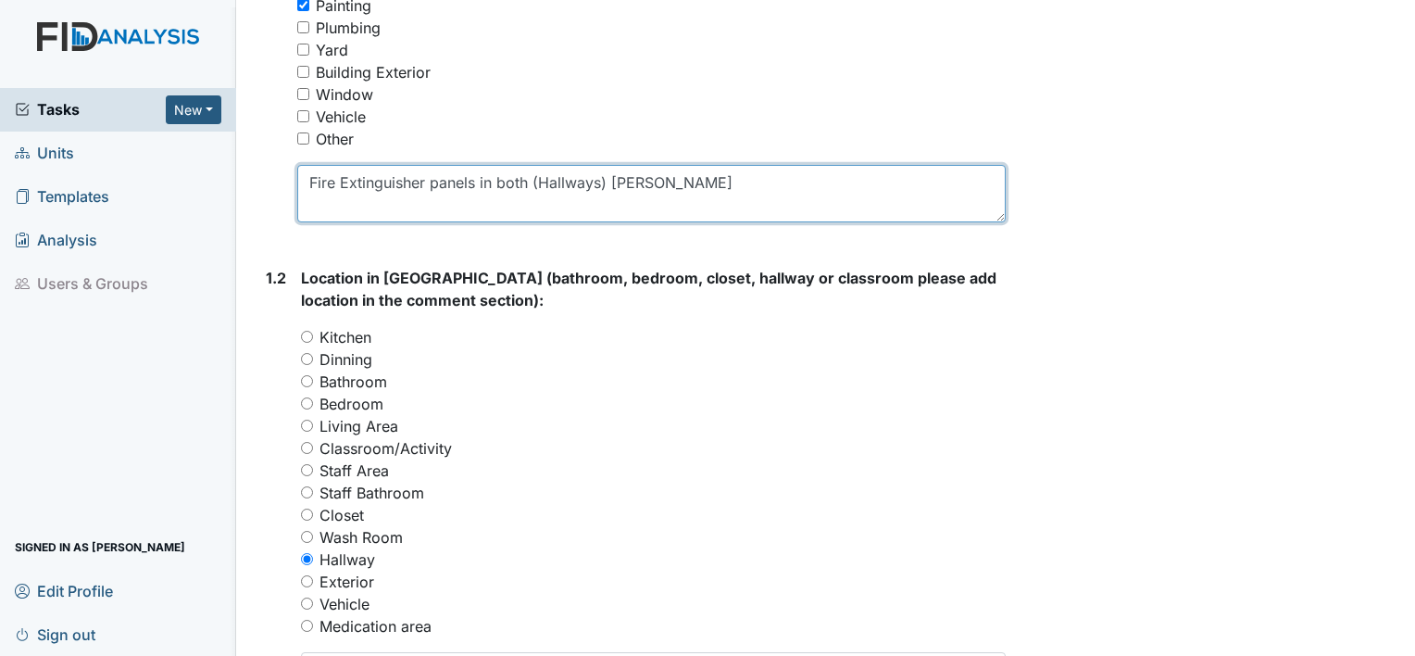
click at [663, 190] on textarea "Fire Extinguisher panels in both (Hallways) rusty" at bounding box center [651, 193] width 709 height 57
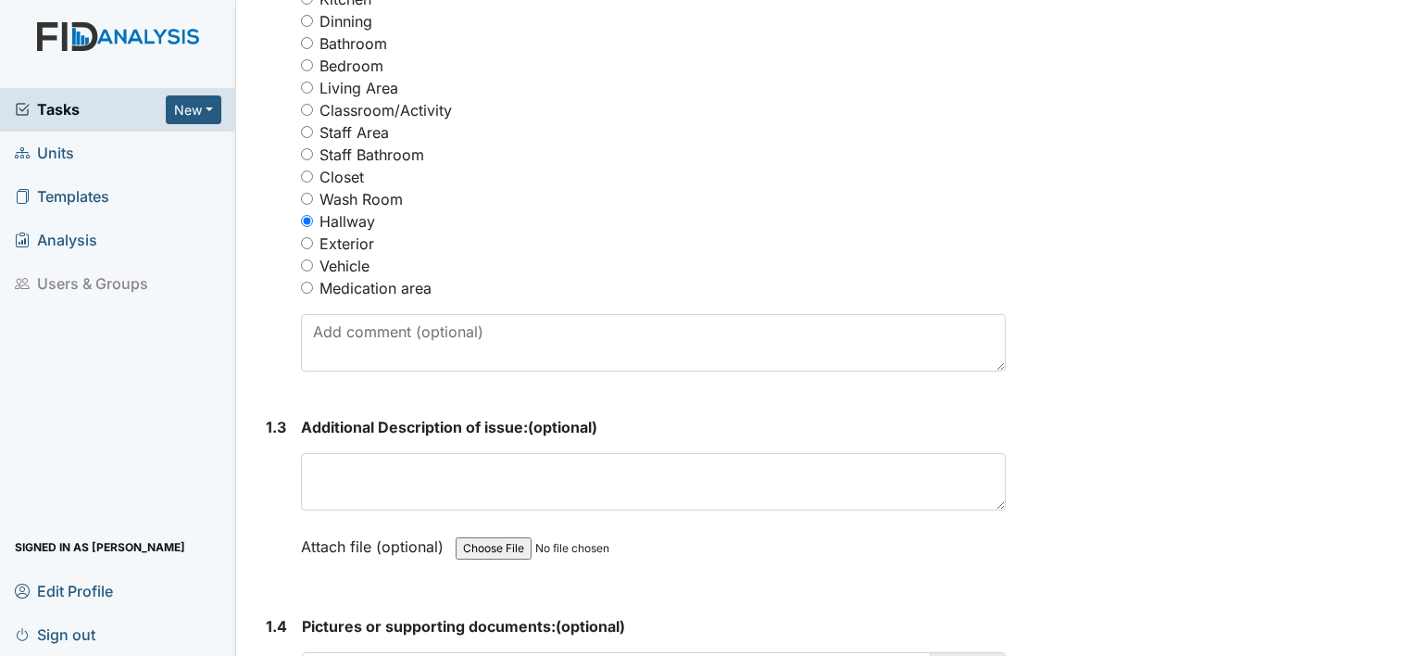
scroll to position [914, 0]
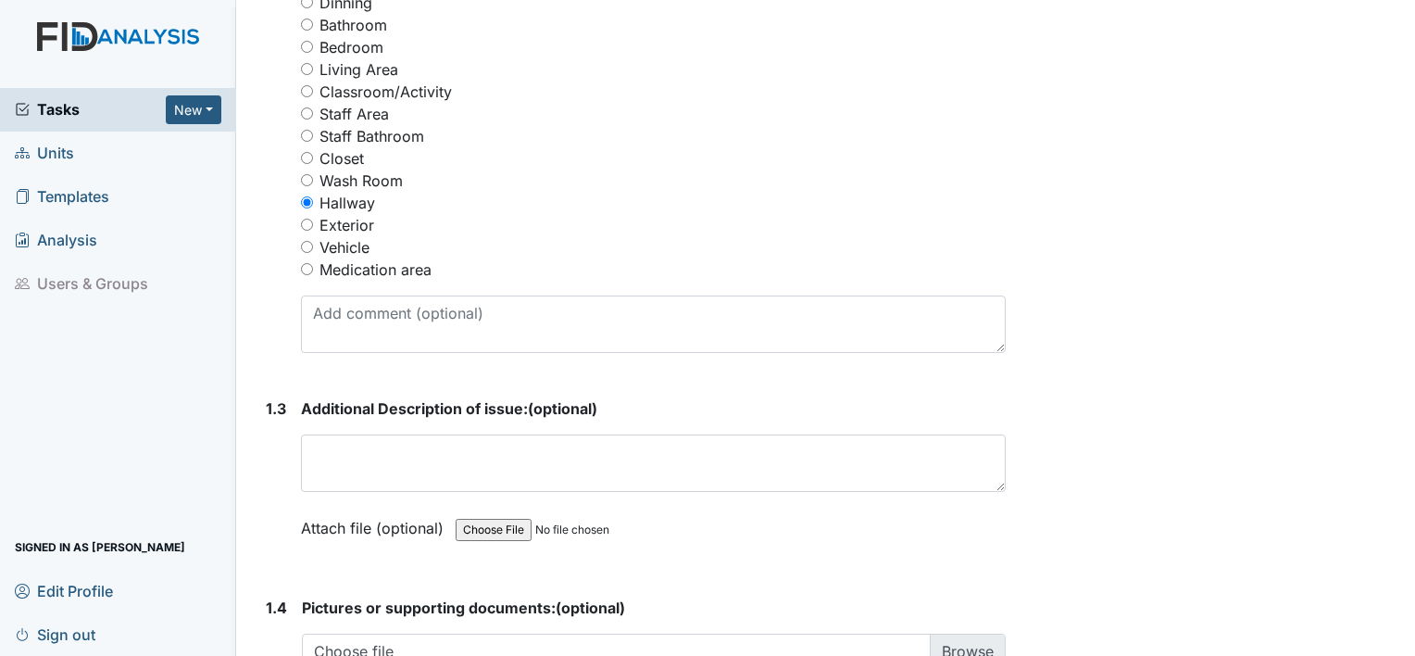
type textarea "Fire Extinguisher panels"
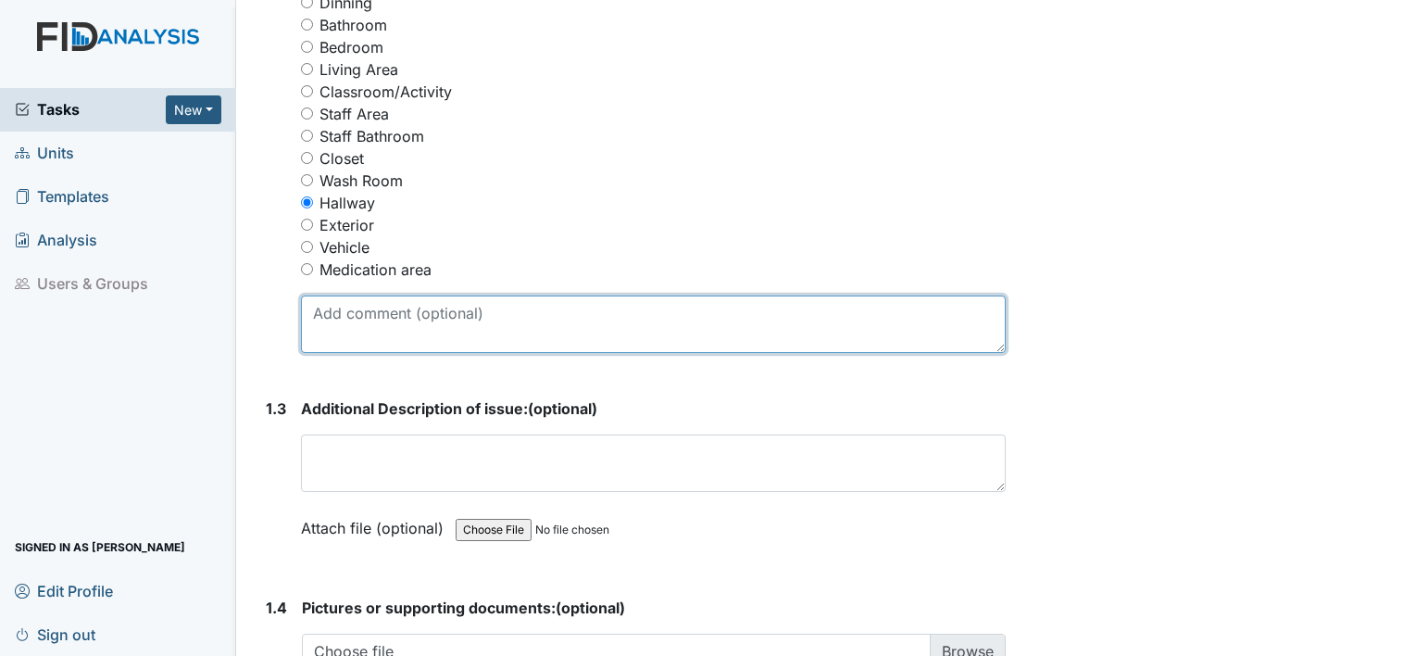
click at [471, 318] on textarea at bounding box center [653, 323] width 705 height 57
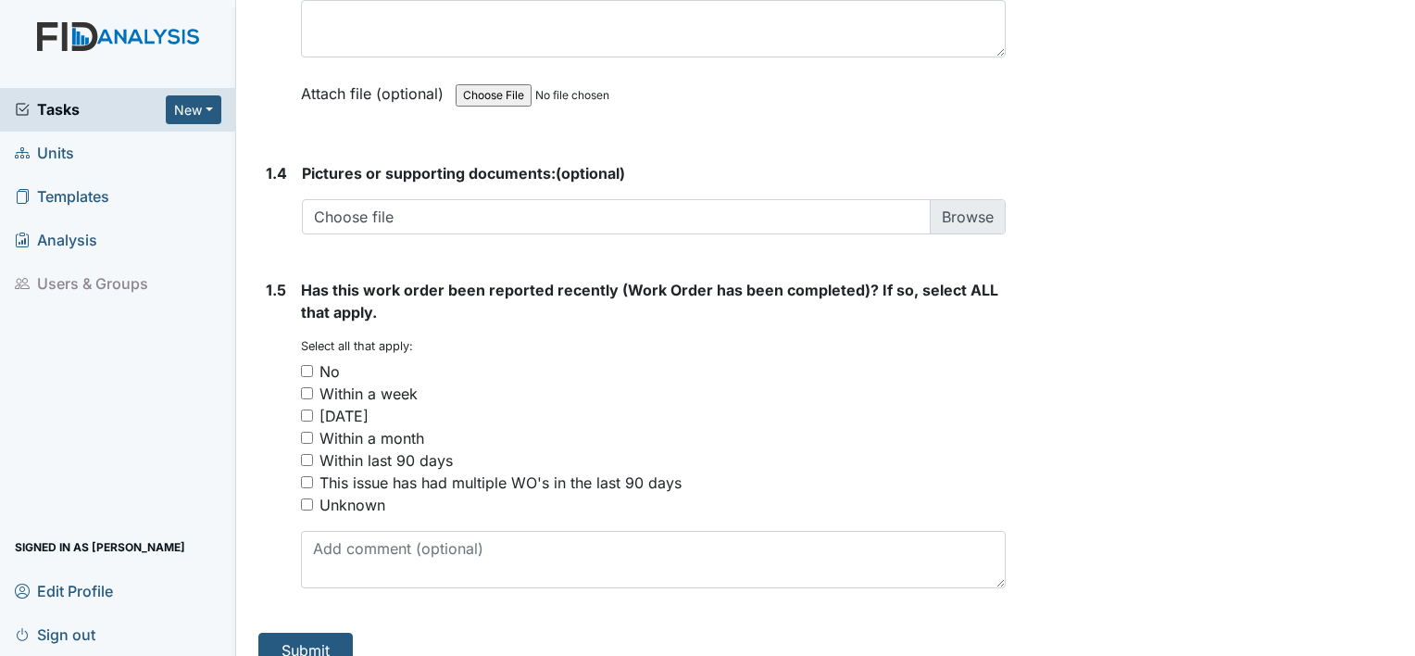
scroll to position [1373, 0]
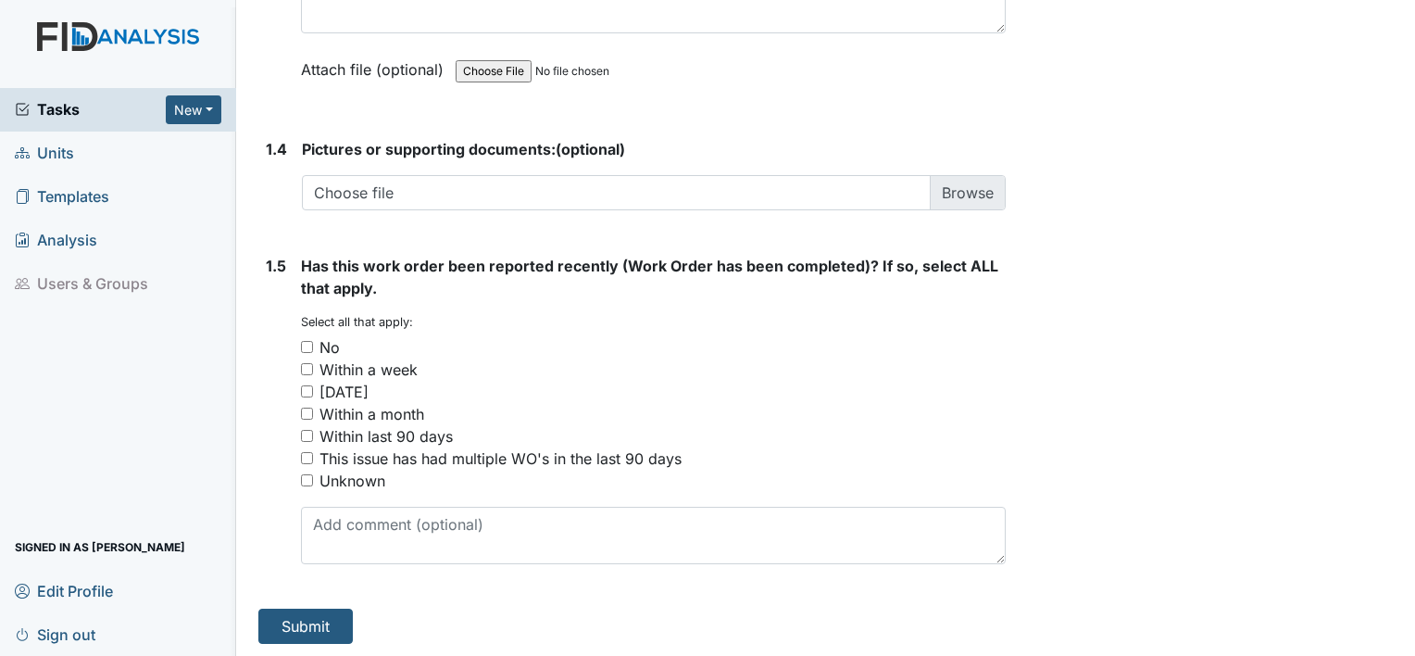
type textarea "Both Panels are Rusty"
click at [307, 345] on input "No" at bounding box center [307, 347] width 12 height 12
checkbox input "true"
click at [308, 622] on button "Submit" at bounding box center [305, 626] width 94 height 35
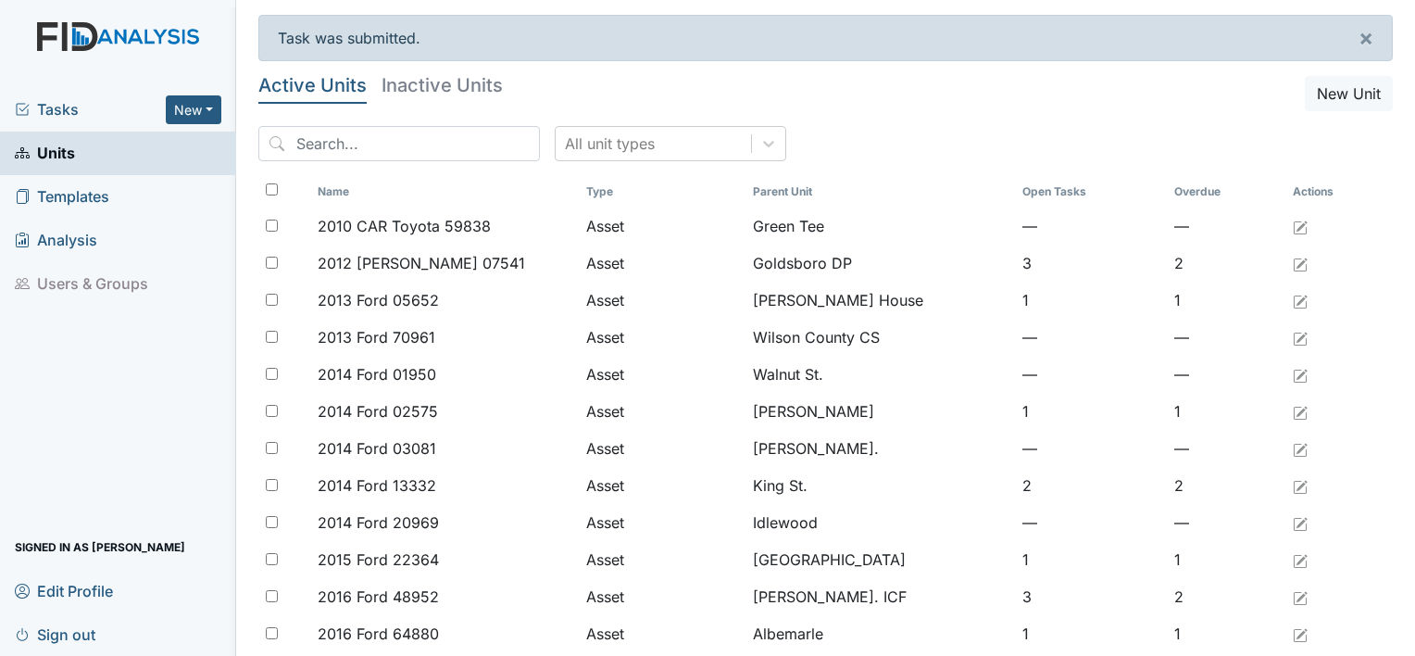
click at [60, 111] on span "Tasks" at bounding box center [90, 109] width 151 height 22
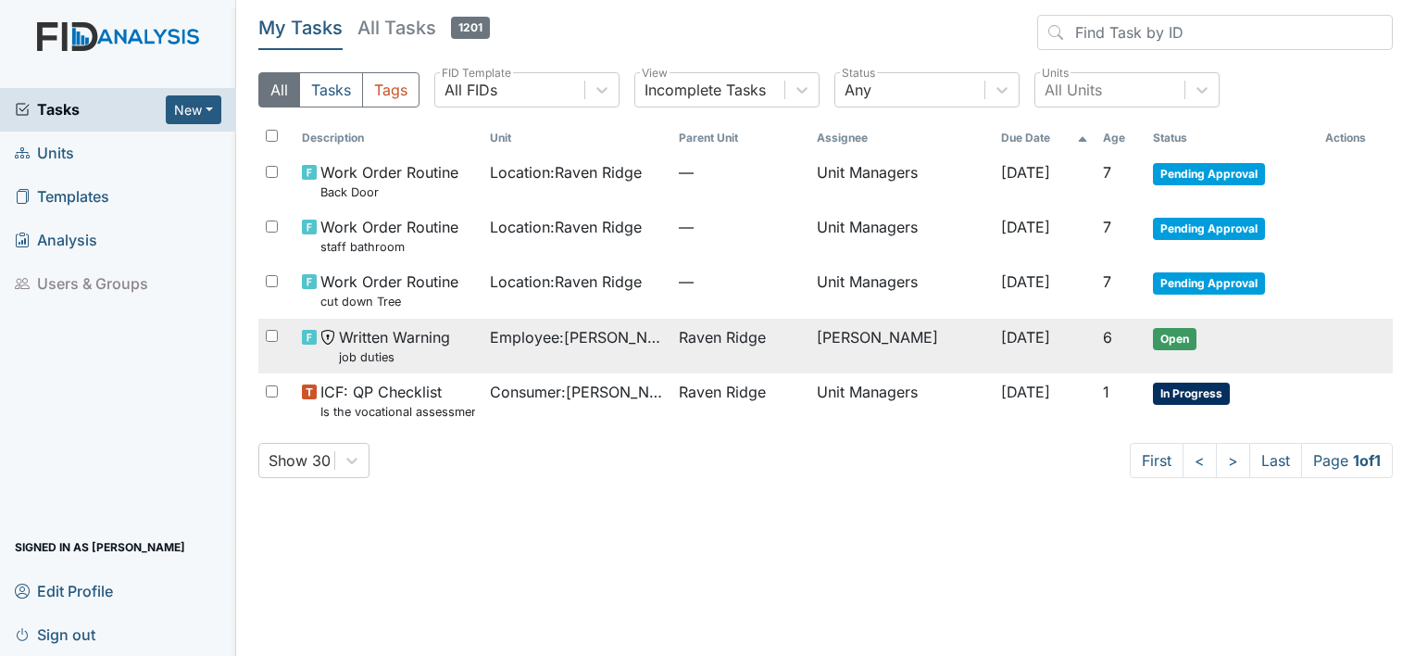
click at [1167, 335] on span "Open" at bounding box center [1175, 339] width 44 height 22
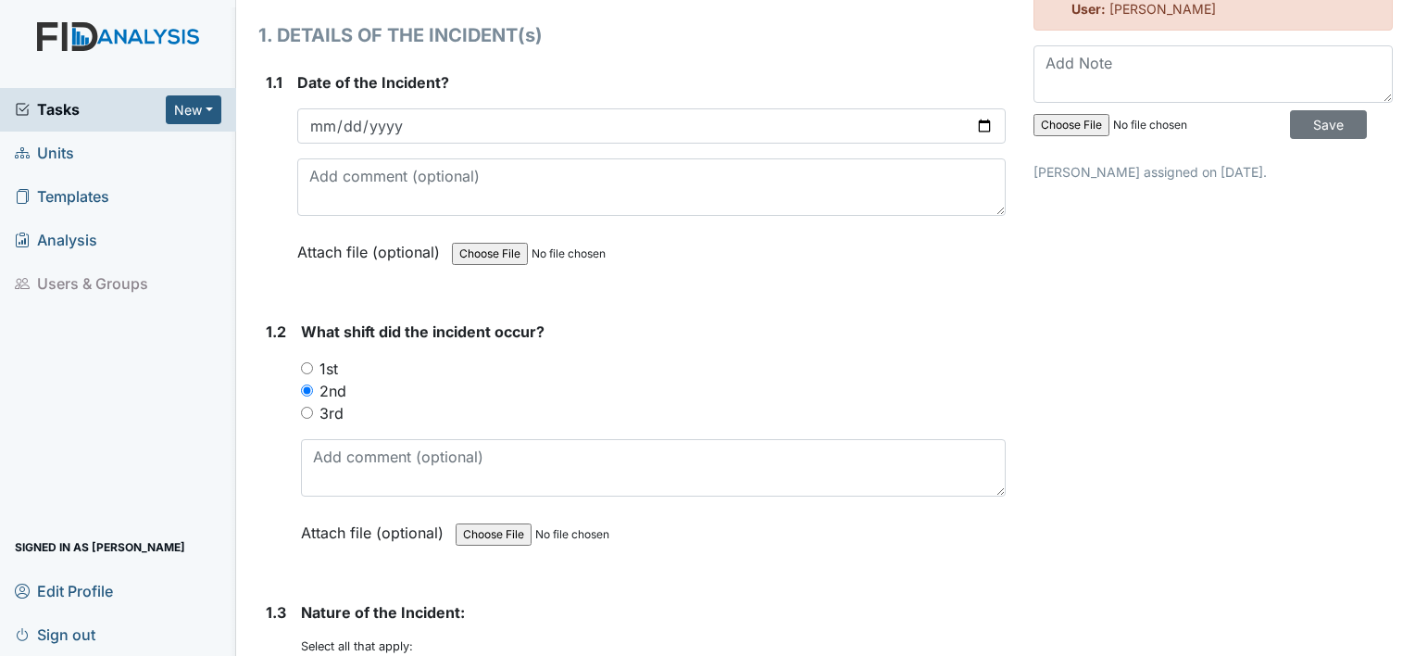
scroll to position [237, 0]
click at [355, 461] on textarea at bounding box center [653, 466] width 705 height 57
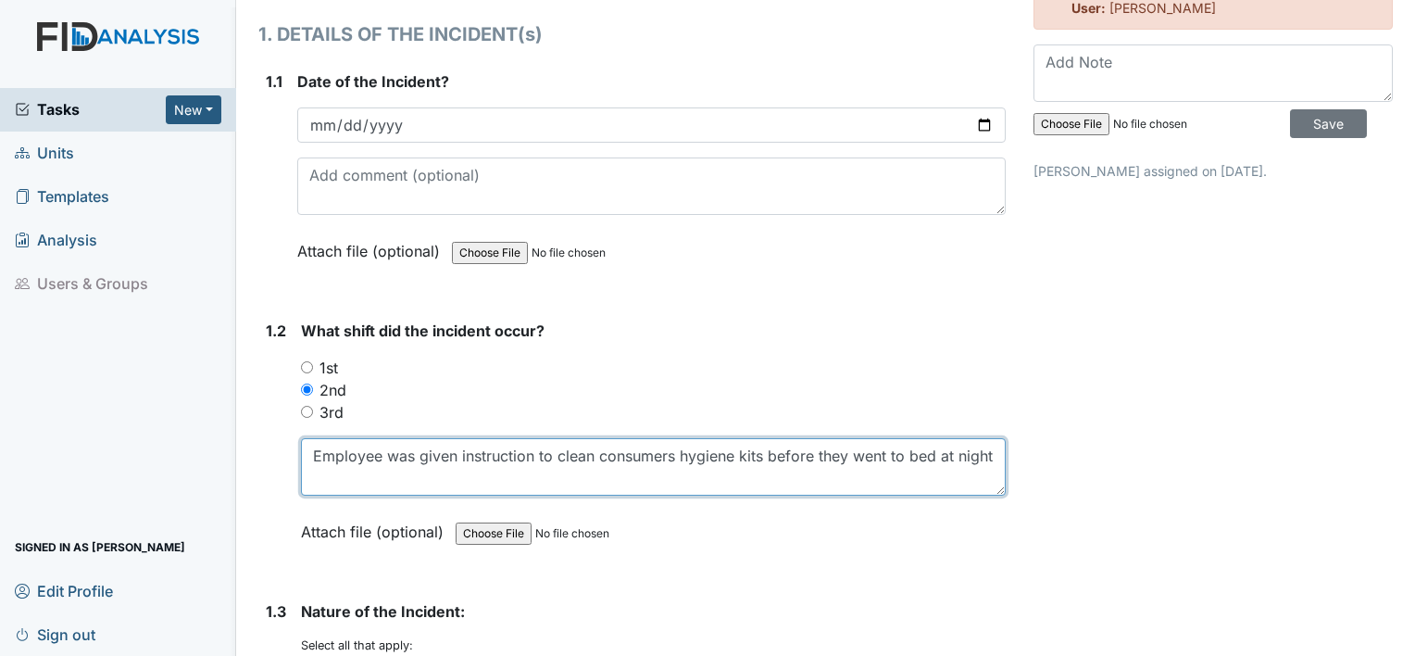
type textarea "Employee was given instruction to clean consumers hygiene kits before they went…"
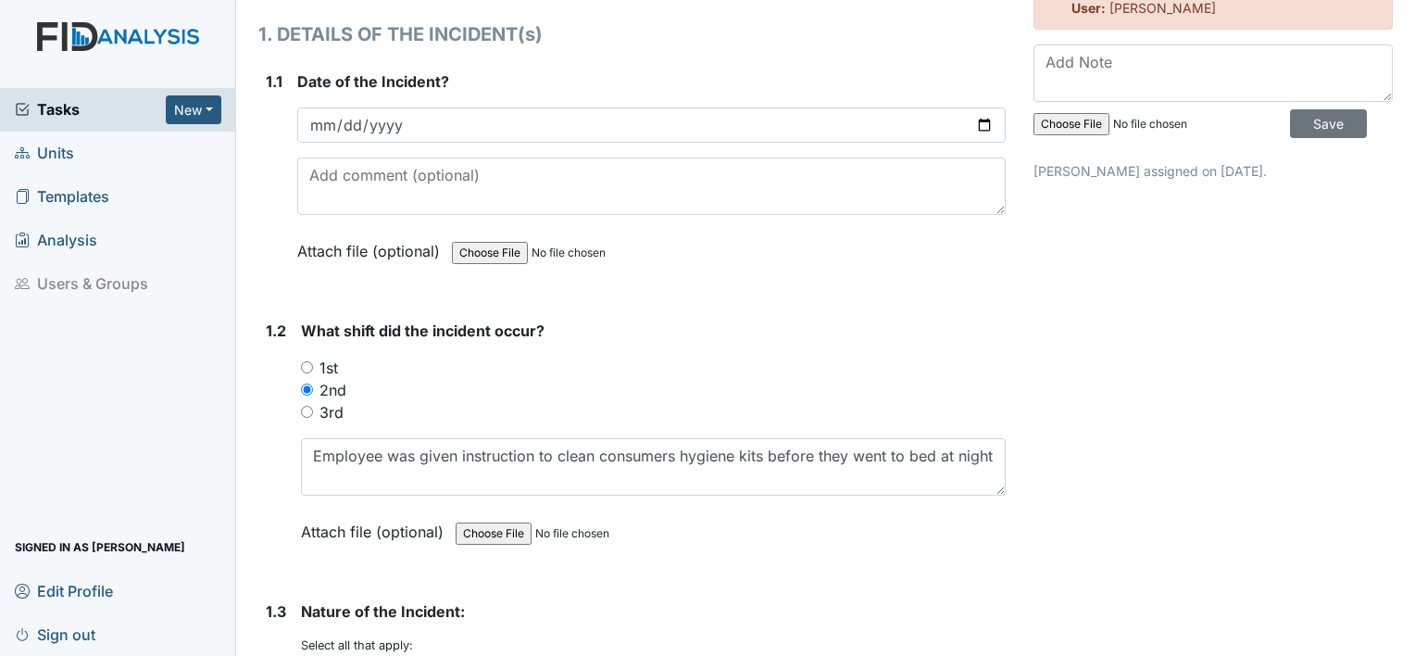
click at [811, 544] on div "Attach file (optional) You can upload .pdf, .txt, .jpg, .jpeg, .png, .csv, .xls…" at bounding box center [653, 532] width 705 height 45
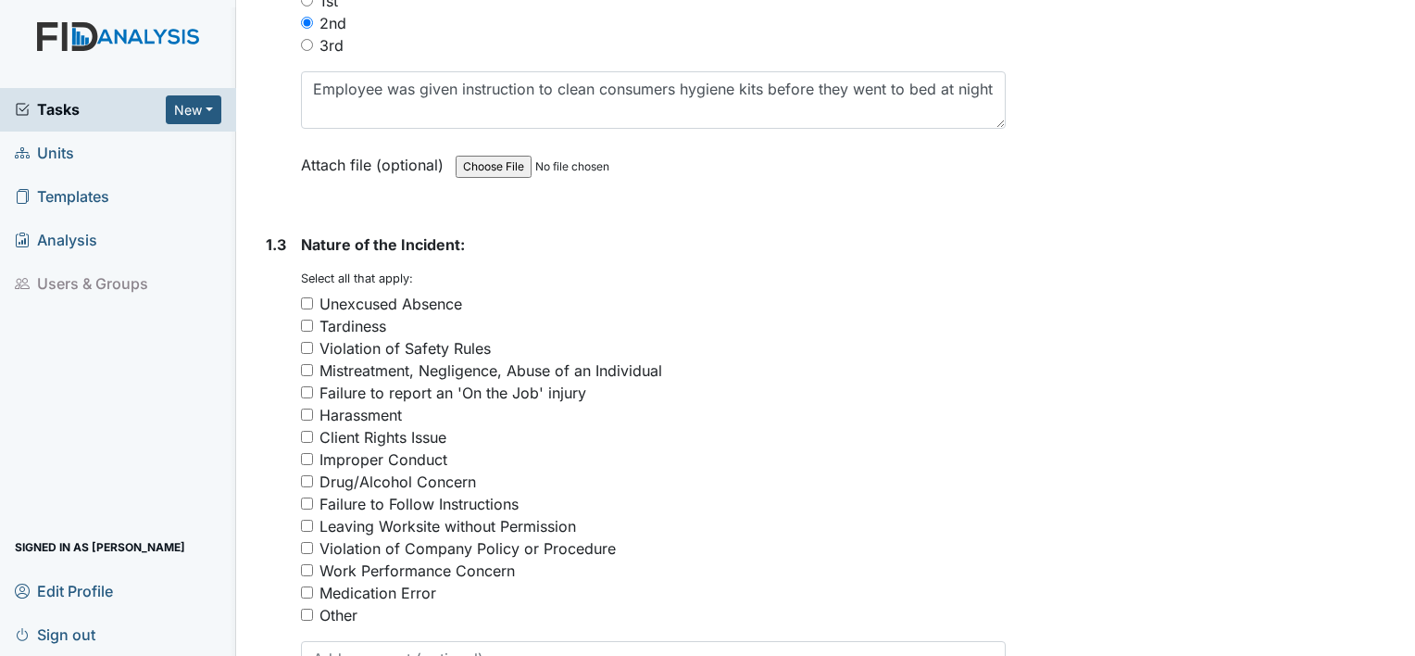
scroll to position [609, 0]
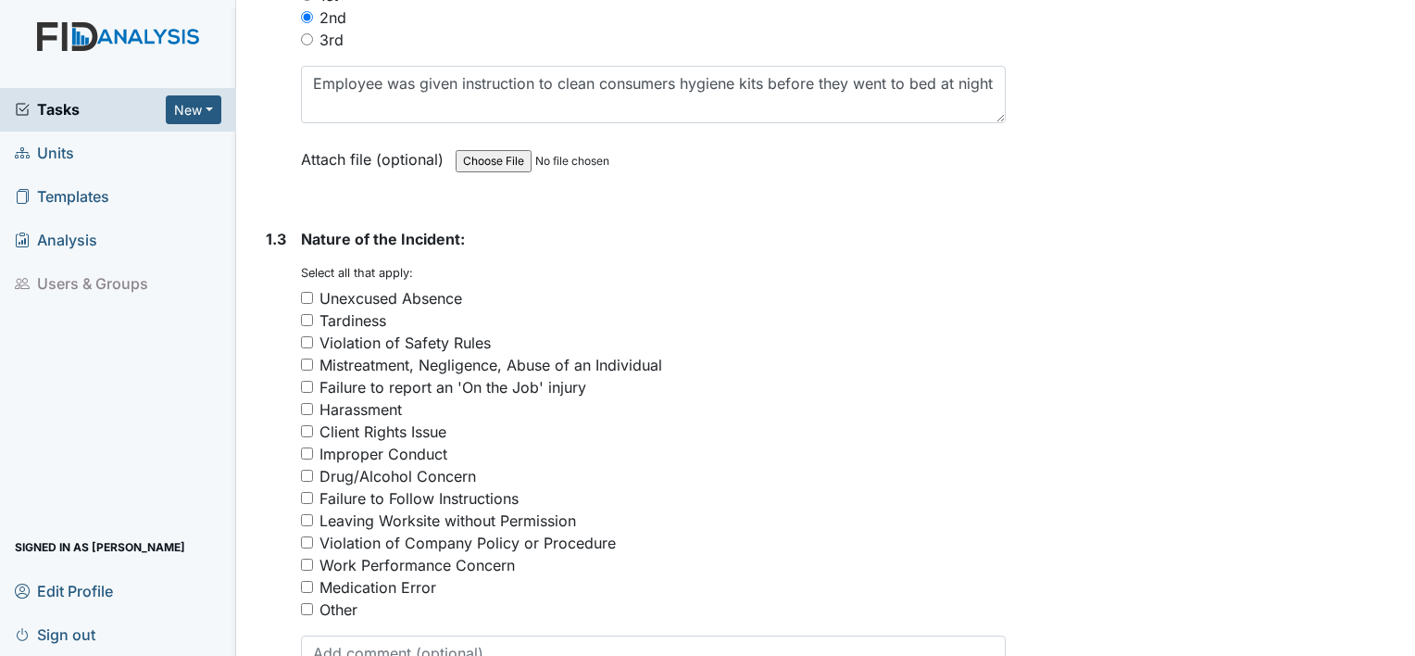
click at [307, 495] on input "Failure to Follow Instructions" at bounding box center [307, 498] width 12 height 12
checkbox input "true"
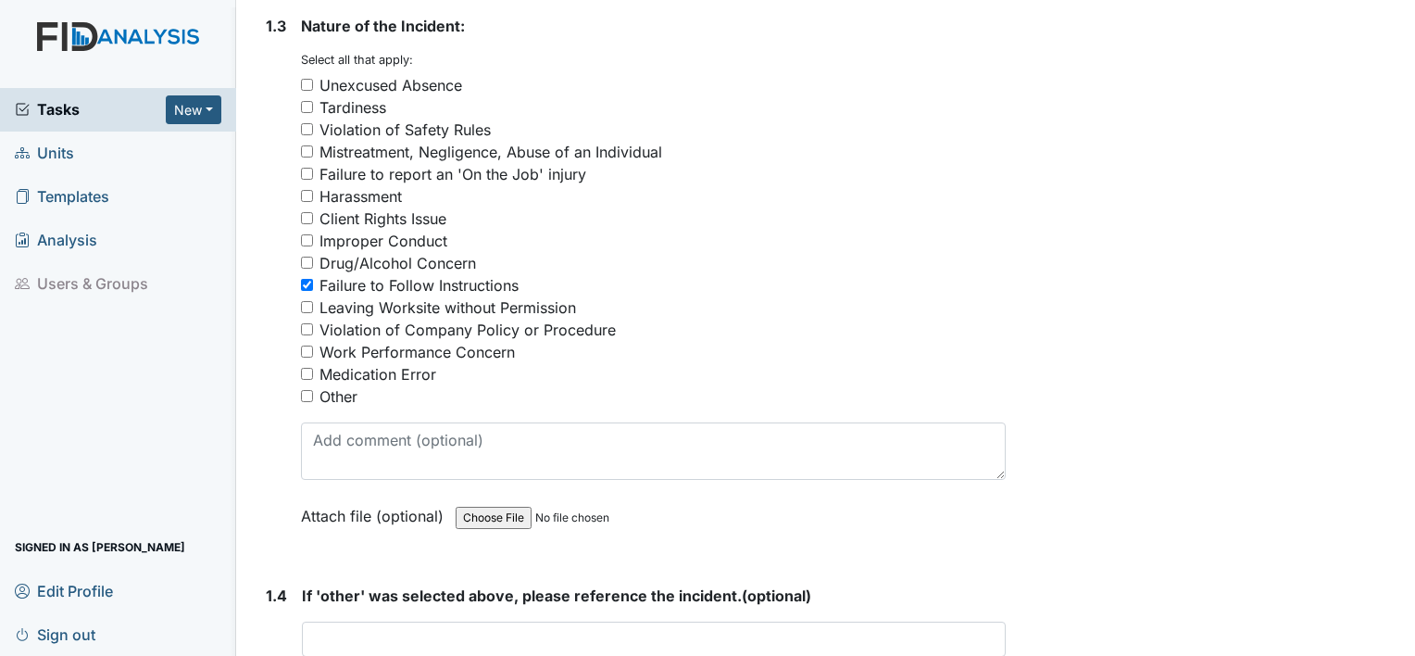
scroll to position [823, 0]
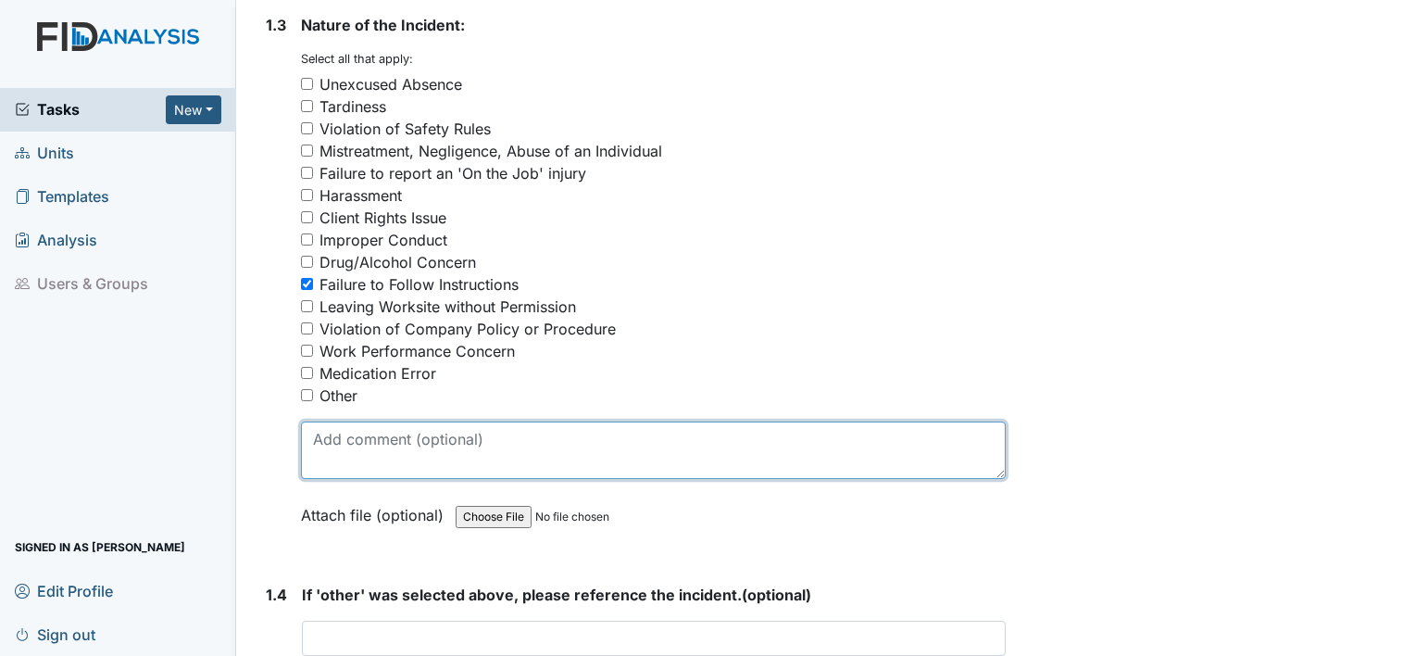
click at [432, 441] on textarea at bounding box center [653, 449] width 705 height 57
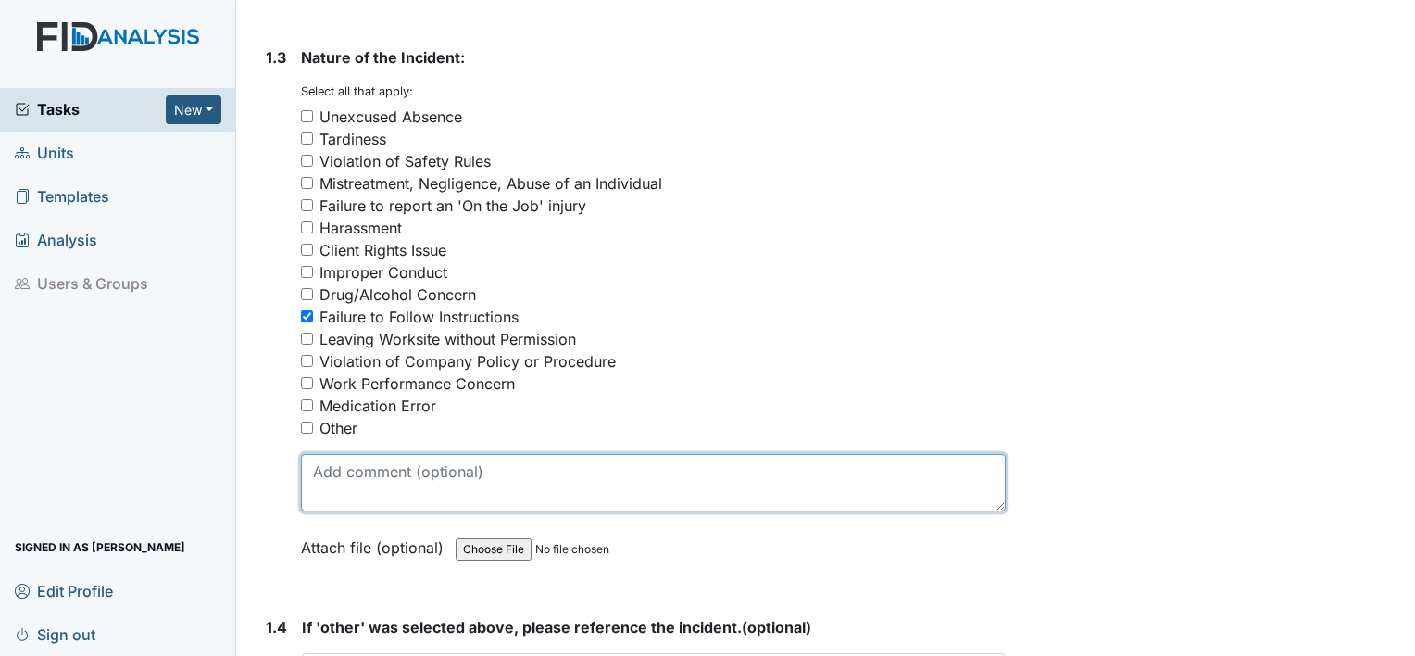
scroll to position [792, 0]
click at [478, 476] on textarea at bounding box center [653, 481] width 705 height 57
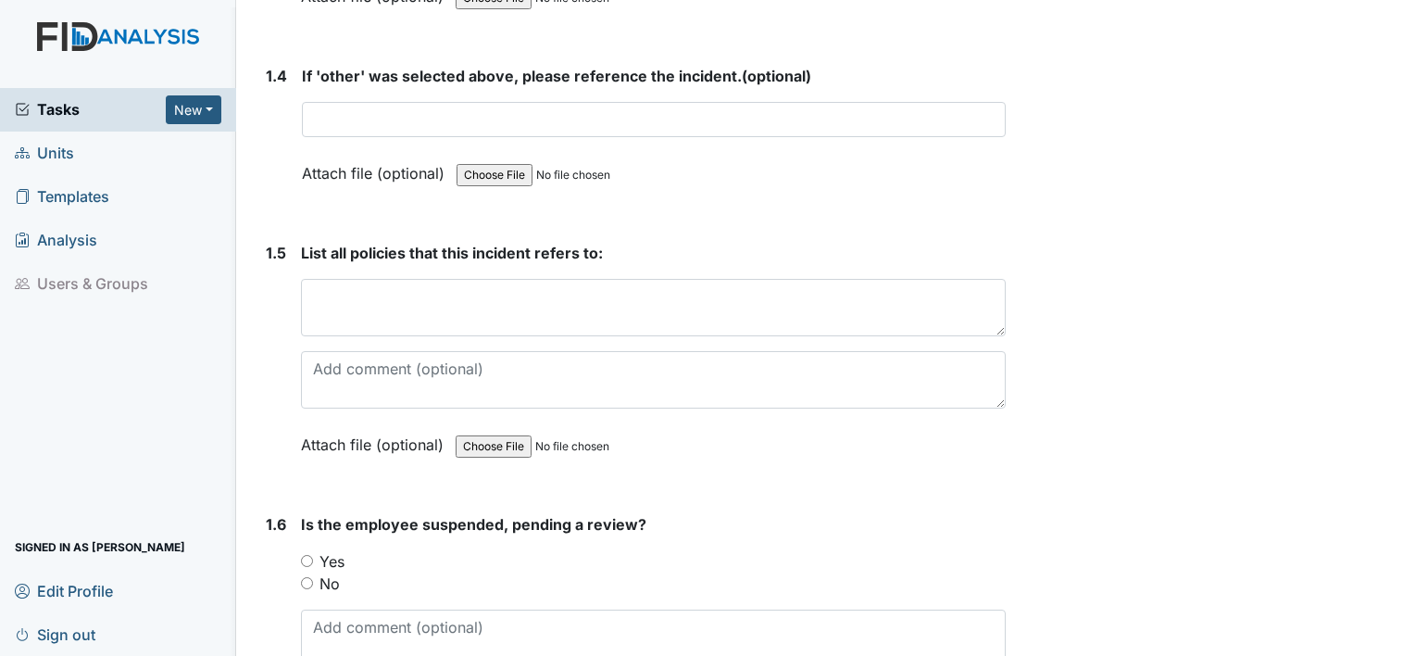
scroll to position [1352, 0]
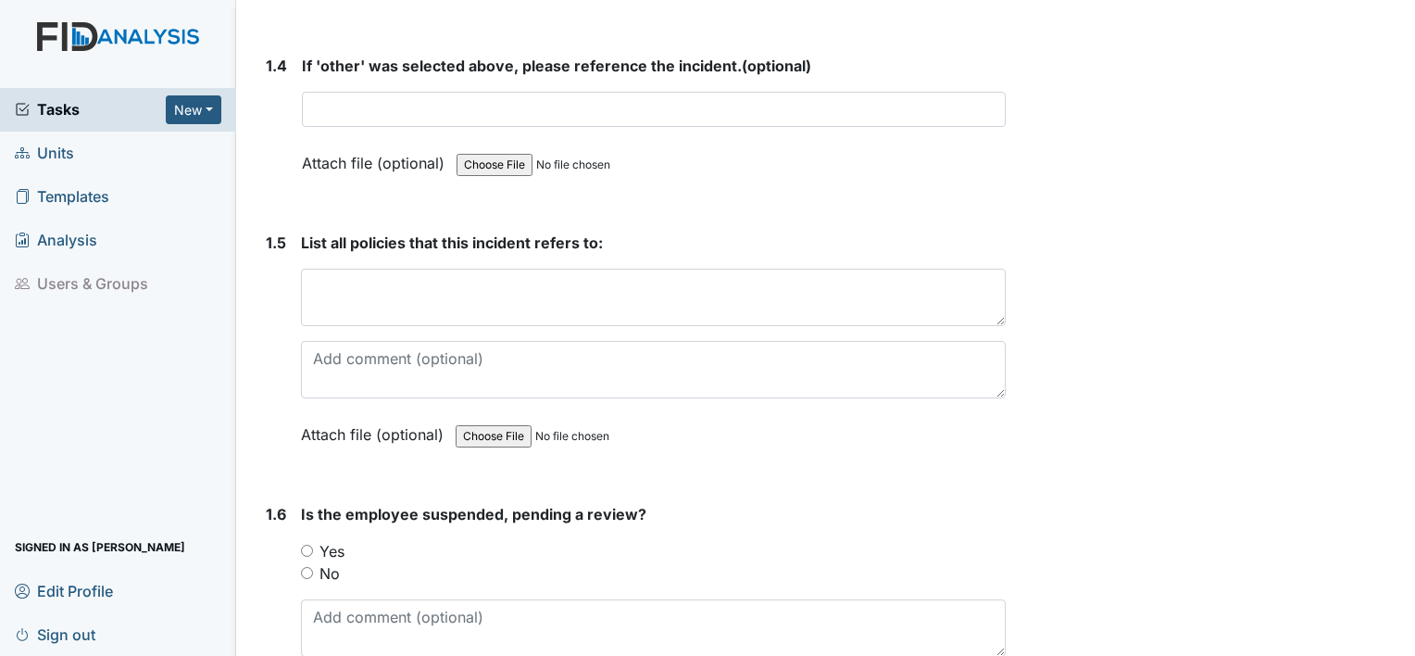
type textarea "Employee was given instructions to clean out consumers personal hygiene kits"
